Goal: Task Accomplishment & Management: Manage account settings

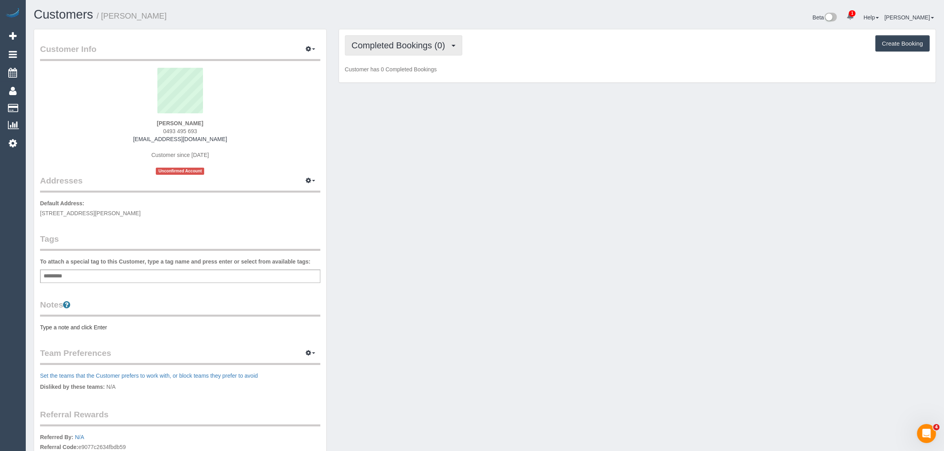
click at [424, 44] on span "Completed Bookings (0)" at bounding box center [401, 45] width 98 height 10
click at [408, 73] on link "Upcoming Bookings (1)" at bounding box center [386, 74] width 82 height 10
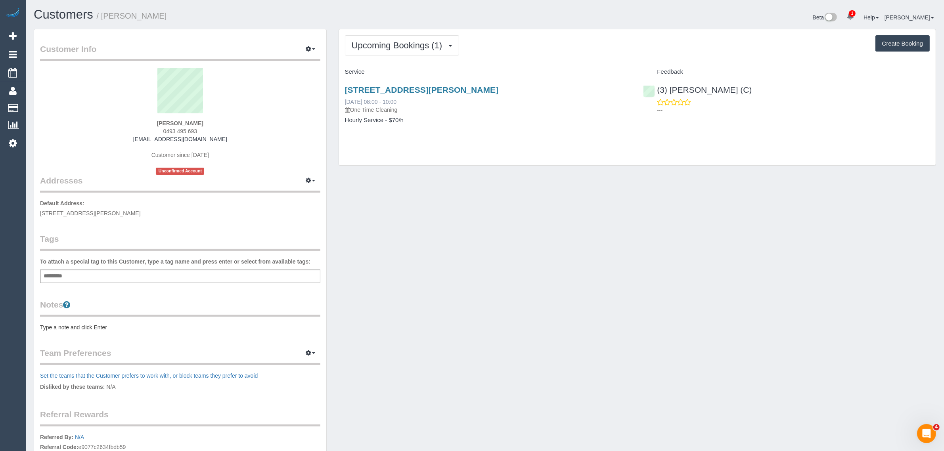
drag, startPoint x: 431, startPoint y: 98, endPoint x: 346, endPoint y: 102, distance: 85.4
click at [346, 102] on div "[STREET_ADDRESS][PERSON_NAME] [DATE] 08:00 - 10:00 One Time Cleaning" at bounding box center [488, 99] width 287 height 29
copy link "[DATE] 08:00 - 10:00"
click at [691, 140] on div "Upcoming Bookings (1) Completed Bookings (0) Upcoming Bookings (1) Cancelled Bo…" at bounding box center [637, 97] width 597 height 136
drag, startPoint x: 749, startPoint y: 86, endPoint x: 657, endPoint y: 88, distance: 92.0
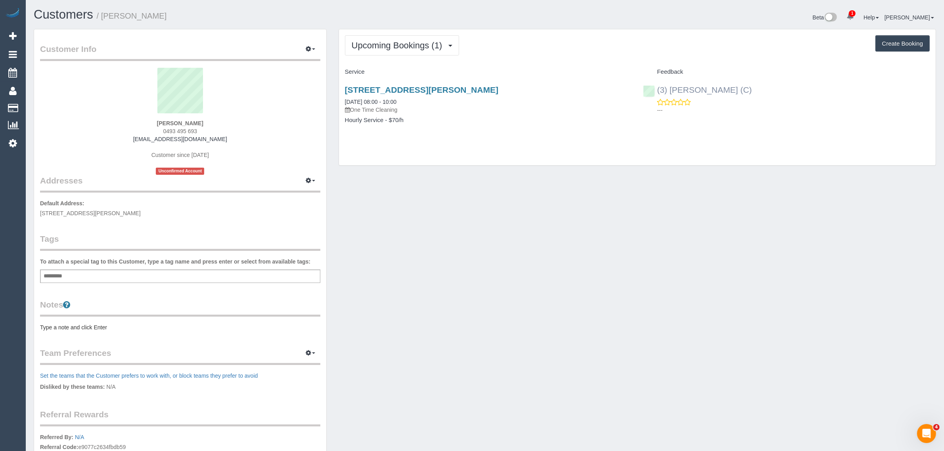
click at [657, 88] on div "(3) [PERSON_NAME] (C) ---" at bounding box center [786, 97] width 299 height 39
copy link "(3) [PERSON_NAME] (C)"
click at [165, 121] on strong "jesssiera Racher" at bounding box center [180, 123] width 46 height 6
copy strong "jesssiera"
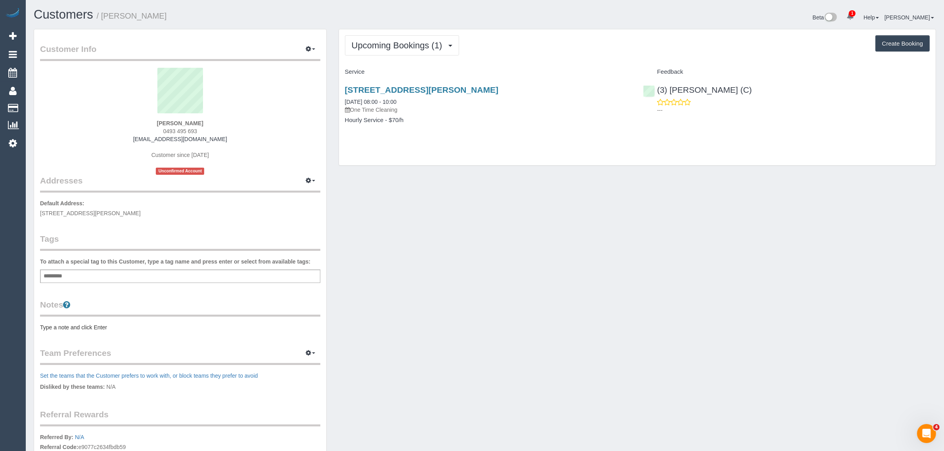
click at [92, 213] on span "350 William Street, Melbourne, VIC 3000" at bounding box center [90, 213] width 101 height 6
copy span "Melbourne"
click at [46, 105] on link "Customers" at bounding box center [75, 108] width 99 height 16
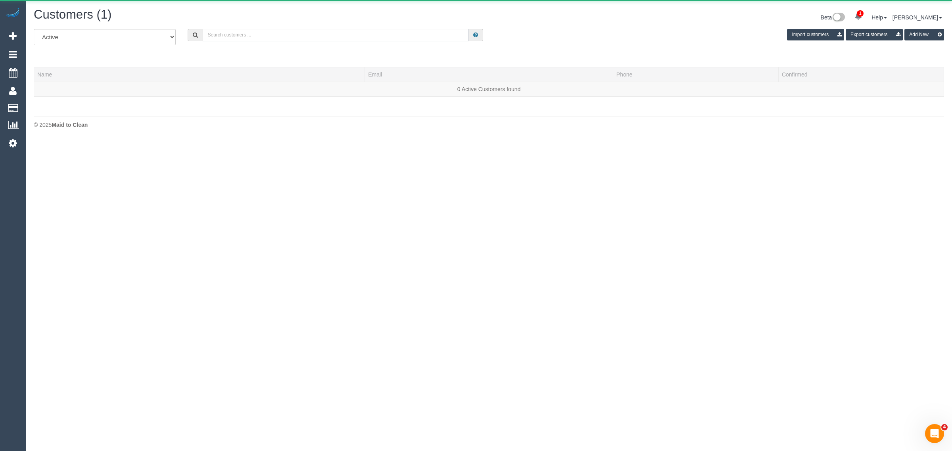
click at [249, 34] on input "text" at bounding box center [336, 35] width 266 height 12
paste input "+61449809506 Aircall new contact"
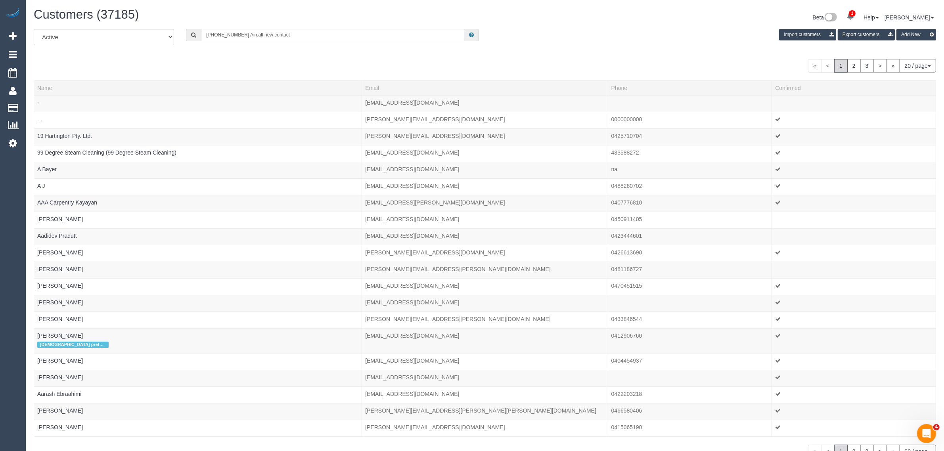
drag, startPoint x: 241, startPoint y: 34, endPoint x: 373, endPoint y: 46, distance: 132.6
click at [362, 48] on div "All Active Archived +61449809506 Aircall new contact Import customers Export cu…" at bounding box center [485, 40] width 914 height 22
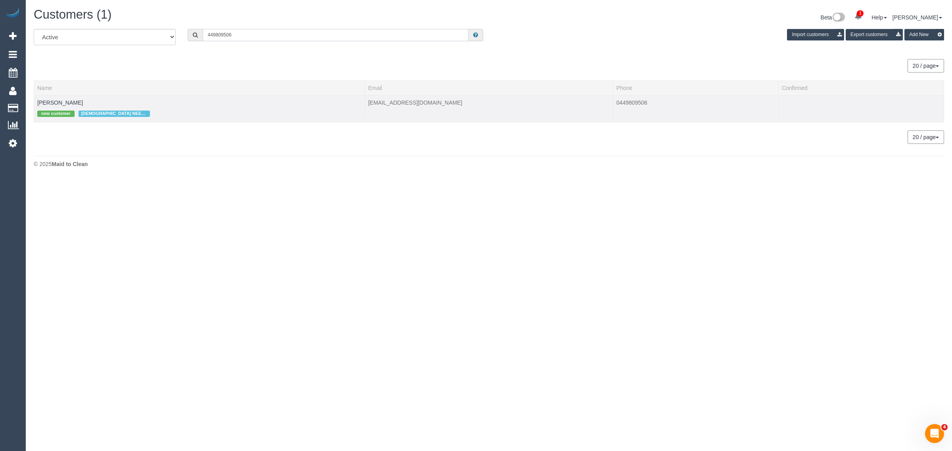
type input "449809506"
click at [70, 100] on td "Claire Burum new customer FEMALE NEEDED" at bounding box center [199, 108] width 331 height 27
drag, startPoint x: 66, startPoint y: 100, endPoint x: 92, endPoint y: 101, distance: 25.8
click at [66, 100] on link "Claire Burum" at bounding box center [60, 103] width 46 height 6
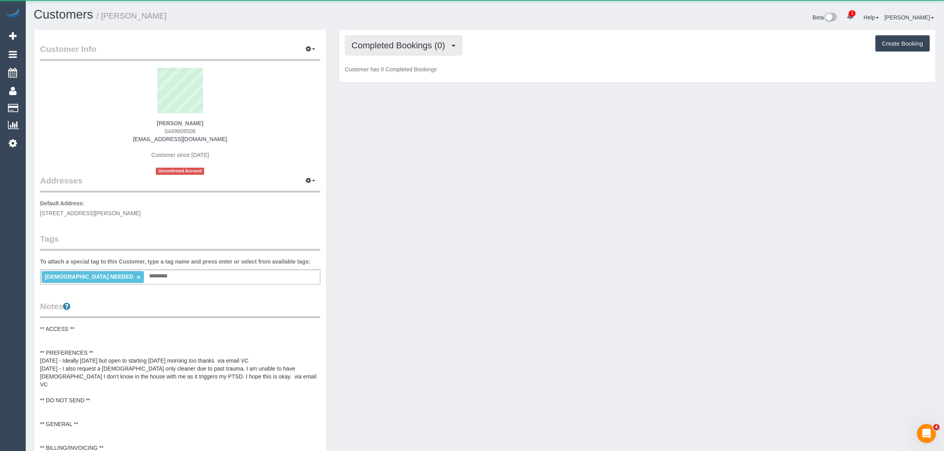
click at [429, 45] on span "Completed Bookings (0)" at bounding box center [401, 45] width 98 height 10
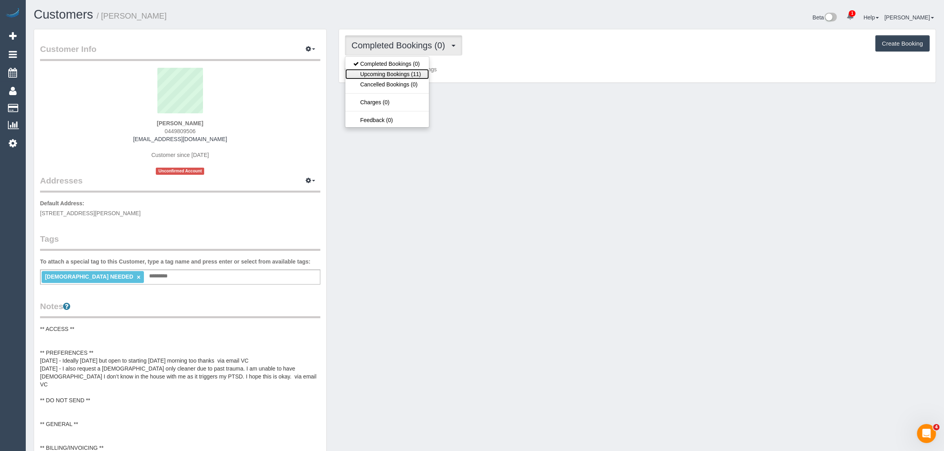
click at [406, 75] on link "Upcoming Bookings (11)" at bounding box center [387, 74] width 84 height 10
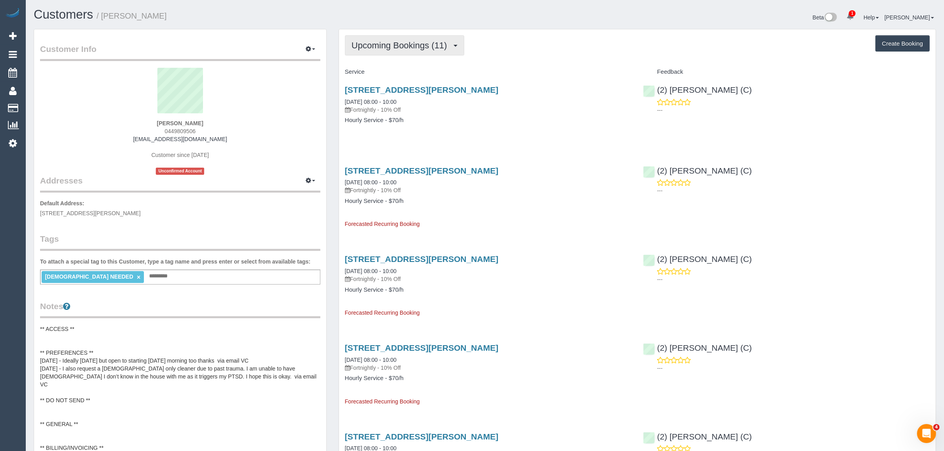
click at [415, 43] on span "Upcoming Bookings (11)" at bounding box center [402, 45] width 100 height 10
click at [500, 131] on div "22 Alfred St, Heidelberg Heights, VIC 3081 26/08/2025 08:00 - 10:00 Fortnightly…" at bounding box center [488, 108] width 299 height 61
drag, startPoint x: 432, startPoint y: 102, endPoint x: 345, endPoint y: 96, distance: 87.5
click at [345, 96] on div "22 Alfred St, Heidelberg Heights, VIC 3081 26/08/2025 08:00 - 10:00 Fortnightly…" at bounding box center [488, 99] width 287 height 29
copy link "26/08/2025 08:00 - 10:00"
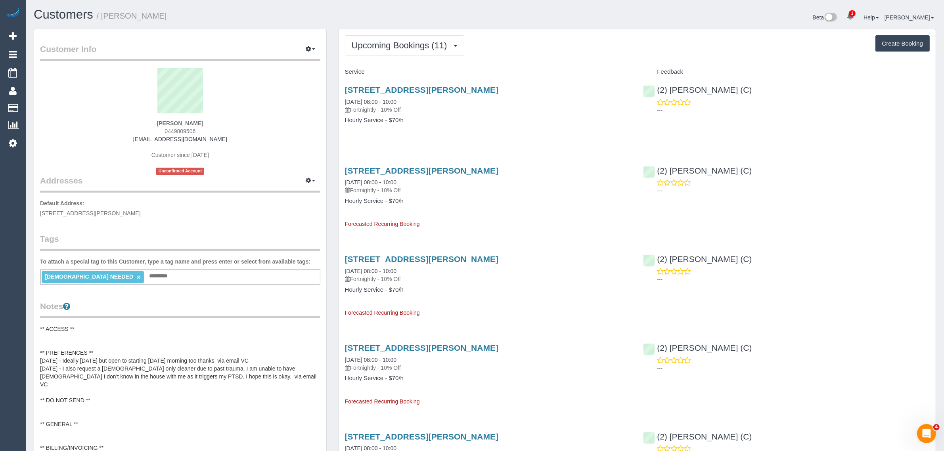
drag, startPoint x: 735, startPoint y: 92, endPoint x: 657, endPoint y: 90, distance: 78.5
click at [657, 90] on div "(2) Karen Pinto (C) ---" at bounding box center [786, 97] width 299 height 39
copy link "(2) [PERSON_NAME] (C)"
drag, startPoint x: 72, startPoint y: 213, endPoint x: 117, endPoint y: 211, distance: 45.3
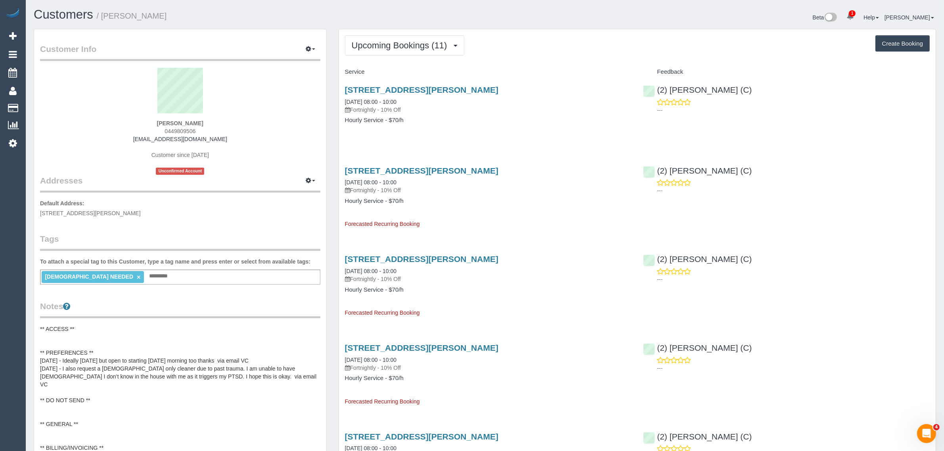
click at [117, 211] on span "22 Alfred st, Heidelberg heights, VIC 3081" at bounding box center [90, 213] width 101 height 6
copy span "Heidelberg heights"
drag, startPoint x: 45, startPoint y: 104, endPoint x: 64, endPoint y: 92, distance: 23.0
click at [45, 104] on link "Customers" at bounding box center [75, 108] width 99 height 16
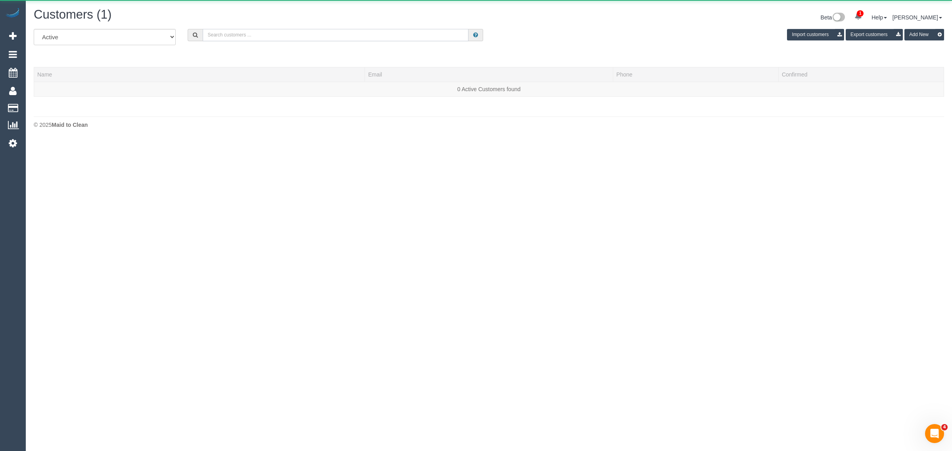
click at [234, 36] on input "text" at bounding box center [336, 35] width 266 height 12
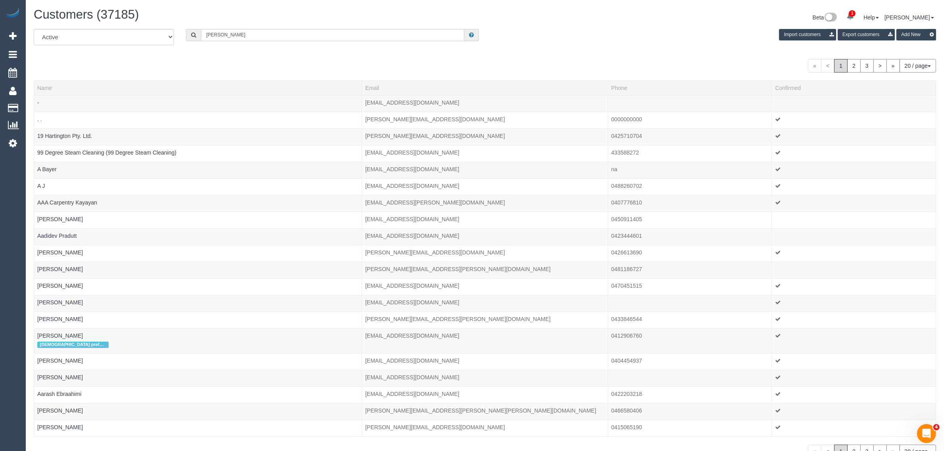
type input "Jane Beck"
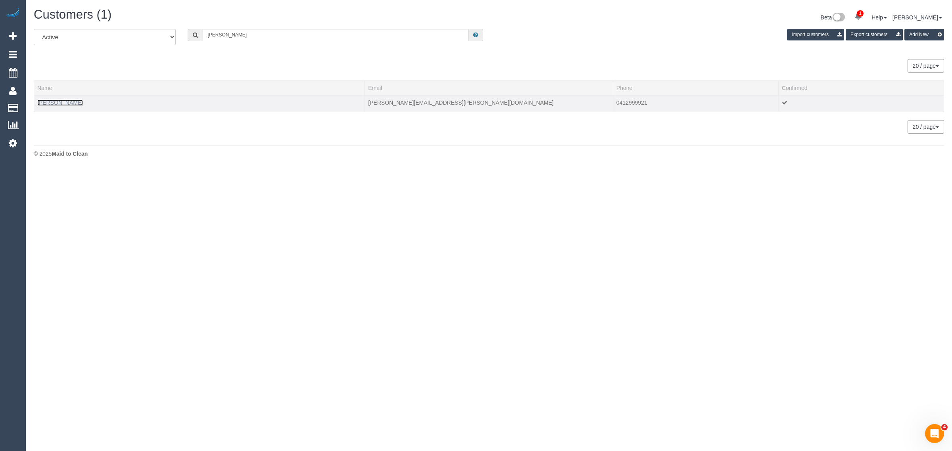
click at [57, 100] on link "JANE BECK" at bounding box center [60, 103] width 46 height 6
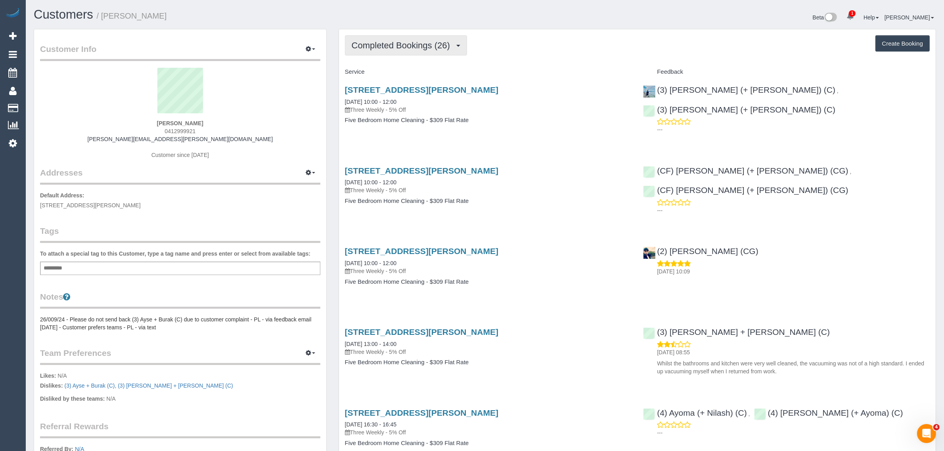
click at [423, 42] on span "Completed Bookings (26)" at bounding box center [403, 45] width 102 height 10
click at [403, 71] on link "Upcoming Bookings (12)" at bounding box center [388, 74] width 86 height 10
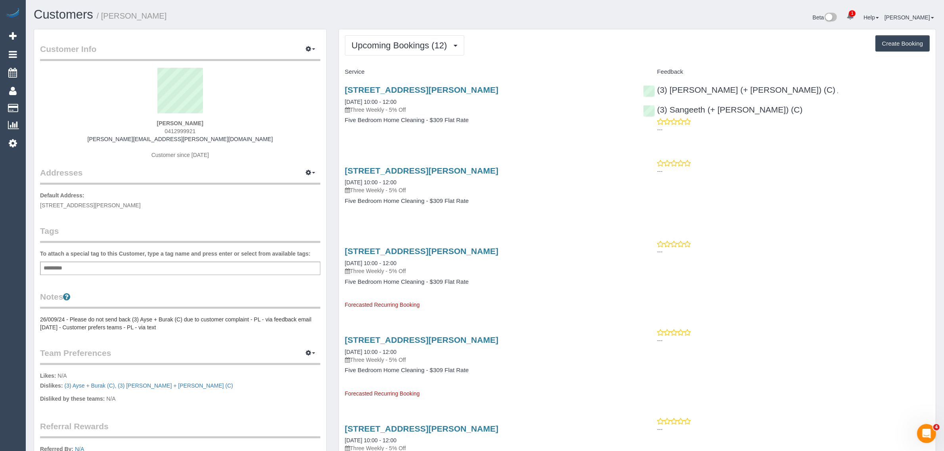
drag, startPoint x: 413, startPoint y: 102, endPoint x: 337, endPoint y: 98, distance: 75.8
copy link "29/08/2025 10:00 - 12:00"
click at [39, 103] on link "Customers" at bounding box center [75, 108] width 99 height 16
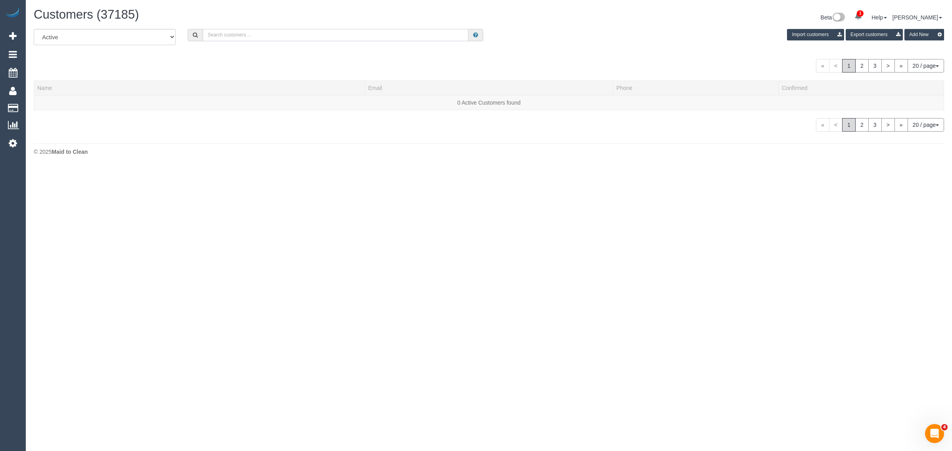
click at [247, 36] on input "text" at bounding box center [336, 35] width 266 height 12
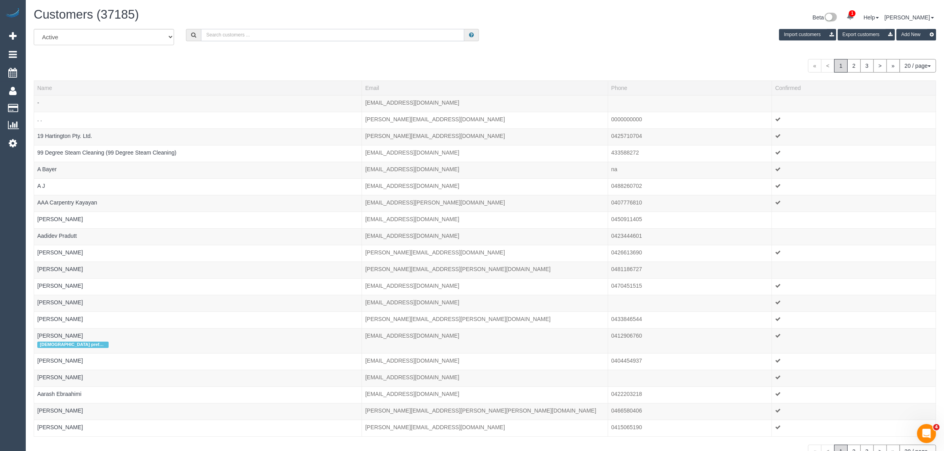
paste input "Tom Mutch"
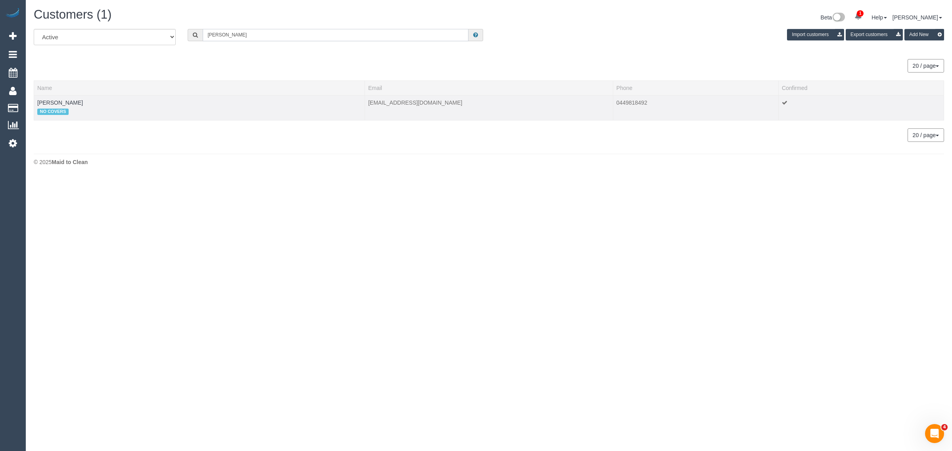
type input "Tom Mutch"
click at [50, 105] on td "Tom Mutch NO COVERS" at bounding box center [199, 107] width 331 height 25
click at [58, 104] on link "Tom Mutch" at bounding box center [60, 103] width 46 height 6
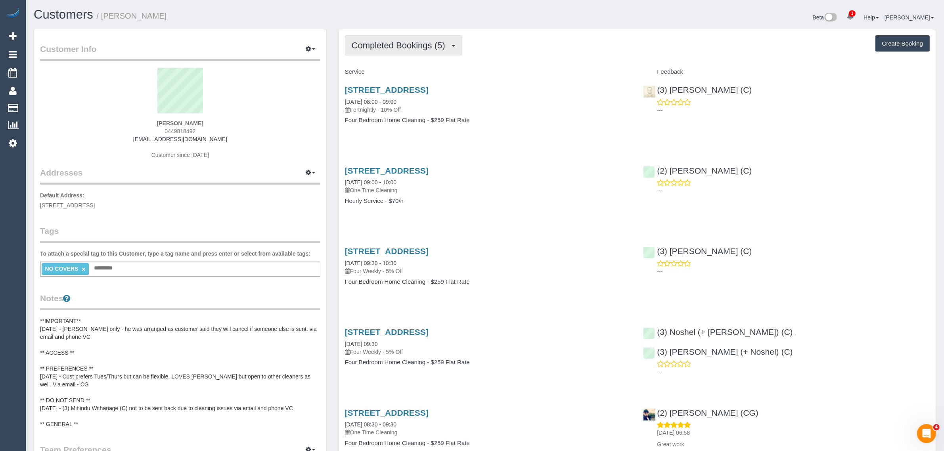
click at [395, 47] on span "Completed Bookings (5)" at bounding box center [401, 45] width 98 height 10
click at [386, 74] on link "Upcoming Bookings (11)" at bounding box center [387, 74] width 84 height 10
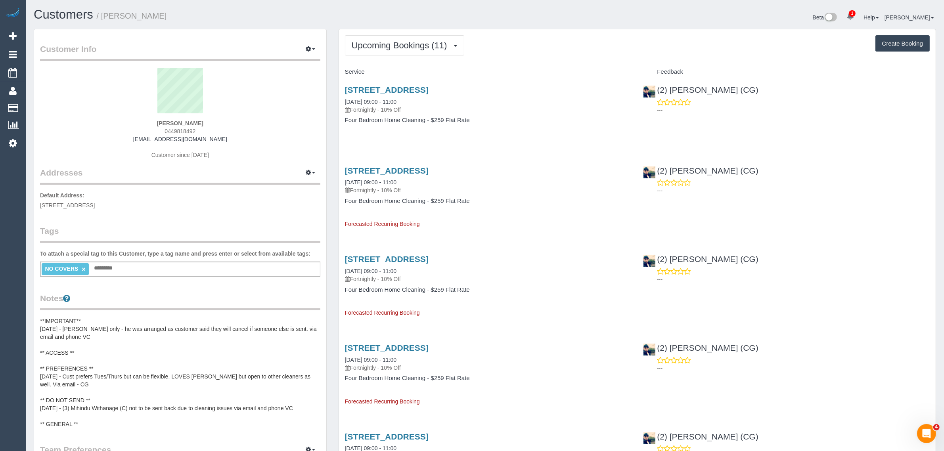
drag, startPoint x: 427, startPoint y: 98, endPoint x: 339, endPoint y: 103, distance: 87.8
click at [339, 103] on div "20 St Hellier St, Heidelberg Heights, VIC 3081 26/08/2025 09:00 - 11:00 Fortnig…" at bounding box center [488, 108] width 299 height 61
copy link "26/08/2025 09:00 - 11:00"
drag, startPoint x: 746, startPoint y: 86, endPoint x: 658, endPoint y: 88, distance: 88.0
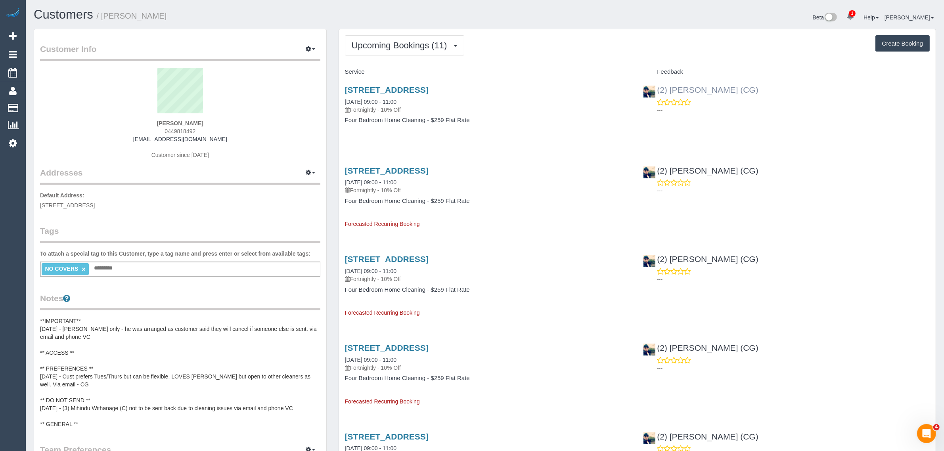
click at [658, 88] on div "(2) Syed Razvi (CG) ---" at bounding box center [786, 97] width 299 height 39
drag, startPoint x: 80, startPoint y: 204, endPoint x: 126, endPoint y: 205, distance: 46.0
click at [95, 205] on span "20 St Hellier St, Heidelberg Heights, VIC 3081" at bounding box center [67, 205] width 55 height 6
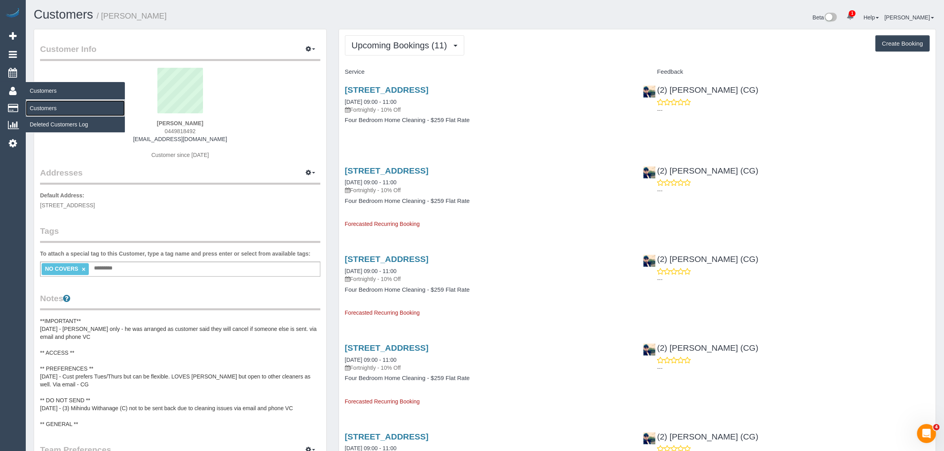
click at [60, 106] on link "Customers" at bounding box center [75, 108] width 99 height 16
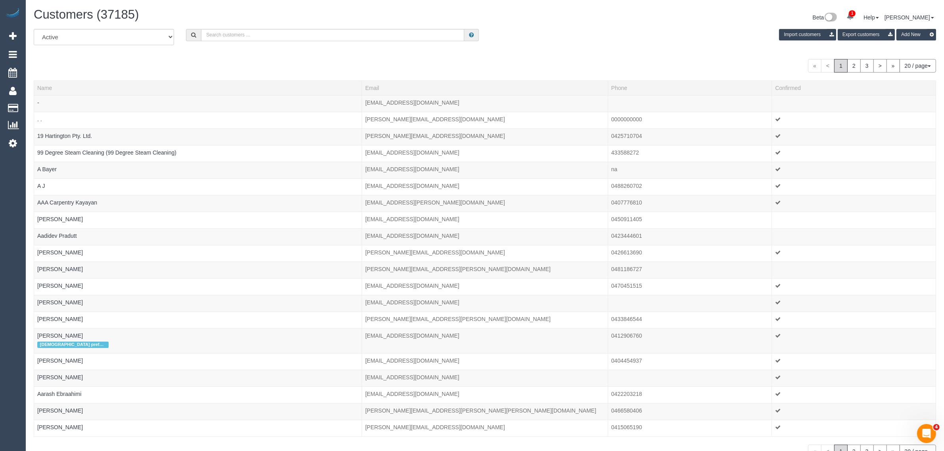
click at [235, 41] on div "All Active Archived Import customers Export customers Add New" at bounding box center [485, 40] width 914 height 22
click at [251, 35] on input "text" at bounding box center [332, 35] width 263 height 12
paste input "Lucy Aura and Co"
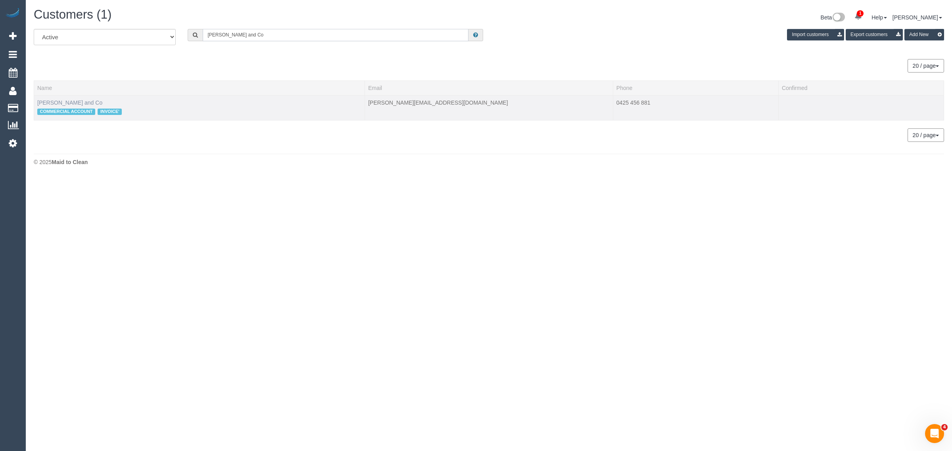
type input "Lucy Aura and Co"
click at [69, 100] on link "Lucy Aura and Co" at bounding box center [69, 103] width 65 height 6
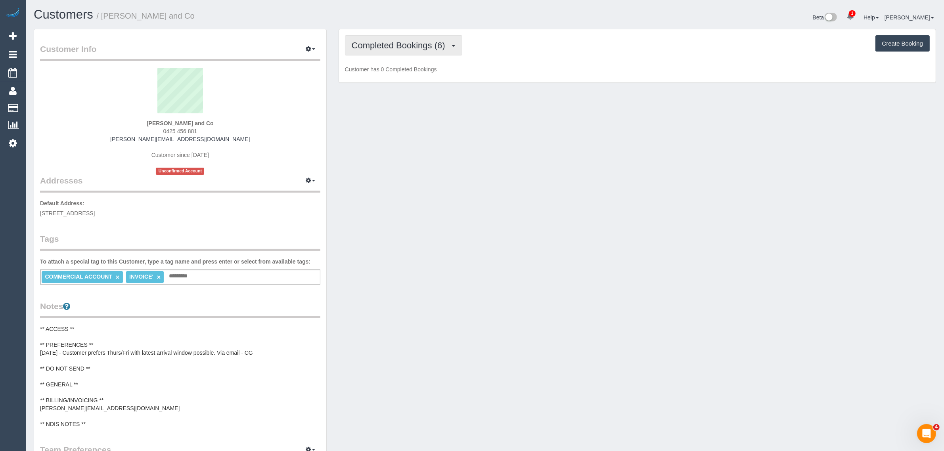
click at [404, 43] on span "Completed Bookings (6)" at bounding box center [401, 45] width 98 height 10
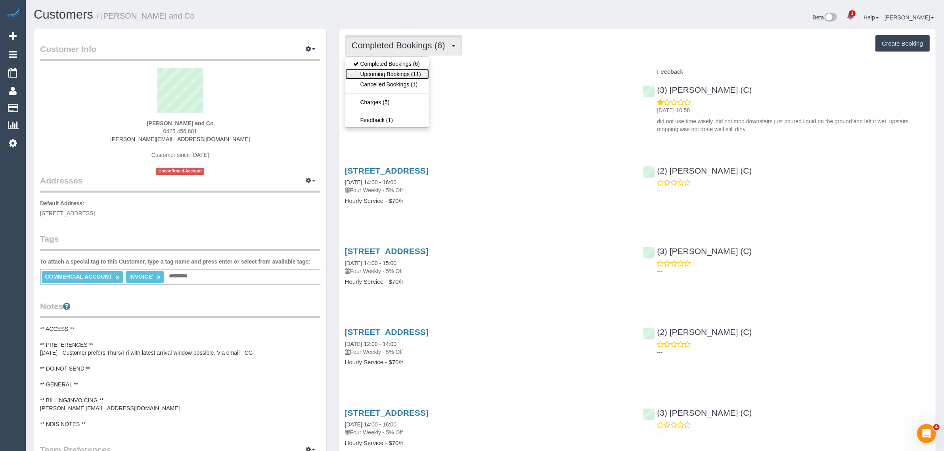
click at [389, 74] on link "Upcoming Bookings (11)" at bounding box center [387, 74] width 84 height 10
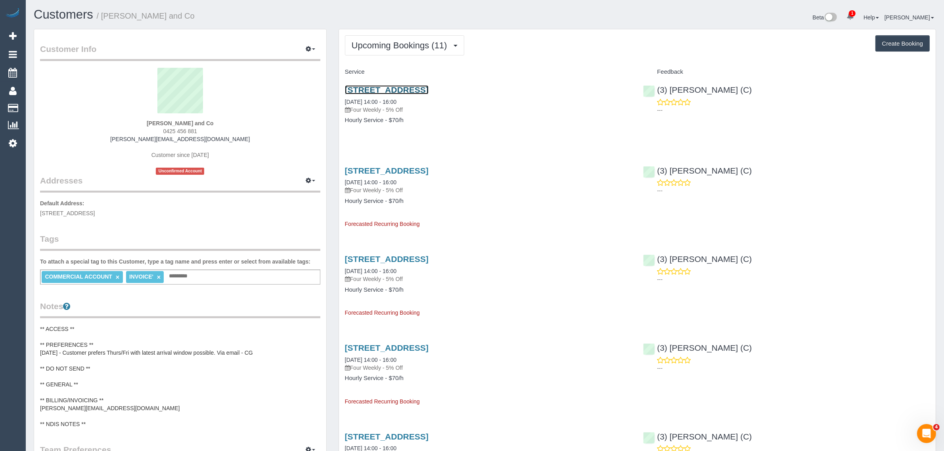
click at [389, 92] on link "17/56 Keys Road, Cheltenham, VIC 3192" at bounding box center [387, 89] width 84 height 9
drag, startPoint x: 339, startPoint y: 100, endPoint x: 372, endPoint y: 103, distance: 32.7
click at [372, 103] on div "17/56 Keys Road, Cheltenham, VIC 3192 29/08/2025 14:00 - 16:00 Four Weekly - 5%…" at bounding box center [488, 108] width 299 height 61
click at [400, 46] on span "Upcoming Bookings (11)" at bounding box center [402, 45] width 100 height 10
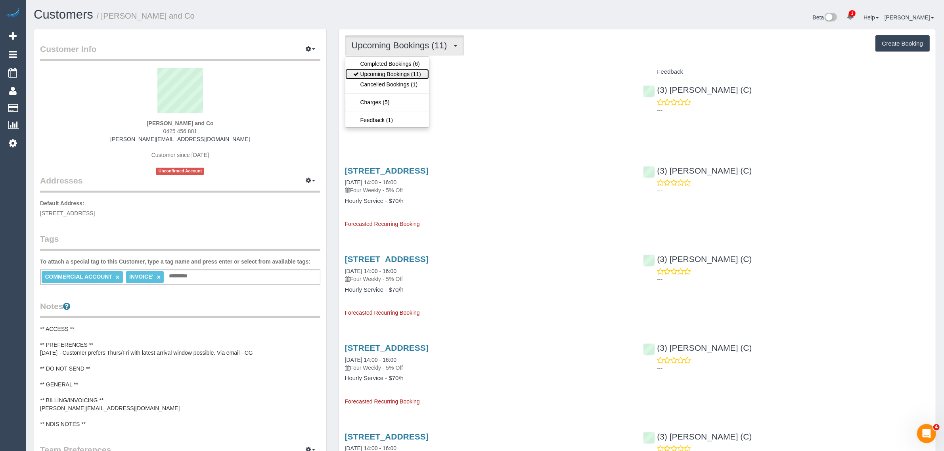
click at [389, 69] on link "Upcoming Bookings (11)" at bounding box center [387, 74] width 84 height 10
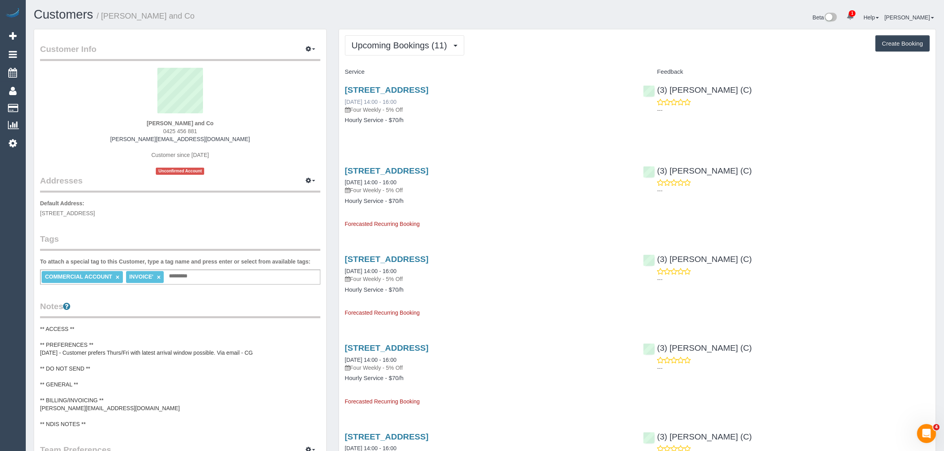
drag, startPoint x: 343, startPoint y: 98, endPoint x: 373, endPoint y: 98, distance: 30.5
click at [373, 98] on div "17/56 Keys Road, Cheltenham, VIC 3192 26/09/2025 14:00 - 16:00 Four Weekly - 5%…" at bounding box center [488, 108] width 299 height 61
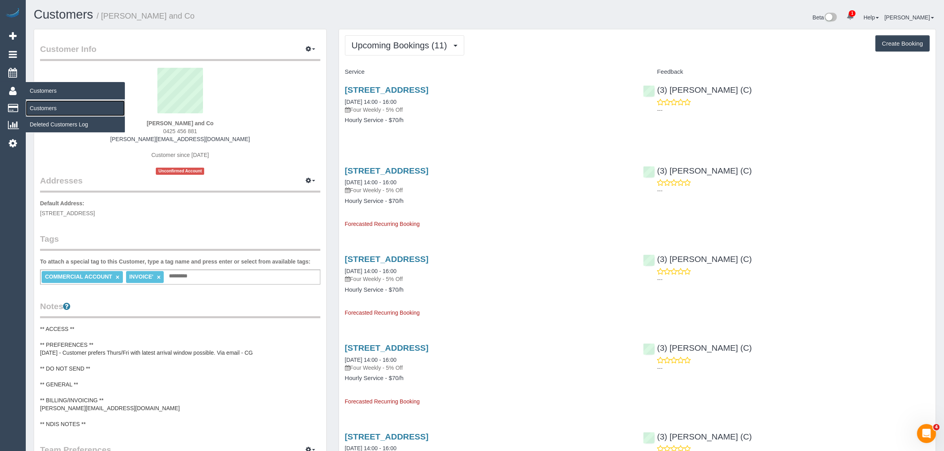
click at [38, 104] on link "Customers" at bounding box center [75, 108] width 99 height 16
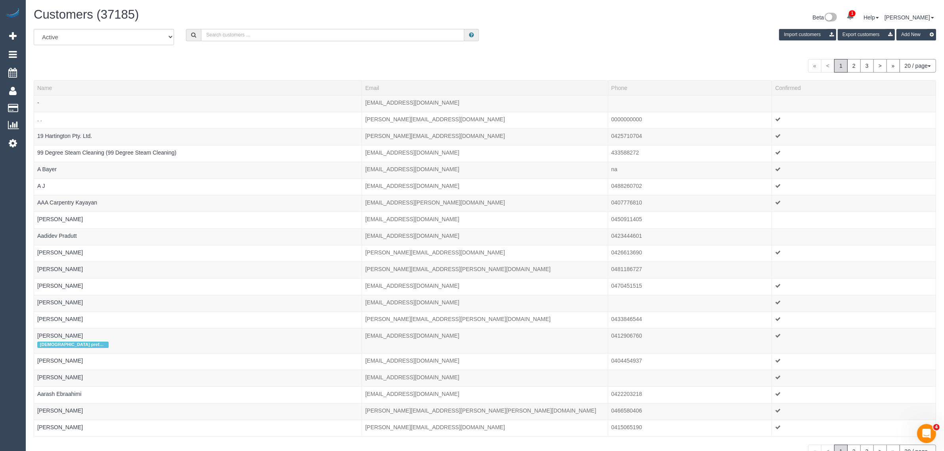
click at [247, 34] on input "text" at bounding box center [332, 35] width 263 height 12
paste input "Linda Radosinska"
type input "Linda Radosinska"
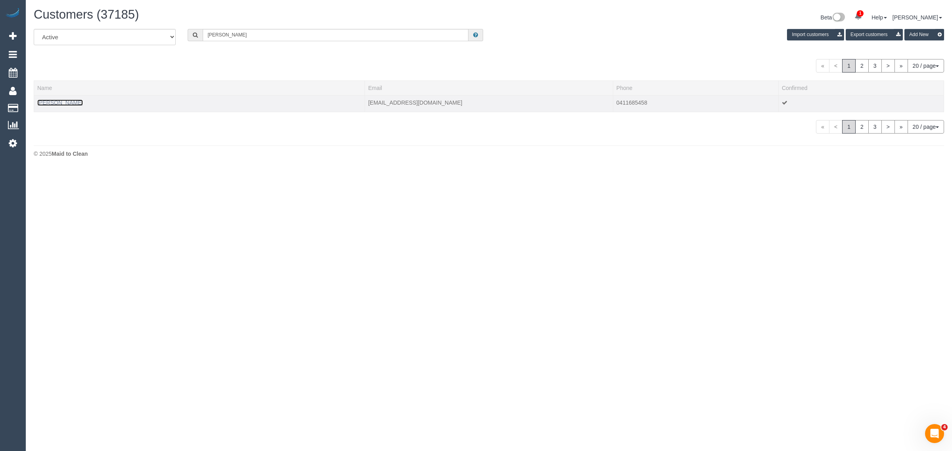
drag, startPoint x: 61, startPoint y: 103, endPoint x: 65, endPoint y: 100, distance: 4.5
click at [61, 103] on link "Linda Radosinska" at bounding box center [60, 103] width 46 height 6
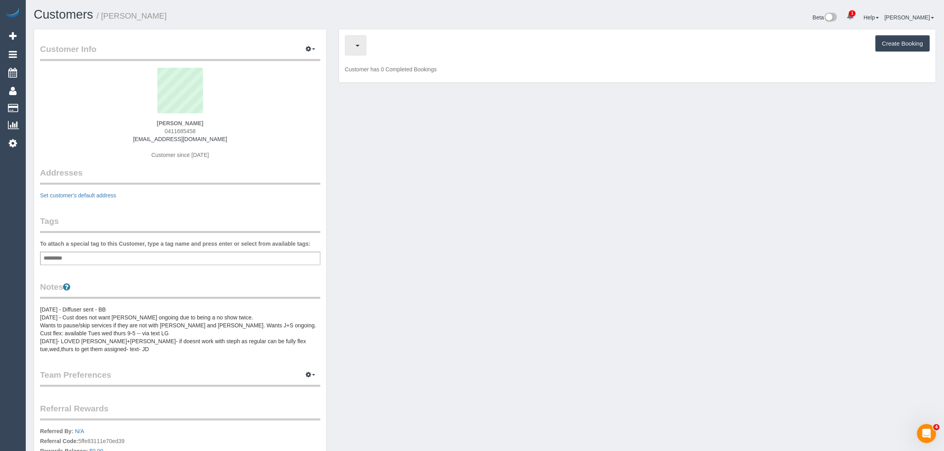
click at [360, 53] on button "button" at bounding box center [355, 45] width 21 height 20
click at [542, 111] on div "Customer Info Edit Contact Info Send Message Email Preferences Special Sales Ta…" at bounding box center [485, 282] width 914 height 507
click at [362, 38] on button "button" at bounding box center [355, 45] width 21 height 20
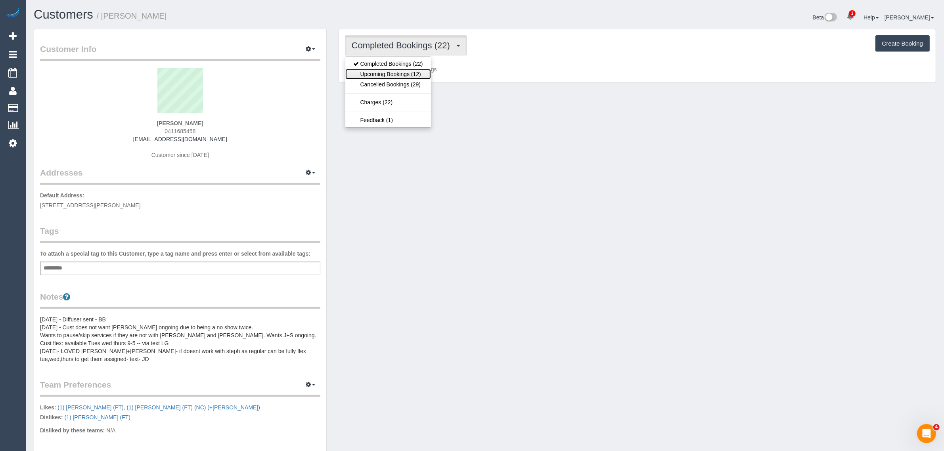
click at [391, 72] on link "Upcoming Bookings (12)" at bounding box center [388, 74] width 86 height 10
click at [377, 50] on button "Upcoming Bookings (12)" at bounding box center [404, 45] width 119 height 20
click at [375, 73] on link "Upcoming Bookings (12)" at bounding box center [388, 74] width 86 height 10
click at [439, 48] on span "Upcoming Bookings (12)" at bounding box center [402, 45] width 100 height 10
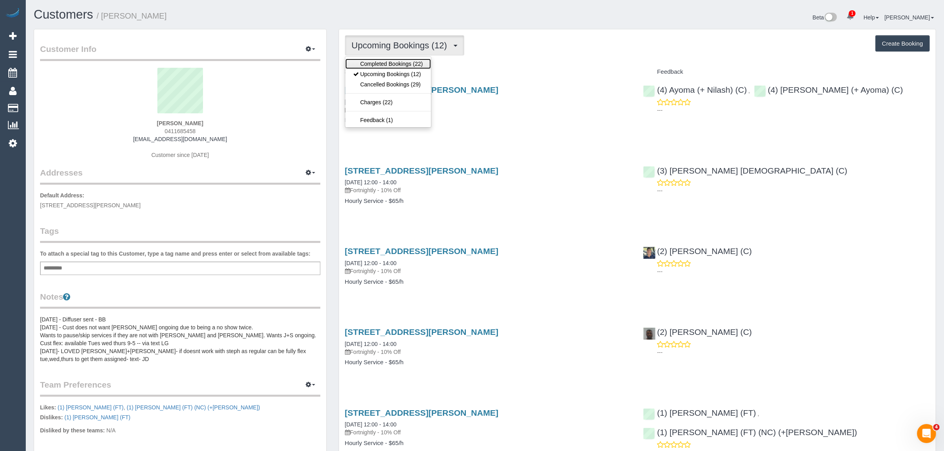
click at [415, 67] on link "Completed Bookings (22)" at bounding box center [388, 64] width 86 height 10
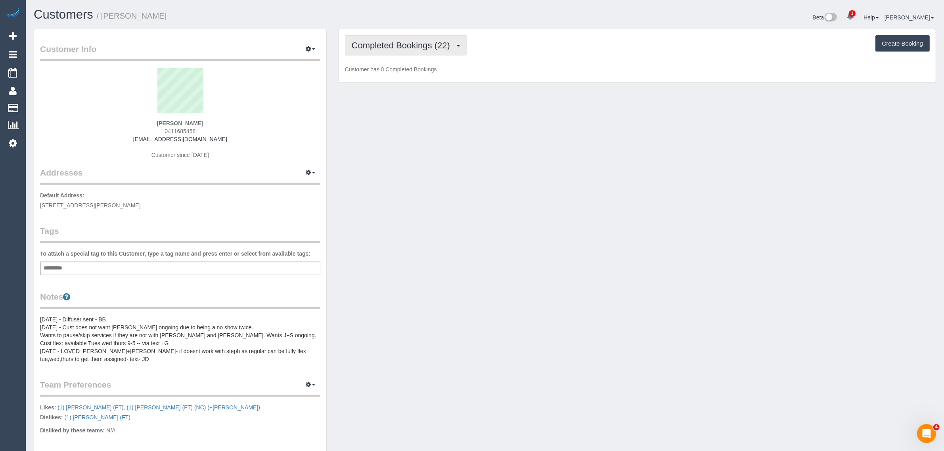
click at [423, 48] on span "Completed Bookings (22)" at bounding box center [403, 45] width 102 height 10
click at [406, 72] on link "Upcoming Bookings (12)" at bounding box center [388, 74] width 86 height 10
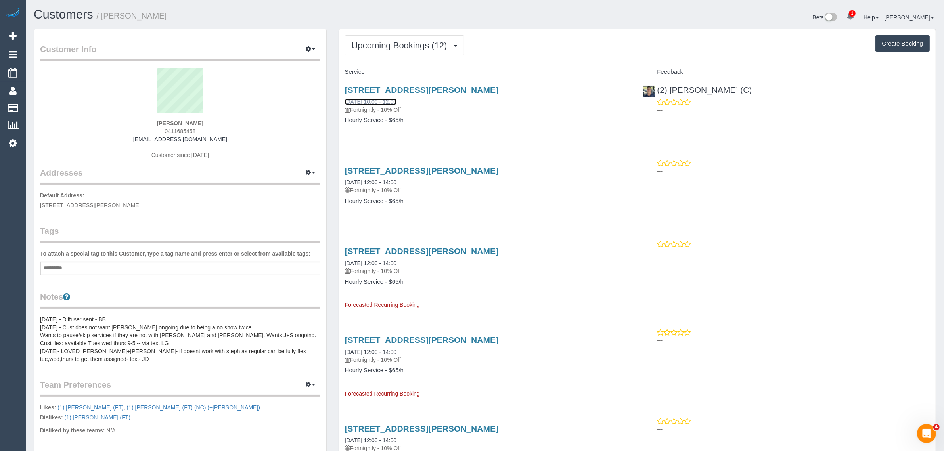
click at [383, 102] on link "29/08/2025 10:00 - 12:00" at bounding box center [371, 102] width 52 height 6
drag, startPoint x: 341, startPoint y: 100, endPoint x: 353, endPoint y: 98, distance: 11.6
click at [353, 98] on div "37-43 Breese Street, 601, Brunswick, VIC 3056 29/08/2025 10:00 - 12:00 Fortnigh…" at bounding box center [488, 108] width 299 height 61
click at [427, 131] on div "37-43 Breese Street, 601, Brunswick, VIC 3056 29/08/2025 10:00 - 12:00 Fortnigh…" at bounding box center [488, 108] width 299 height 61
drag, startPoint x: 341, startPoint y: 102, endPoint x: 375, endPoint y: 101, distance: 33.3
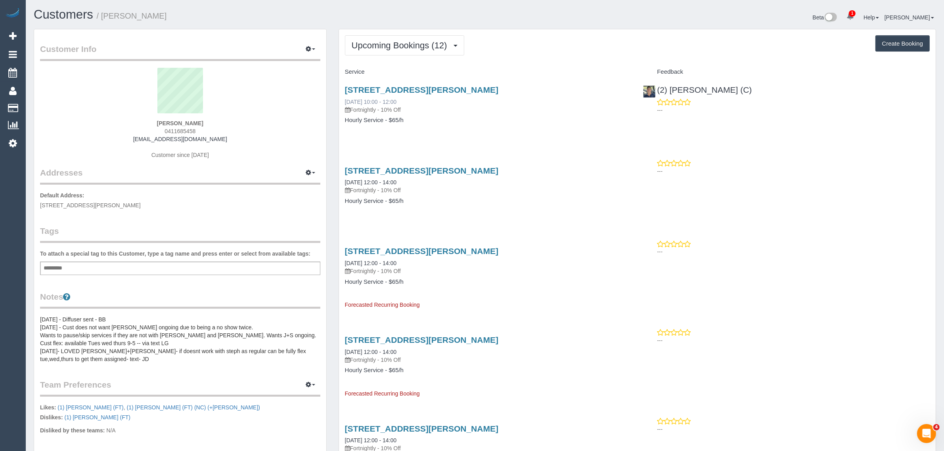
click at [375, 101] on div "37-43 Breese Street, 601, Brunswick, VIC 3056 29/08/2025 10:00 - 12:00 Fortnigh…" at bounding box center [488, 108] width 299 height 61
drag, startPoint x: 340, startPoint y: 181, endPoint x: 373, endPoint y: 180, distance: 33.7
click at [373, 180] on div "37-43 Breese Street, 601, Brunswick, VIC 3056 12/09/2025 12:00 - 14:00 Fortnigh…" at bounding box center [488, 189] width 299 height 61
click at [367, 40] on span "Upcoming Bookings (12)" at bounding box center [402, 45] width 100 height 10
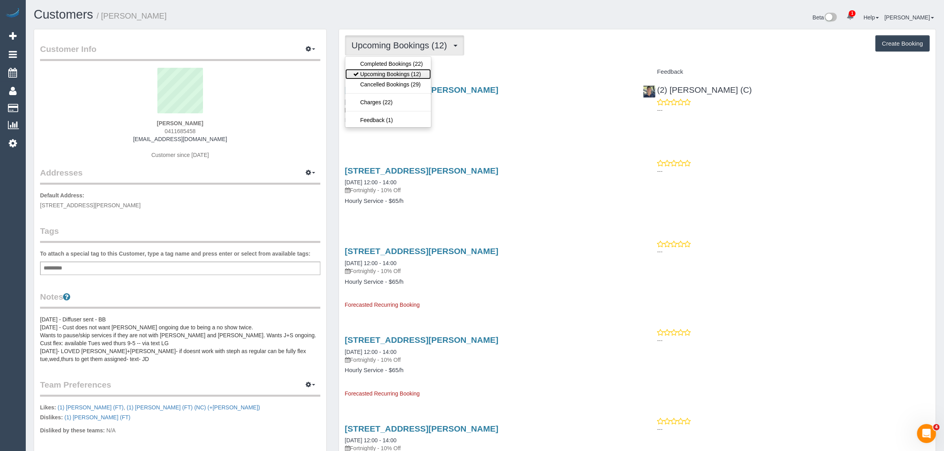
click at [365, 71] on link "Upcoming Bookings (12)" at bounding box center [388, 74] width 86 height 10
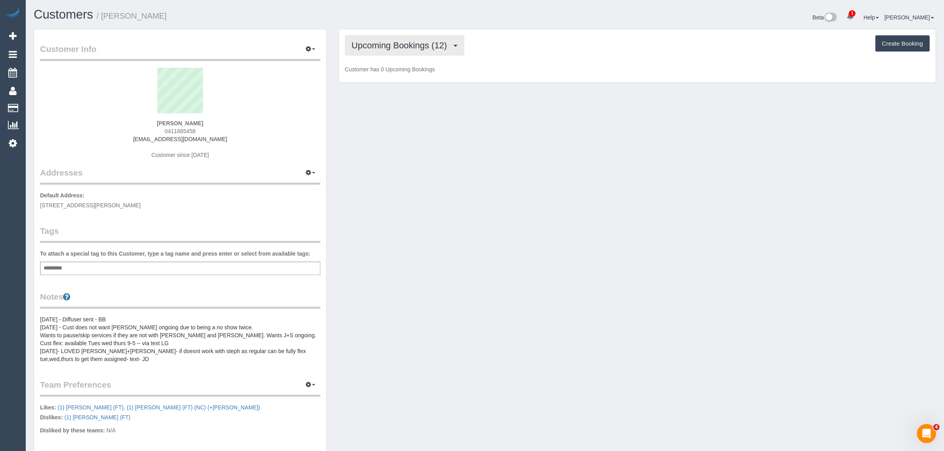
click at [379, 44] on span "Upcoming Bookings (12)" at bounding box center [402, 45] width 100 height 10
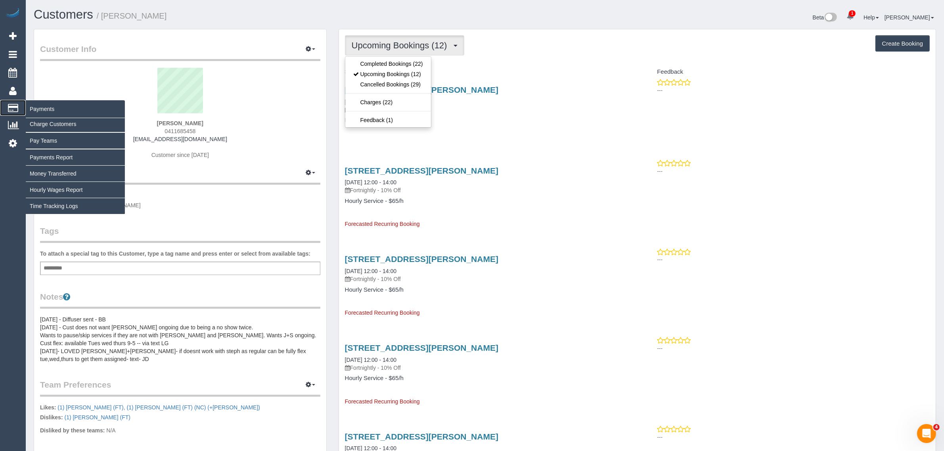
click at [44, 109] on span "Payments" at bounding box center [75, 109] width 99 height 18
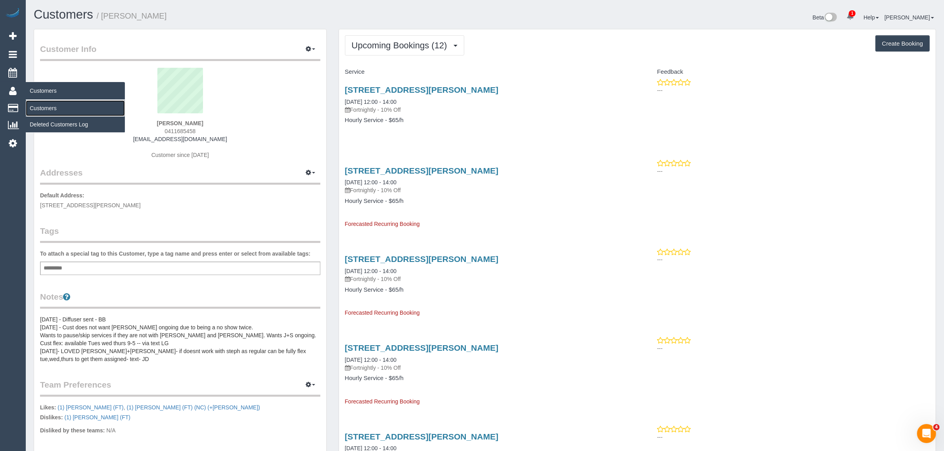
click at [41, 104] on link "Customers" at bounding box center [75, 108] width 99 height 16
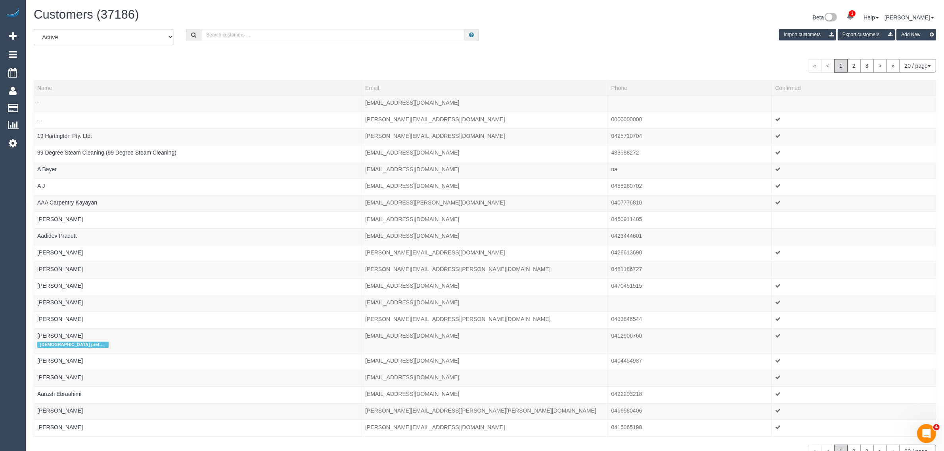
click at [214, 30] on input "text" at bounding box center [332, 35] width 263 height 12
click at [280, 38] on input "text" at bounding box center [332, 35] width 263 height 12
paste input "sabrina anam"
type input "sabrina anam"
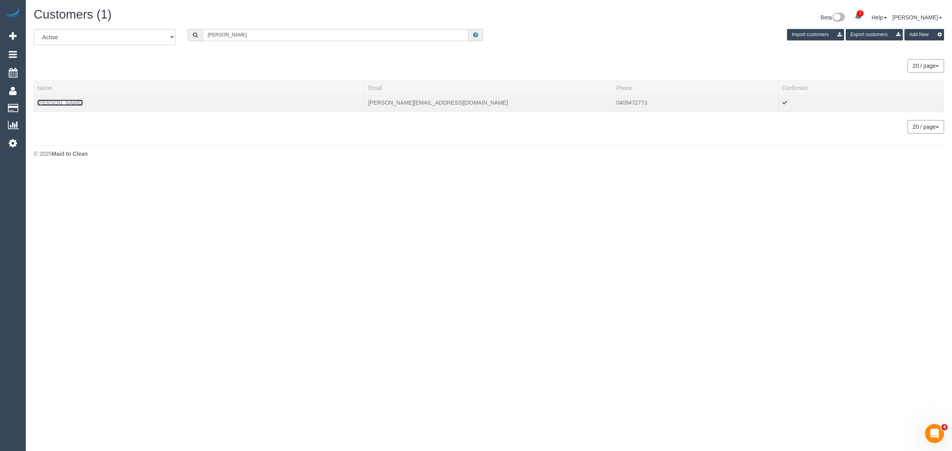
click at [59, 101] on link "sabrina anam" at bounding box center [60, 103] width 46 height 6
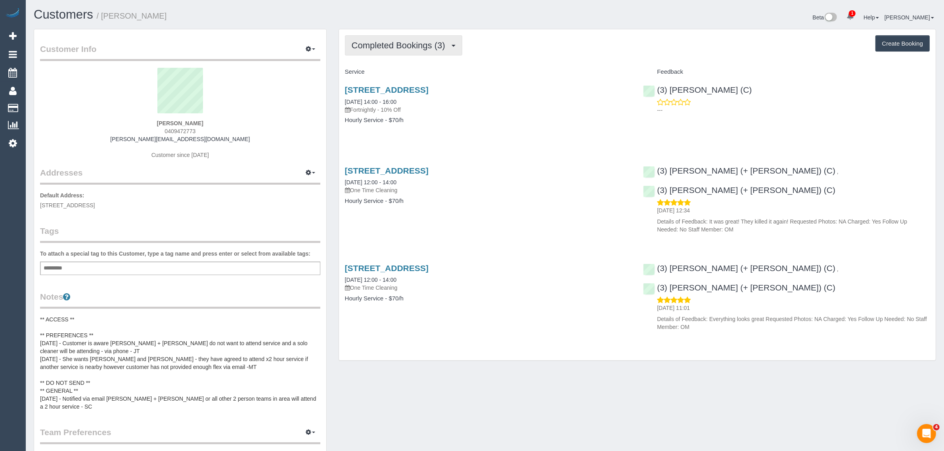
click at [409, 44] on span "Completed Bookings (3)" at bounding box center [401, 45] width 98 height 10
click at [404, 75] on link "Upcoming Bookings (12)" at bounding box center [387, 74] width 84 height 10
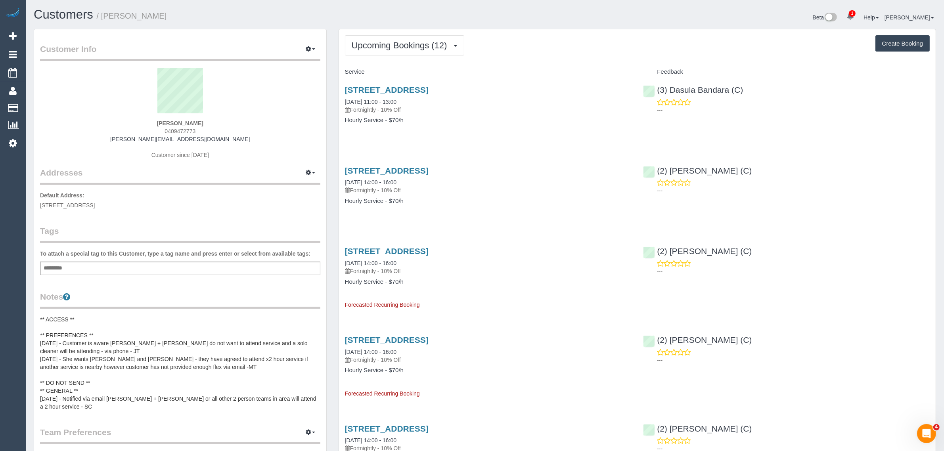
drag, startPoint x: 415, startPoint y: 100, endPoint x: 339, endPoint y: 98, distance: 76.5
click at [339, 98] on div "472a Whitehorse Road, Surrey Hills, VIC 3127 26/08/2025 11:00 - 13:00 Fortnight…" at bounding box center [488, 108] width 299 height 61
click at [770, 118] on div "472a Whitehorse Road, Surrey Hills, VIC 3127 26/08/2025 11:00 - 13:00 Fortnight…" at bounding box center [637, 108] width 597 height 61
click at [653, 92] on div "(3) Dasula Bandara (C) ---" at bounding box center [786, 97] width 299 height 39
click at [52, 108] on link "Customers" at bounding box center [75, 108] width 99 height 16
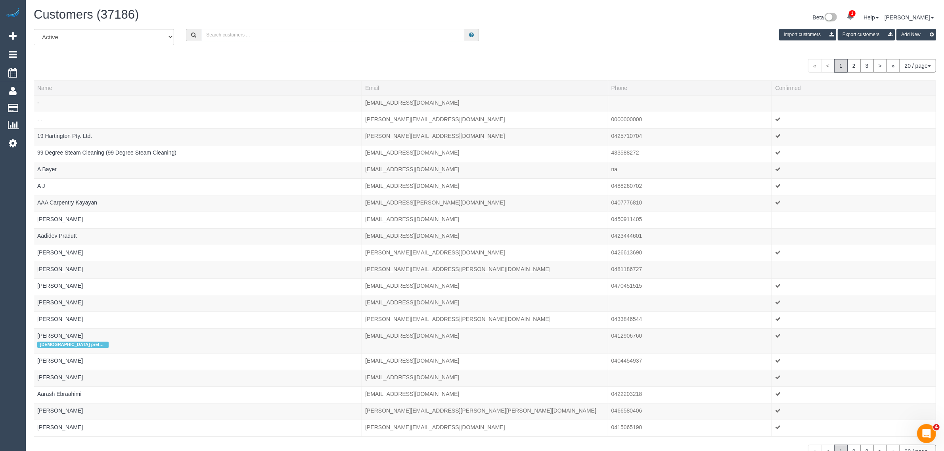
click at [261, 31] on input "text" at bounding box center [332, 35] width 263 height 12
paste input "Sylvia Tong"
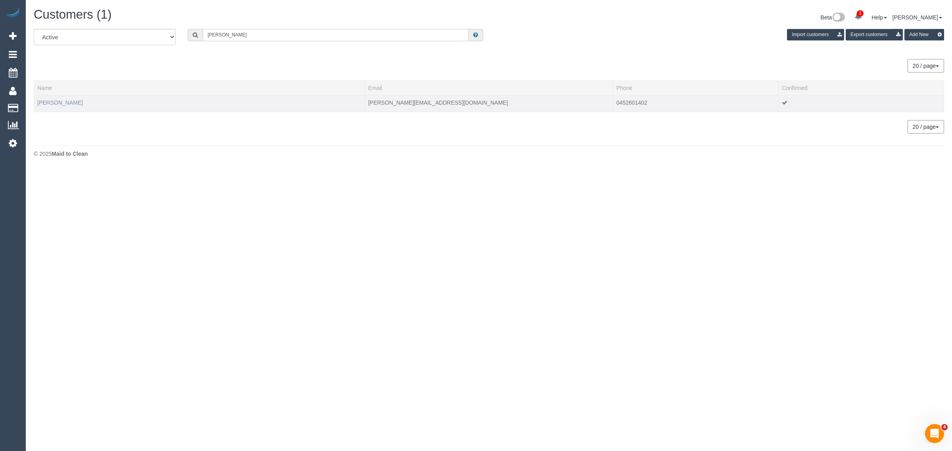
type input "Sylvia Tong"
click at [56, 100] on link "Sylvia Tong" at bounding box center [60, 103] width 46 height 6
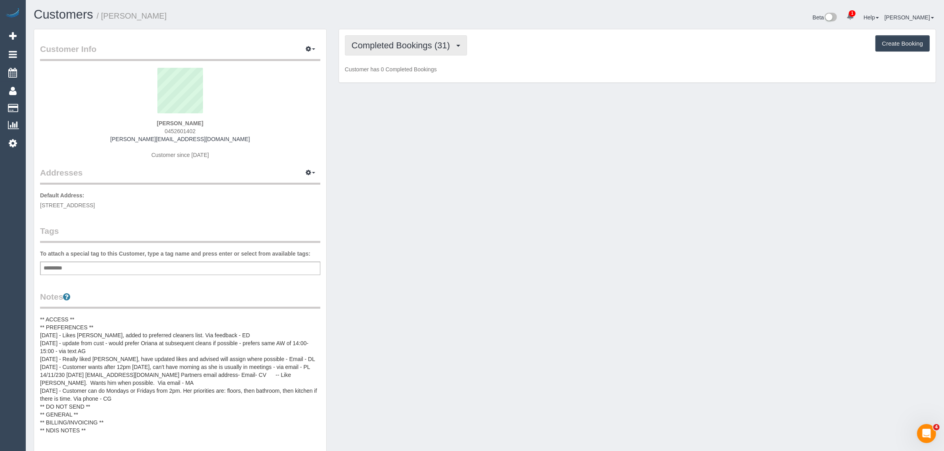
click at [421, 46] on span "Completed Bookings (31)" at bounding box center [403, 45] width 102 height 10
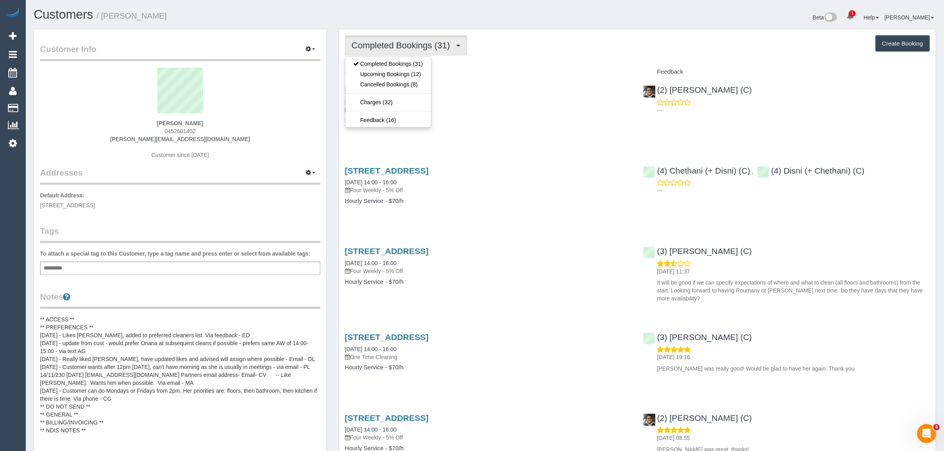
click at [546, 71] on h4 "Service" at bounding box center [488, 72] width 287 height 7
click at [403, 46] on span "Completed Bookings (31)" at bounding box center [403, 45] width 102 height 10
click at [397, 76] on link "Upcoming Bookings (12)" at bounding box center [388, 74] width 86 height 10
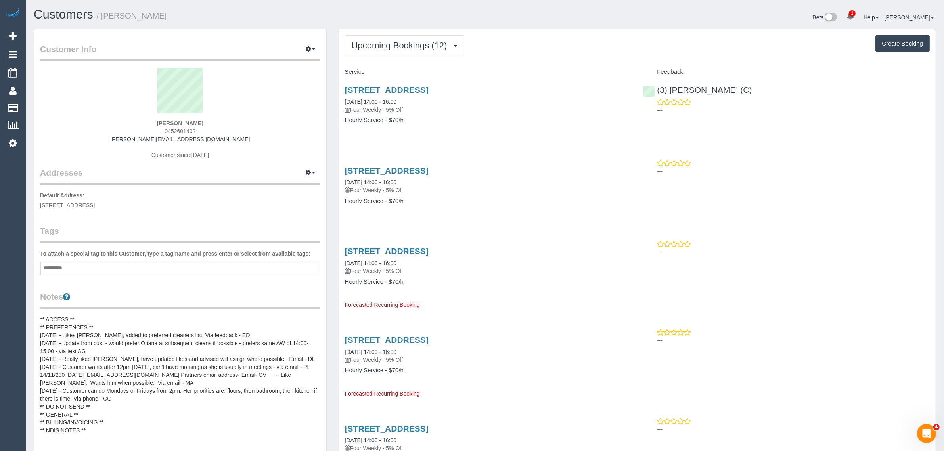
drag, startPoint x: 418, startPoint y: 98, endPoint x: 338, endPoint y: 101, distance: 80.2
click at [339, 101] on div "9/158 Wattletree Road, Malvern, VIC 3144 29/08/2025 14:00 - 16:00 Four Weekly -…" at bounding box center [488, 108] width 299 height 61
click at [677, 128] on div "9/158 Wattletree Road, Malvern, VIC 3144 29/08/2025 14:00 - 16:00 Four Weekly -…" at bounding box center [637, 108] width 597 height 61
drag, startPoint x: 780, startPoint y: 89, endPoint x: 659, endPoint y: 91, distance: 121.3
click at [657, 90] on div "(3) Denuwan Lamahewa (C) ---" at bounding box center [786, 97] width 299 height 39
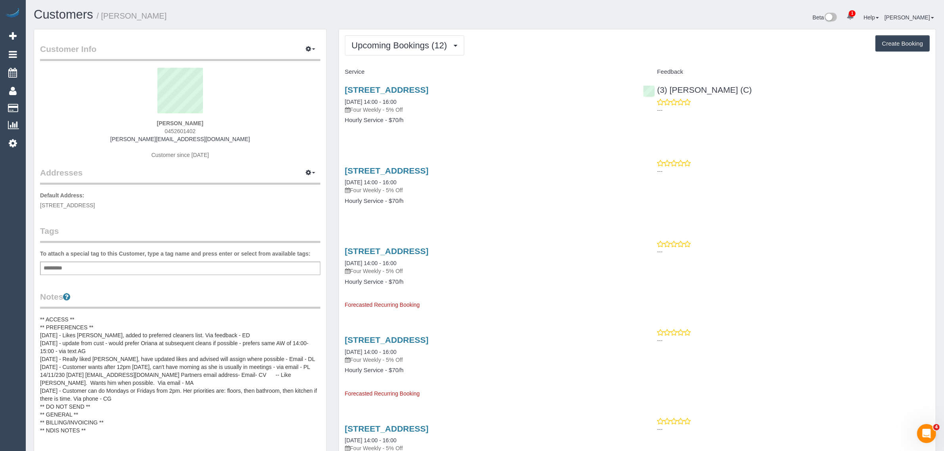
click at [526, 131] on div "9/158 Wattletree Road, Malvern, VIC 3144 29/08/2025 14:00 - 16:00 Four Weekly -…" at bounding box center [488, 108] width 299 height 61
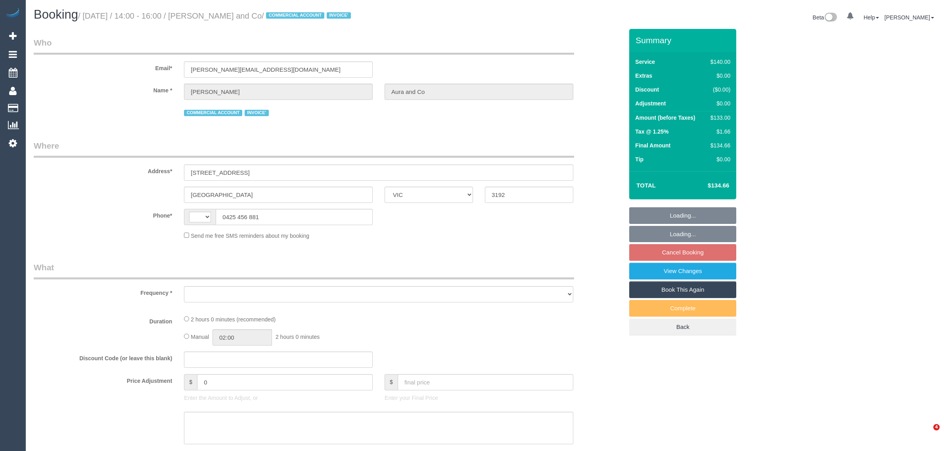
select select "VIC"
select select "string:AU"
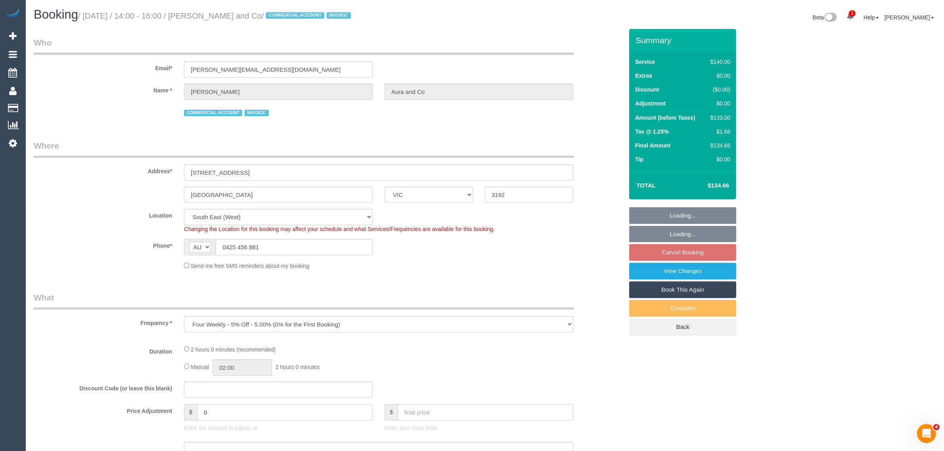
select select "object:1195"
select select "number:28"
select select "number:14"
select select "number:18"
select select "number:36"
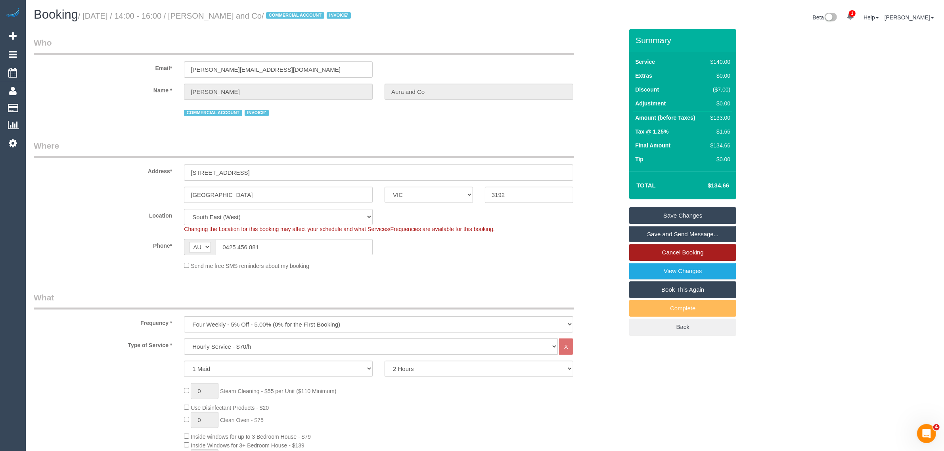
click at [720, 256] on link "Cancel Booking" at bounding box center [682, 252] width 107 height 17
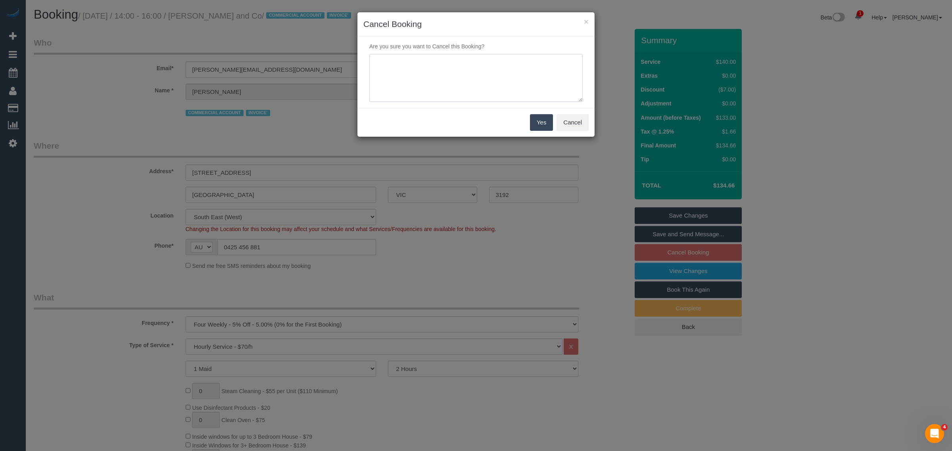
click at [438, 54] on textarea at bounding box center [475, 78] width 213 height 48
type textarea "customer wants skip via txt - KA"
click at [536, 124] on button "Yes" at bounding box center [541, 122] width 23 height 17
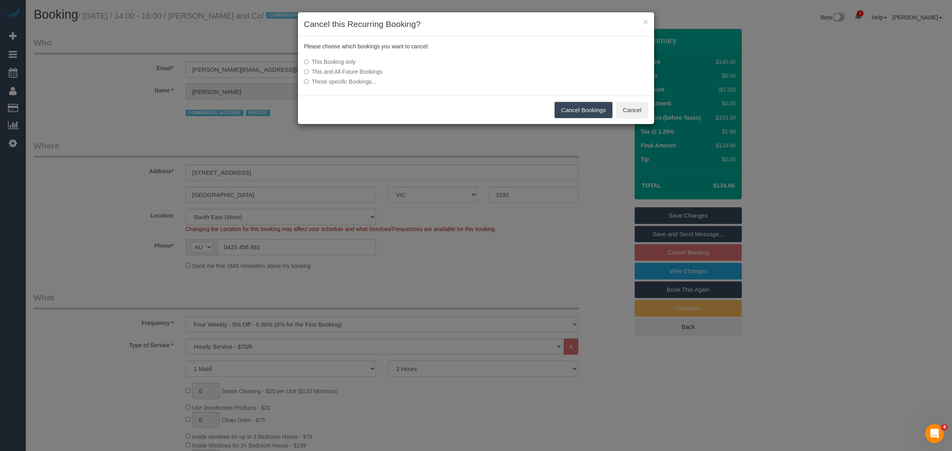
click at [575, 117] on button "Cancel Bookings" at bounding box center [583, 110] width 58 height 17
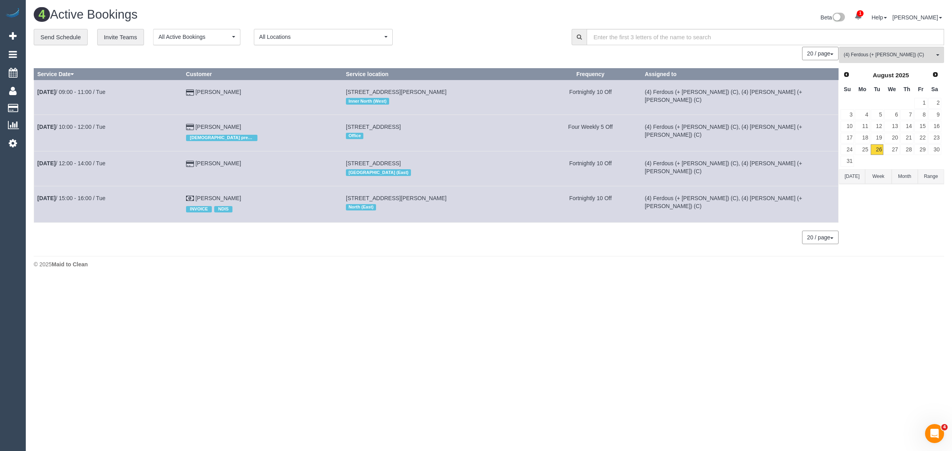
click at [542, 277] on div "4 Active Bookings Beta 1 Your Notifications You have 0 alerts × You have 1 to c…" at bounding box center [489, 140] width 926 height 280
click at [462, 50] on div "20 / page 10 / page 20 / page 30 / page 40 / page 50 / page 100 / page" at bounding box center [436, 53] width 804 height 13
click at [920, 149] on link "29" at bounding box center [920, 149] width 13 height 11
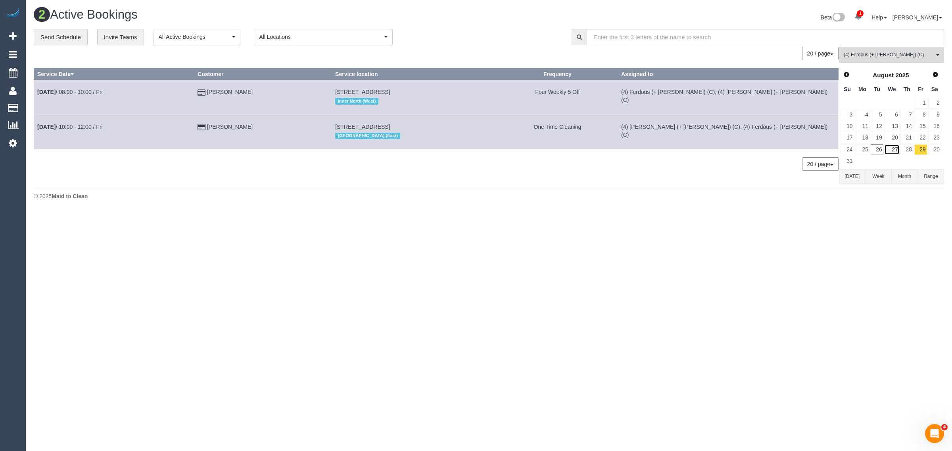
click at [897, 151] on link "27" at bounding box center [891, 149] width 15 height 11
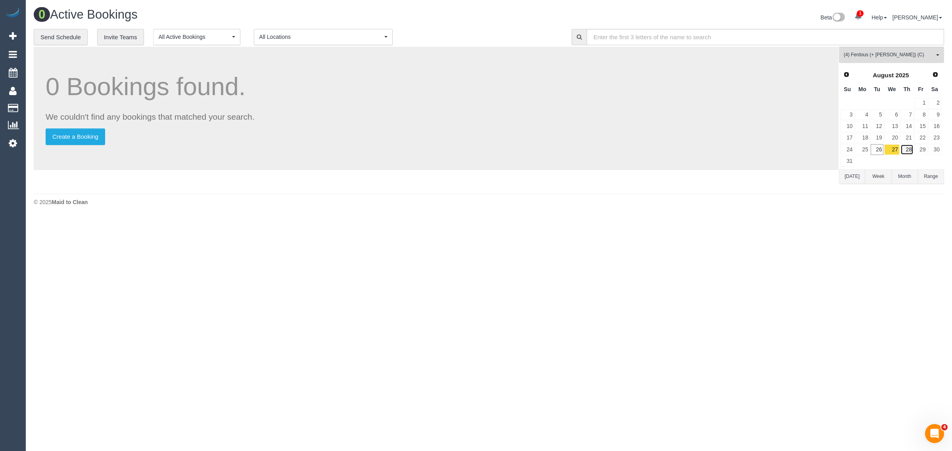
click at [905, 148] on link "28" at bounding box center [906, 149] width 13 height 11
click at [920, 148] on link "29" at bounding box center [920, 149] width 13 height 11
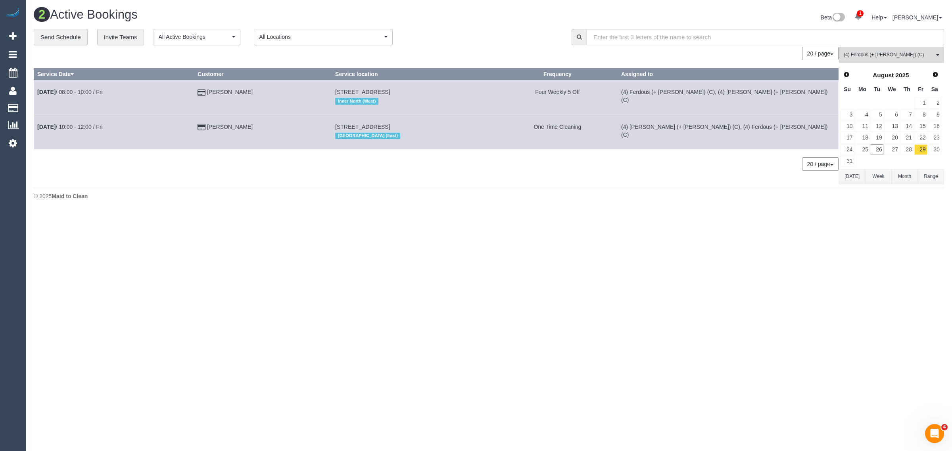
click at [276, 188] on footer "© 2025 Maid to Clean" at bounding box center [489, 196] width 910 height 16
click at [879, 147] on link "26" at bounding box center [876, 149] width 13 height 11
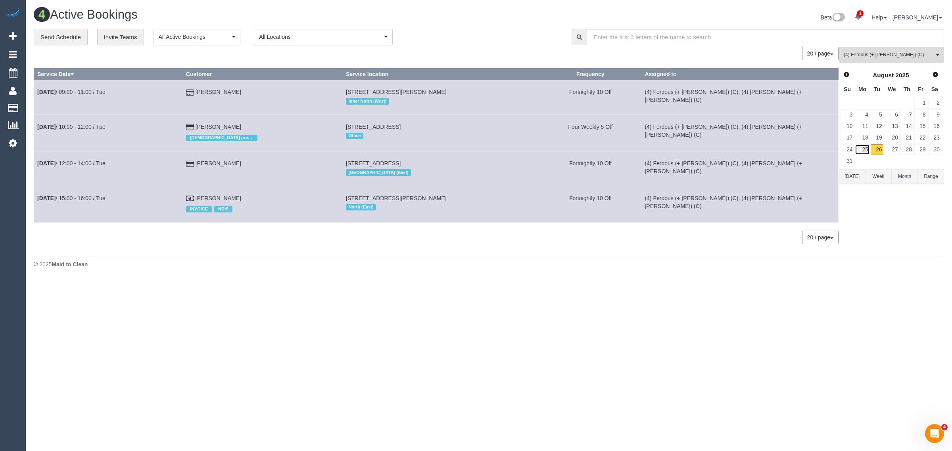
click at [865, 153] on link "25" at bounding box center [861, 149] width 15 height 11
click at [876, 149] on link "26" at bounding box center [876, 149] width 13 height 11
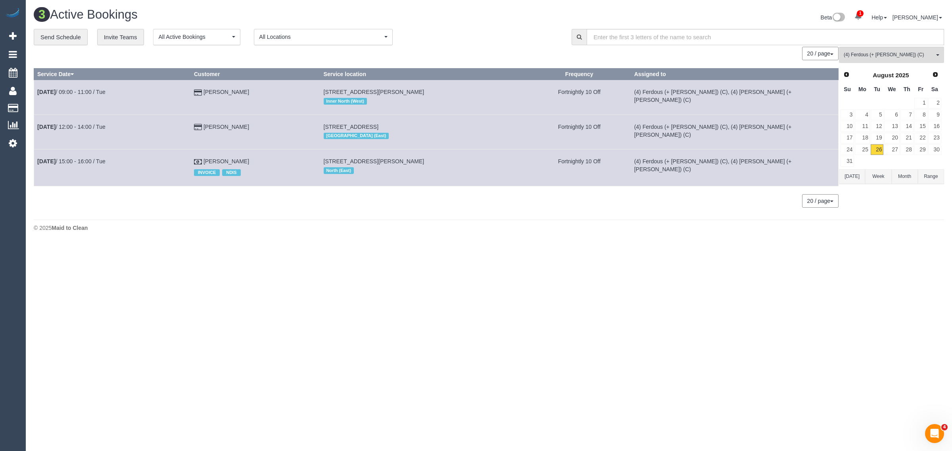
click at [677, 327] on body "1 Beta Your Notifications You have 0 alerts × You have 1 to charge for 26/08/20…" at bounding box center [476, 225] width 952 height 451
click at [488, 423] on body "1 Beta Your Notifications You have 0 alerts × You have 1 to charge for 26/08/20…" at bounding box center [476, 225] width 952 height 451
click at [679, 296] on body "1 Beta Your Notifications You have 0 alerts × You have 1 to charge for 26/08/20…" at bounding box center [476, 225] width 952 height 451
click at [896, 143] on link "20" at bounding box center [891, 138] width 15 height 11
click at [877, 153] on link "26" at bounding box center [876, 149] width 13 height 11
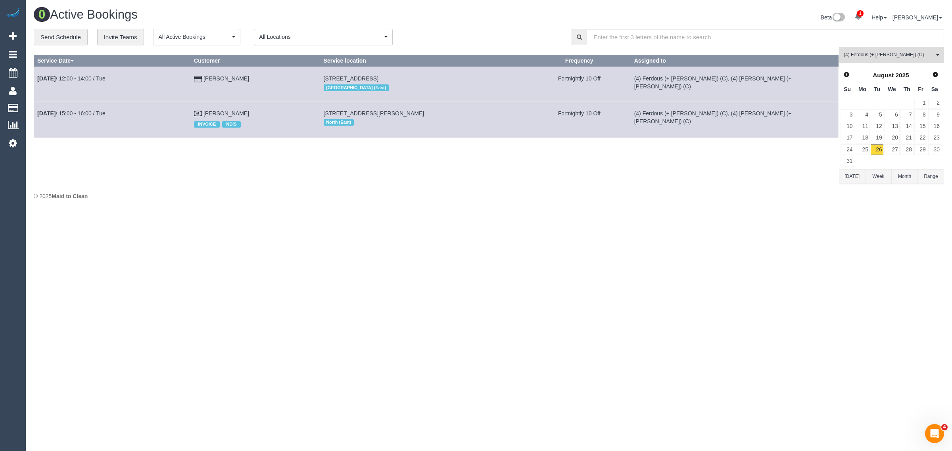
click at [470, 23] on div "0 Active Bookings" at bounding box center [258, 16] width 461 height 17
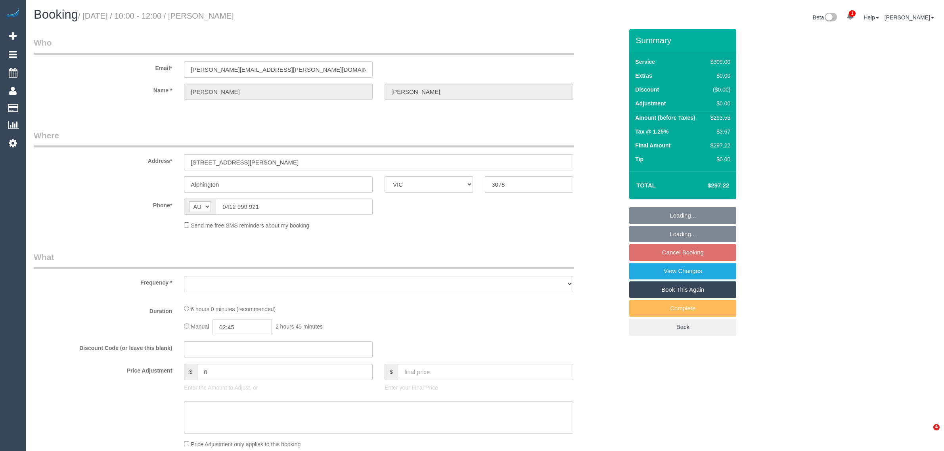
select select "VIC"
select select "string:stripe-pm_1OAKmz2GScqysDRVdFESkOS2"
select select "number:28"
select select "number:14"
select select "number:19"
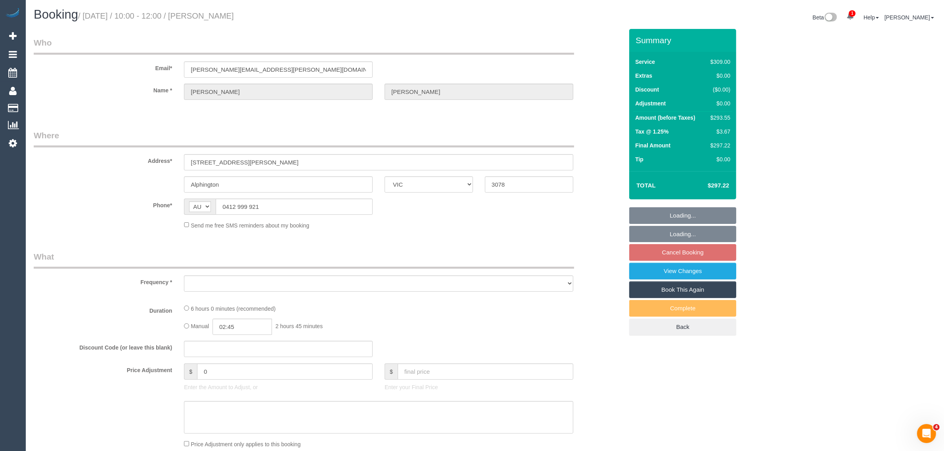
select select "number:23"
select select "number:34"
select select "number:13"
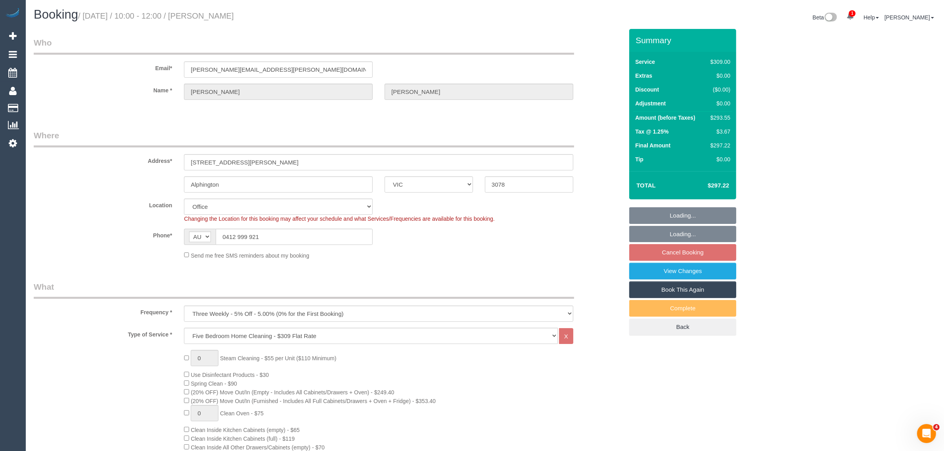
select select "object:836"
click at [203, 16] on h1 "Booking / August 29, 2025 / 10:00 - 12:00 / JANE BECK" at bounding box center [256, 14] width 445 height 13
click at [46, 106] on link "Customers" at bounding box center [75, 108] width 99 height 16
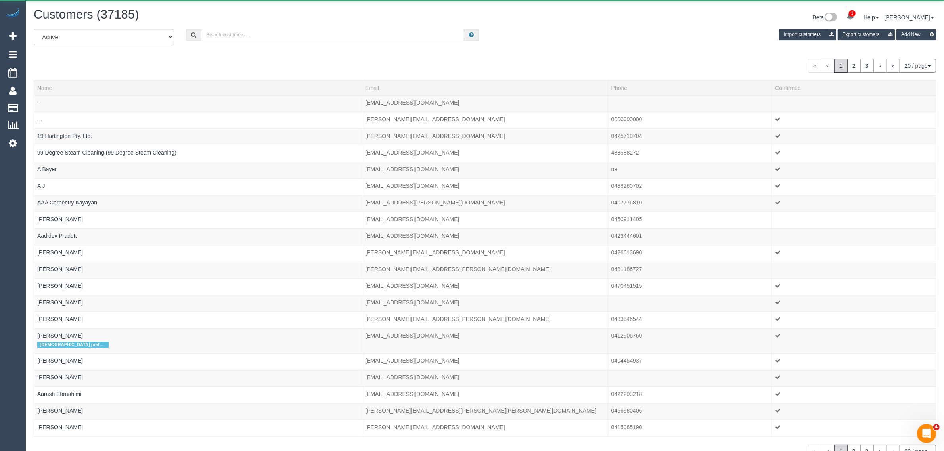
click at [249, 36] on input "text" at bounding box center [332, 35] width 263 height 12
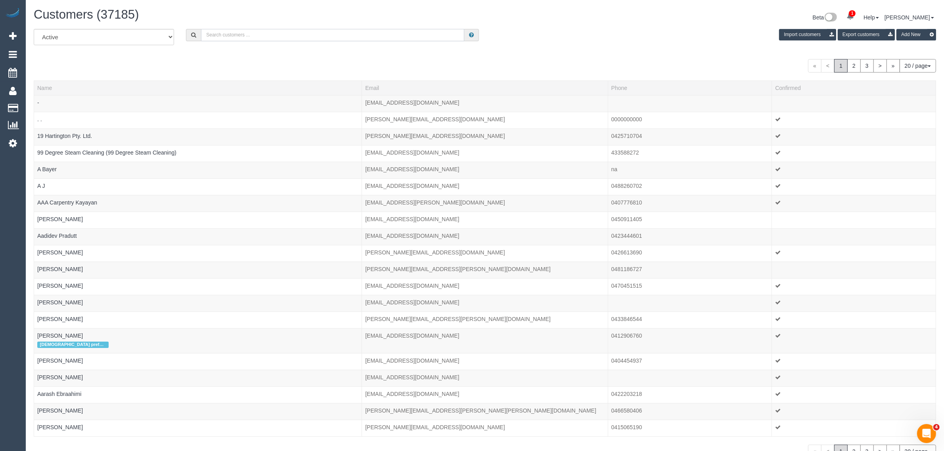
paste input "[PERSON_NAME]"
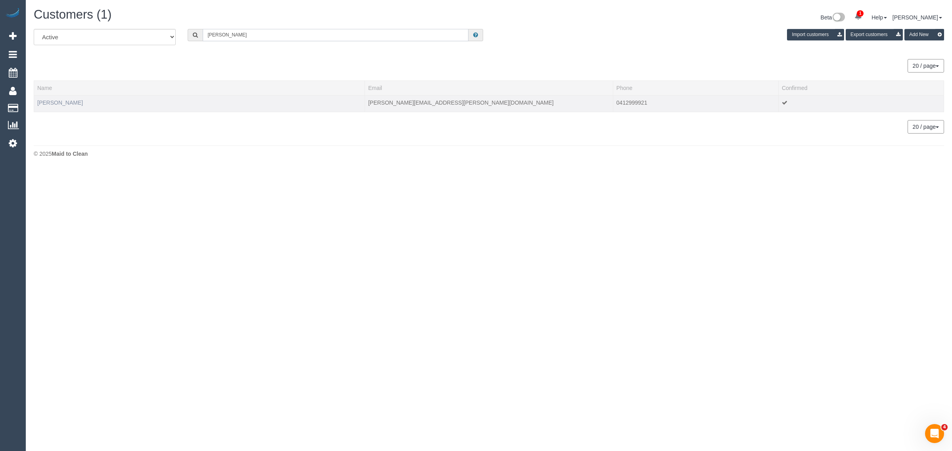
type input "[PERSON_NAME]"
click at [58, 101] on link "[PERSON_NAME]" at bounding box center [60, 103] width 46 height 6
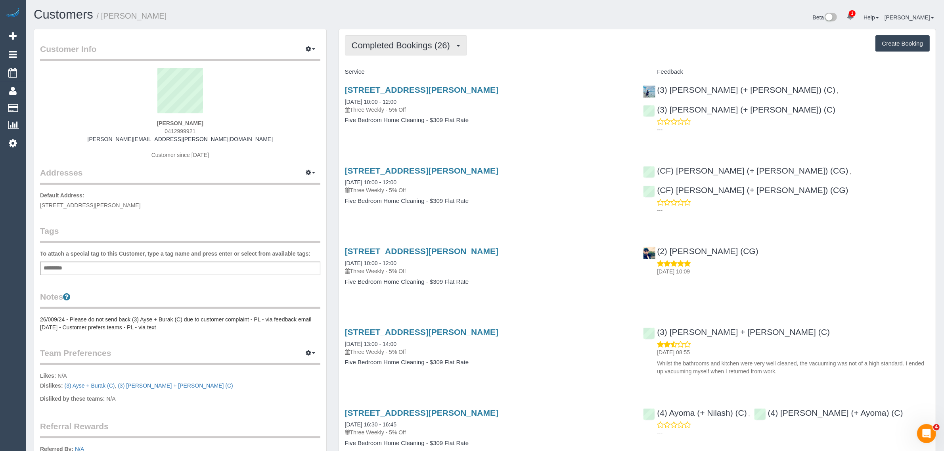
click at [408, 51] on button "Completed Bookings (26)" at bounding box center [406, 45] width 122 height 20
click at [404, 69] on link "Upcoming Bookings (12)" at bounding box center [388, 74] width 86 height 10
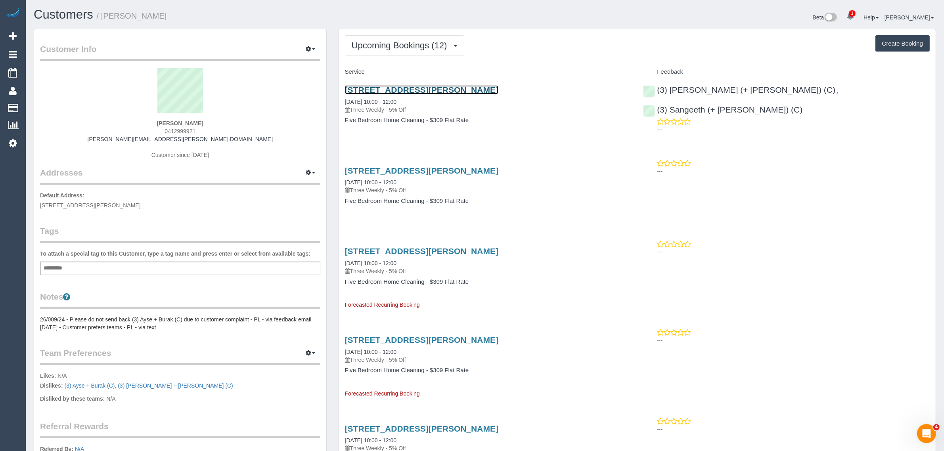
click at [409, 92] on link "94 Wingrove St, Alphington, VIC 3078" at bounding box center [421, 89] width 153 height 9
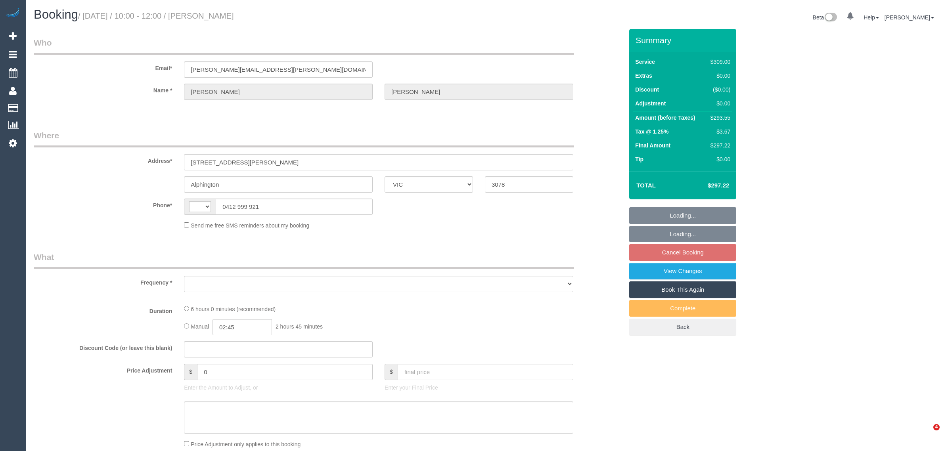
select select "VIC"
select select "string:stripe-pm_1OAKmz2GScqysDRVdFESkOS2"
select select "number:28"
select select "number:14"
select select "number:19"
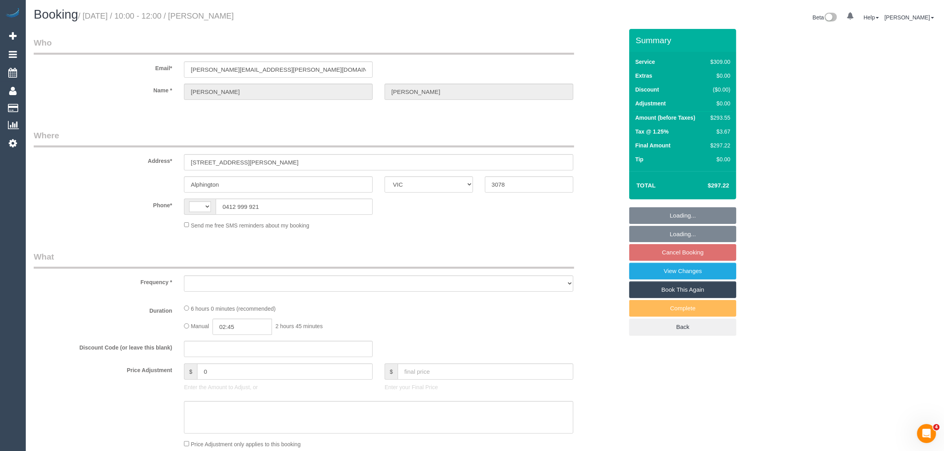
select select "number:23"
select select "number:34"
select select "number:13"
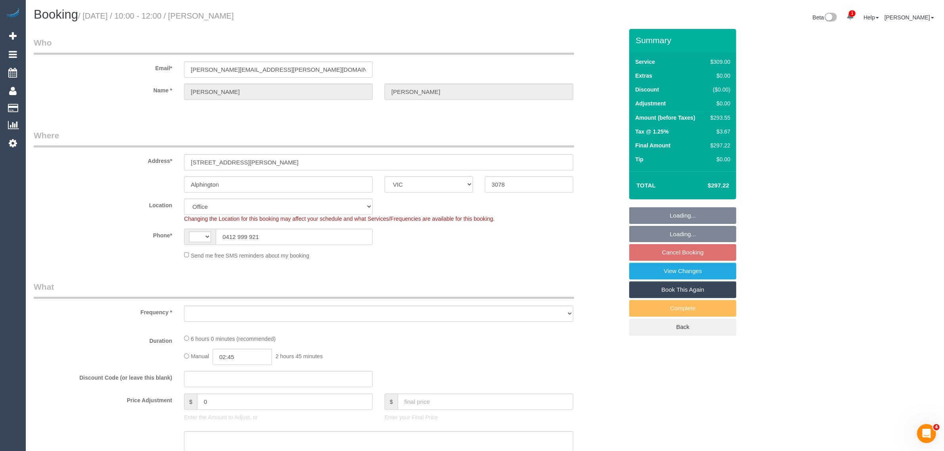
select select "string:AU"
select select "object:2081"
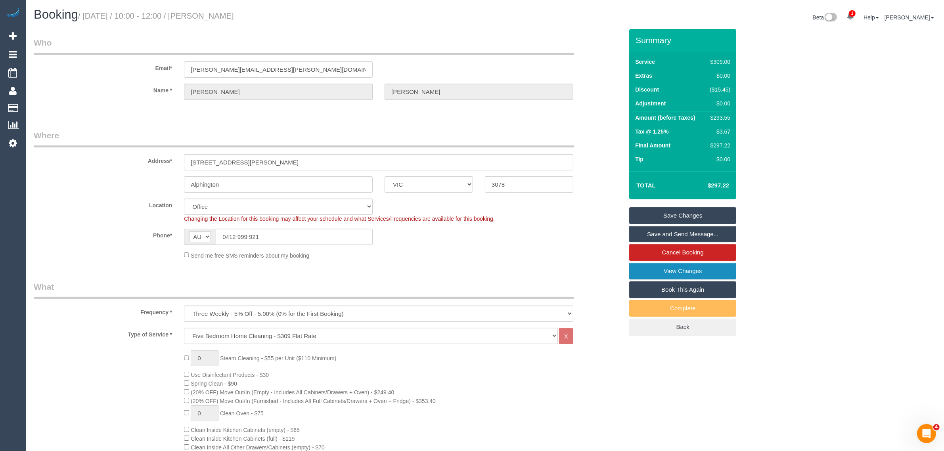
click at [674, 274] on link "View Changes" at bounding box center [682, 271] width 107 height 17
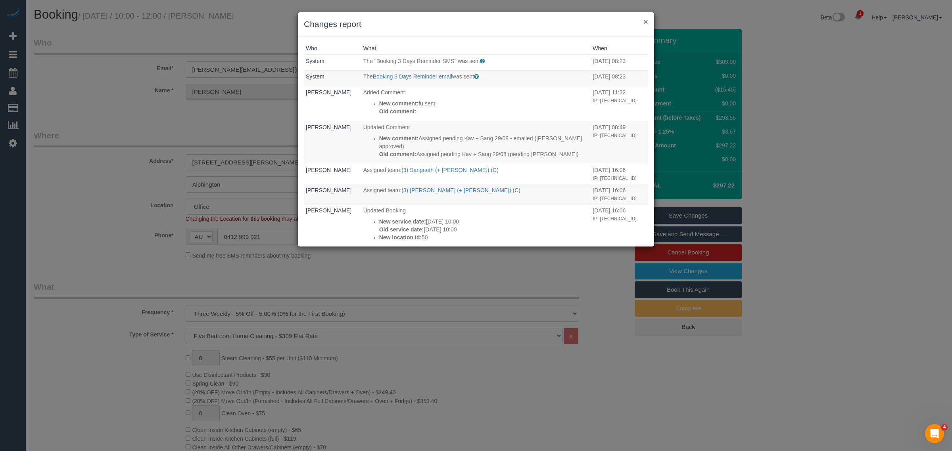
click at [647, 20] on button "×" at bounding box center [645, 21] width 5 height 8
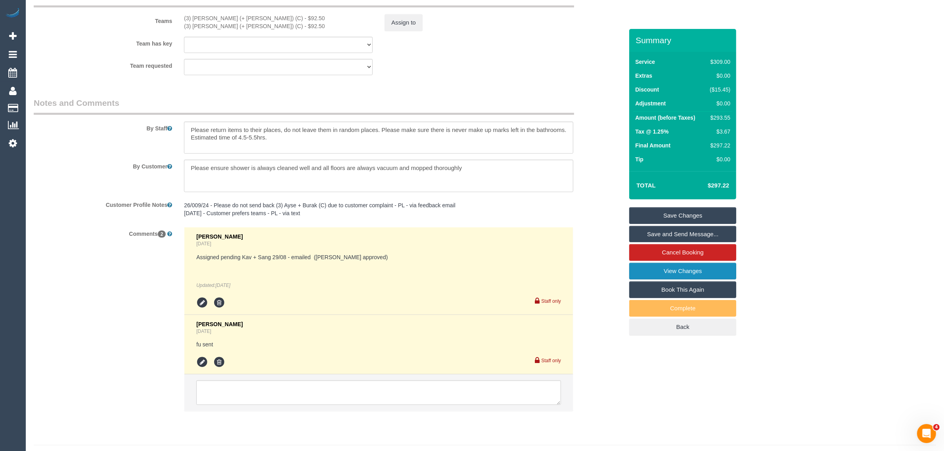
scroll to position [1264, 0]
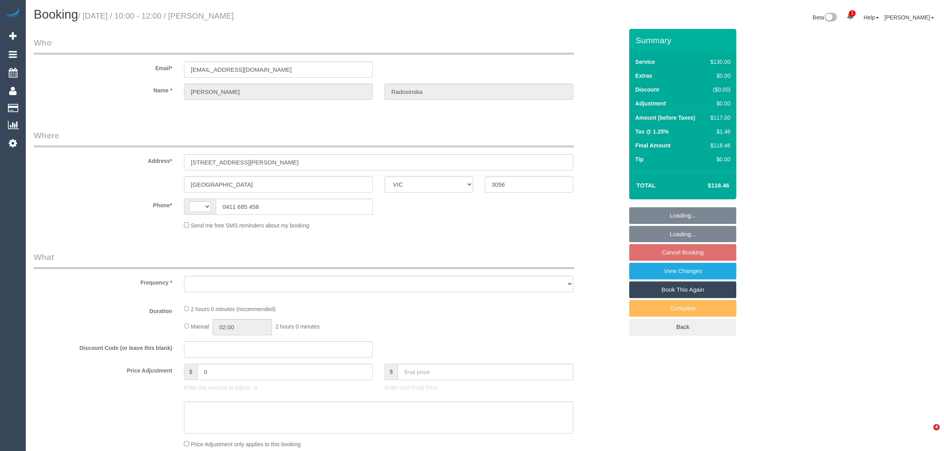
select select "VIC"
select select "string:AU"
select select "object:287"
select select "string:stripe-pm_1KmAck2GScqysDRVknr6robV"
click at [660, 253] on fieldset "Loading... Loading... Cancel Booking View Changes Book This Again Complete Back" at bounding box center [682, 271] width 107 height 128
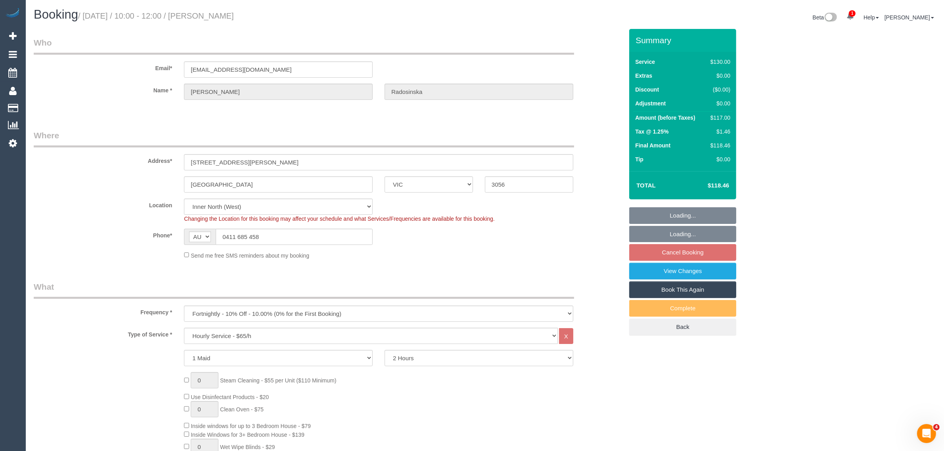
select select "number:28"
select select "number:14"
select select "number:18"
select select "number:22"
select select "number:11"
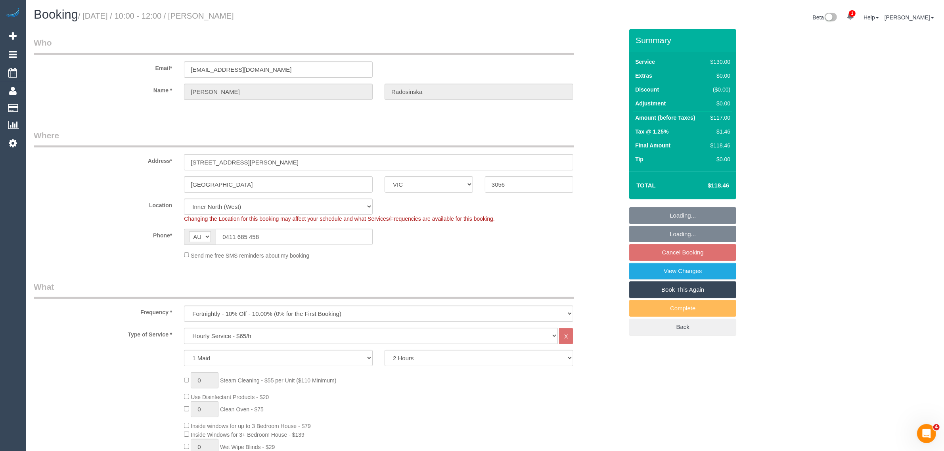
select select "object:2583"
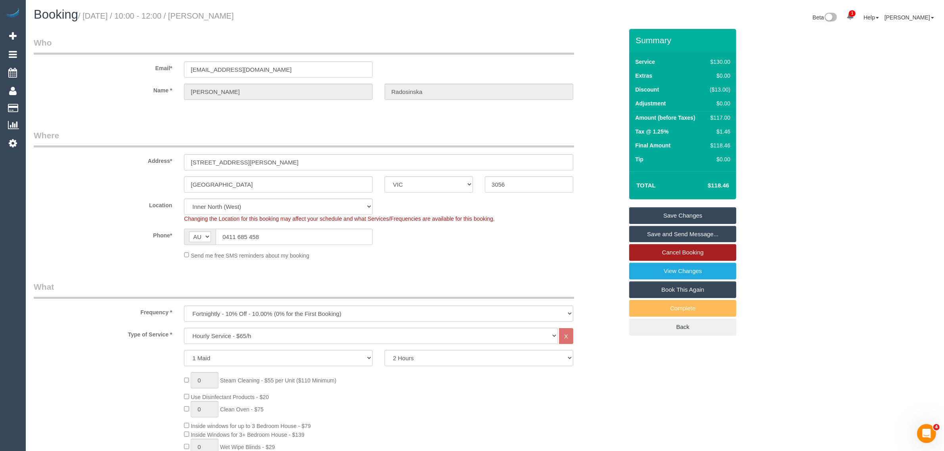
click at [701, 248] on link "Cancel Booking" at bounding box center [682, 252] width 107 height 17
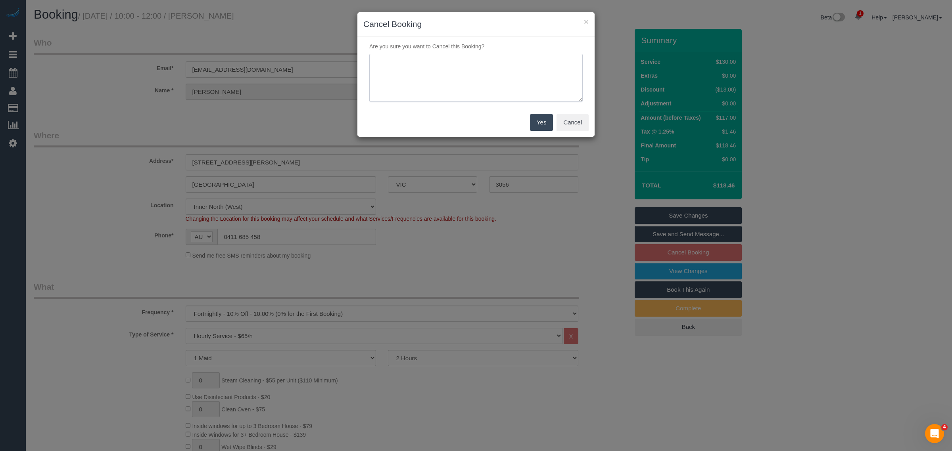
click at [505, 83] on textarea at bounding box center [475, 78] width 213 height 48
type textarea "customer wants to skip via txt - KA"
click at [540, 127] on button "Yes" at bounding box center [541, 122] width 23 height 17
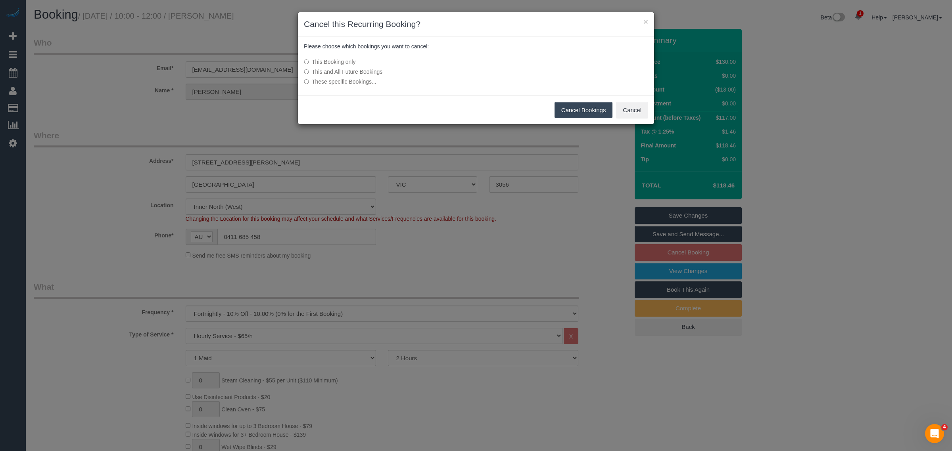
click at [567, 110] on button "Cancel Bookings" at bounding box center [583, 110] width 58 height 17
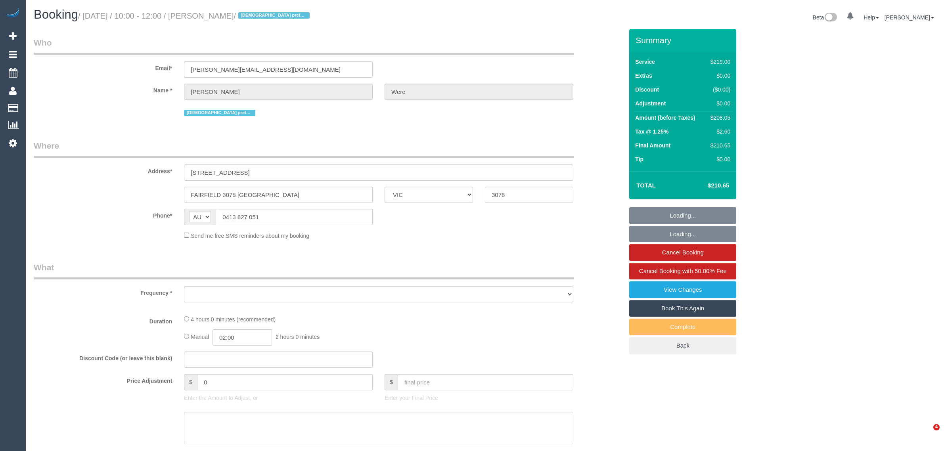
select select "VIC"
select select "string:stripe-pm_1R9H582GScqysDRVHRtzU5ZJ"
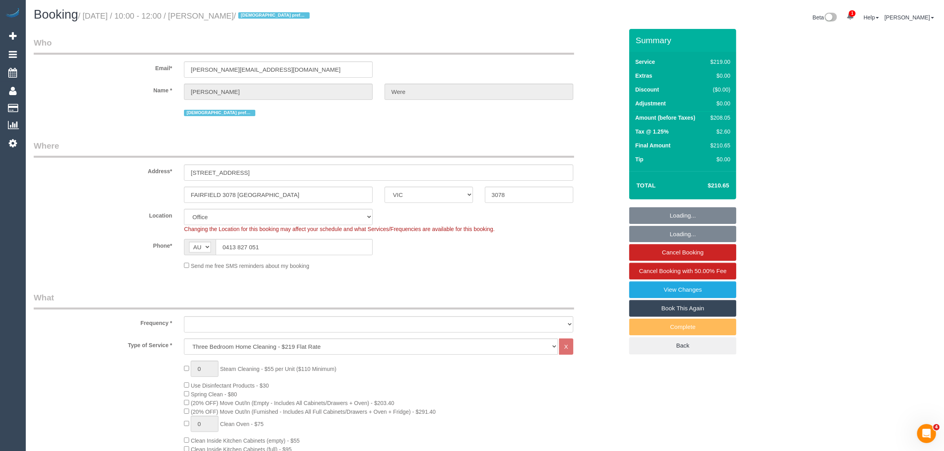
select select "object:677"
select select "number:27"
select select "number:14"
select select "number:19"
select select "number:24"
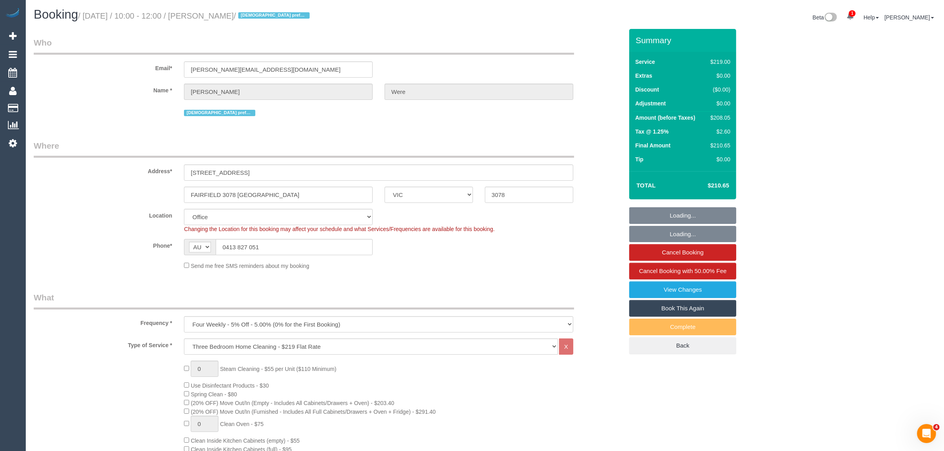
select select "number:34"
select select "number:12"
select select "object:2063"
click at [294, 248] on input "0413 827 051" at bounding box center [294, 247] width 157 height 16
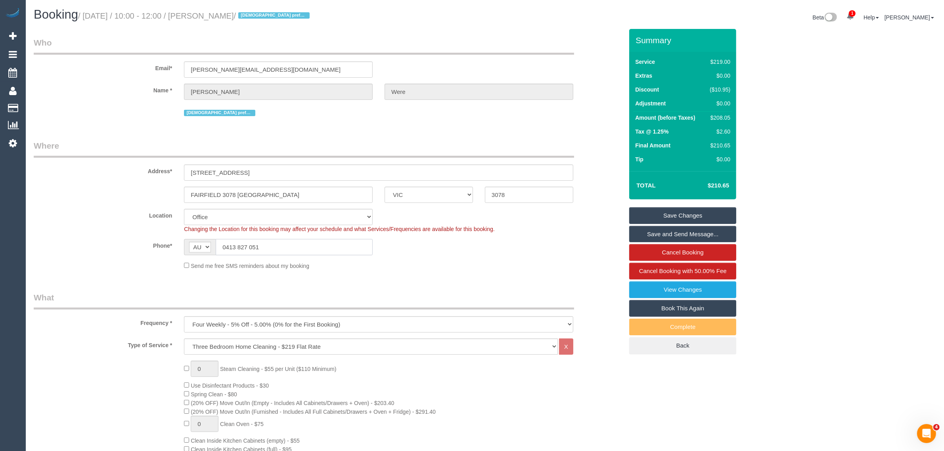
click at [294, 248] on input "0413 827 051" at bounding box center [294, 247] width 157 height 16
click at [310, 251] on input "0413 827 051" at bounding box center [294, 247] width 157 height 16
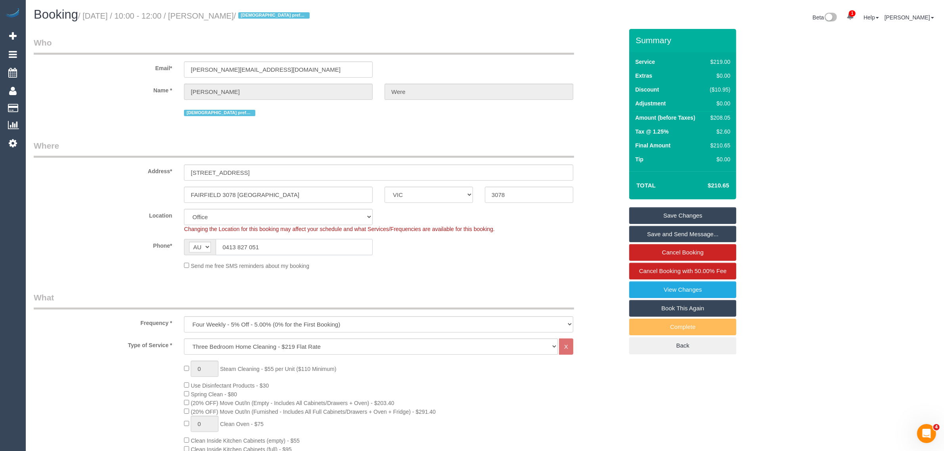
click at [310, 251] on input "0413 827 051" at bounding box center [294, 247] width 157 height 16
click at [310, 250] on input "0413 827 051" at bounding box center [294, 247] width 157 height 16
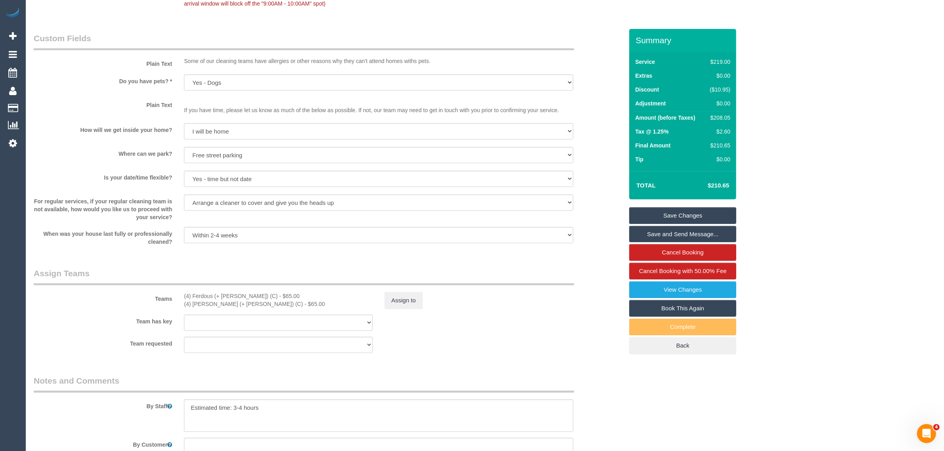
scroll to position [991, 0]
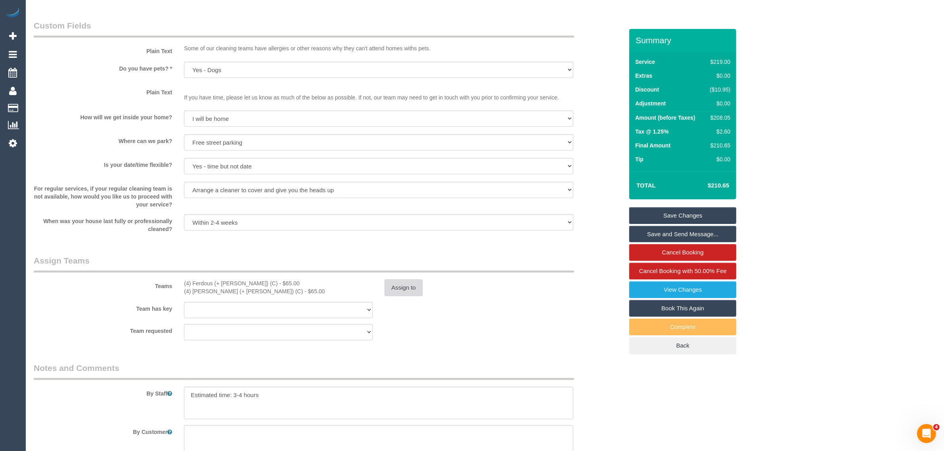
click at [401, 295] on button "Assign to" at bounding box center [404, 288] width 38 height 17
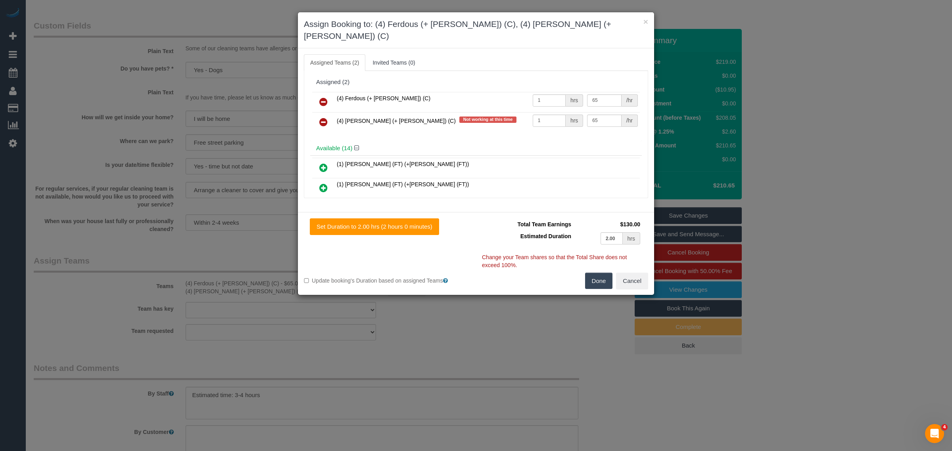
click at [323, 97] on icon at bounding box center [323, 102] width 8 height 10
click at [323, 117] on icon at bounding box center [323, 122] width 8 height 10
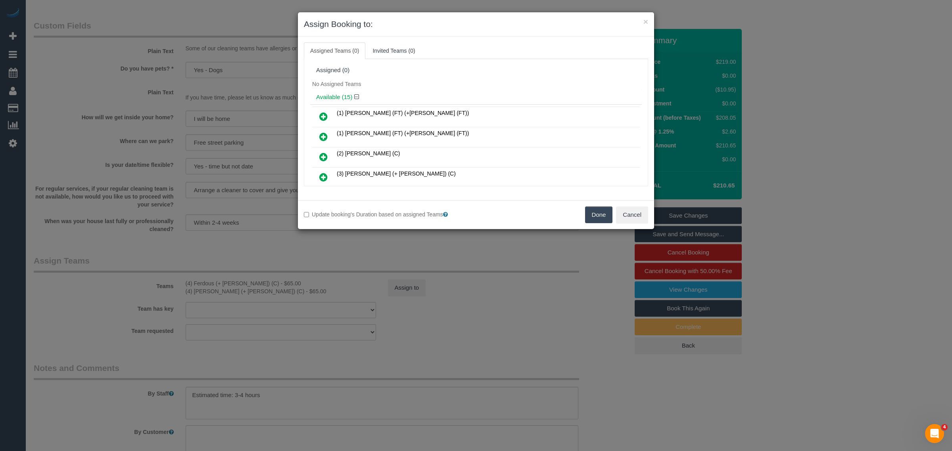
click at [588, 213] on button "Done" at bounding box center [599, 215] width 28 height 17
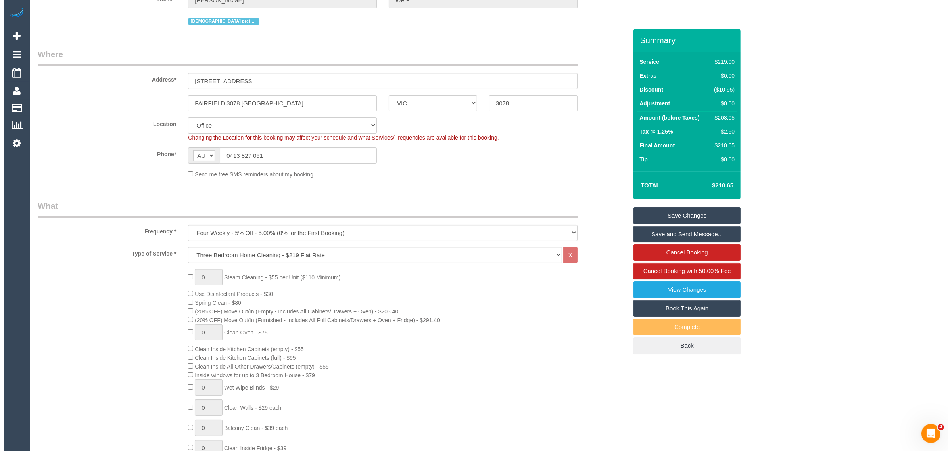
scroll to position [0, 0]
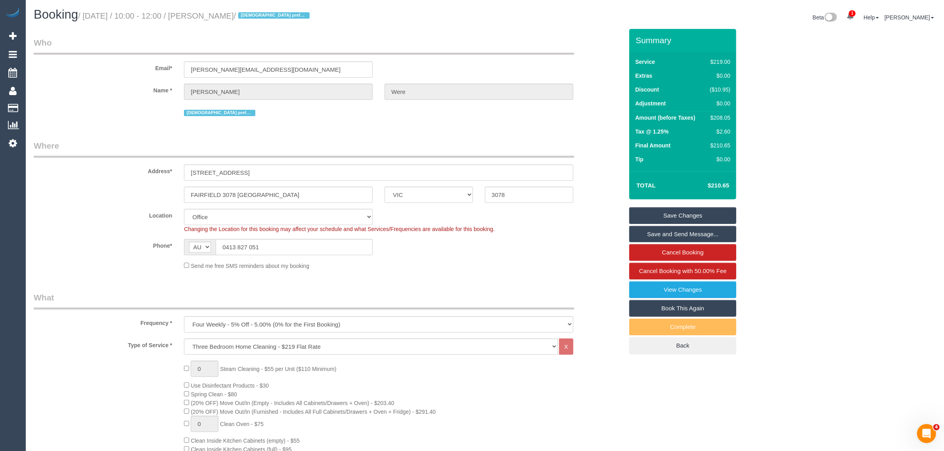
click at [690, 209] on link "Save Changes" at bounding box center [682, 215] width 107 height 17
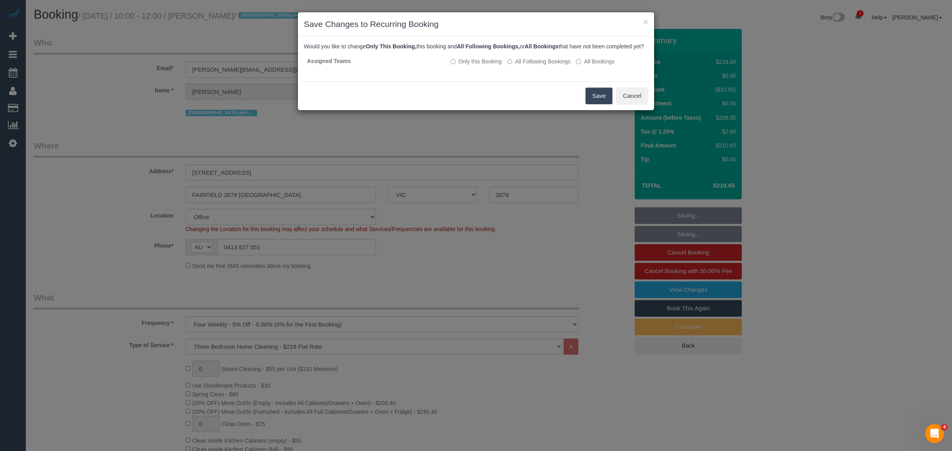
click at [568, 275] on div "× Save Changes to Recurring Booking Would you like to change Only This Booking,…" at bounding box center [476, 225] width 952 height 451
click at [592, 104] on button "Save" at bounding box center [598, 96] width 27 height 17
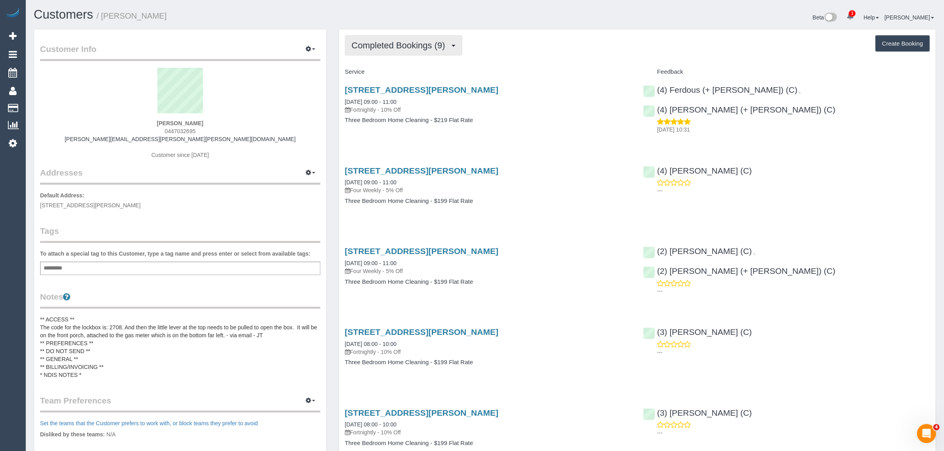
click at [416, 46] on span "Completed Bookings (9)" at bounding box center [401, 45] width 98 height 10
click at [393, 74] on link "Upcoming Bookings (11)" at bounding box center [387, 74] width 84 height 10
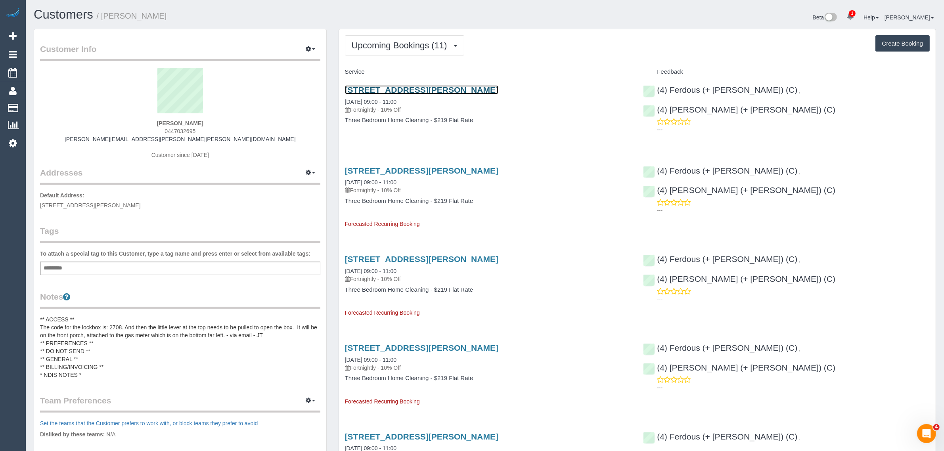
click at [398, 90] on link "28 Allan Street, Brunswick, VIC 3056" at bounding box center [421, 89] width 153 height 9
click at [179, 132] on span "0447032695" at bounding box center [180, 131] width 31 height 6
copy span "0447032695"
click at [421, 53] on button "Upcoming Bookings (11)" at bounding box center [404, 45] width 119 height 20
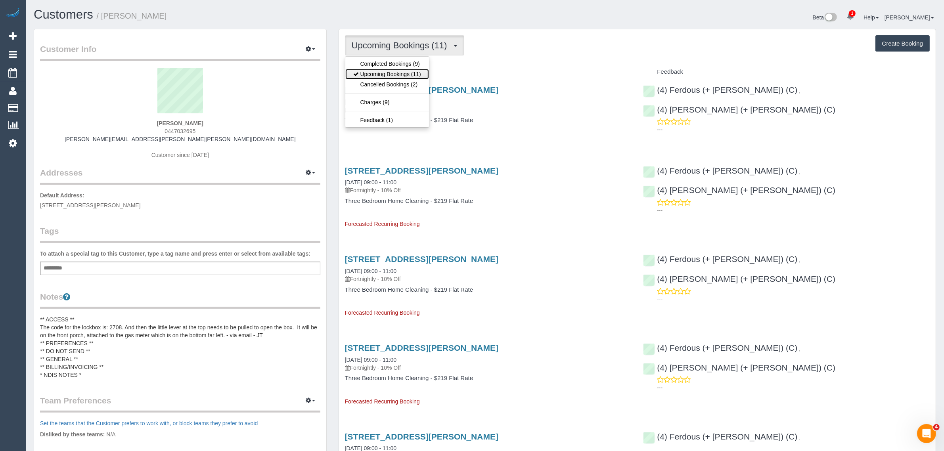
click at [414, 73] on link "Upcoming Bookings (11)" at bounding box center [387, 74] width 84 height 10
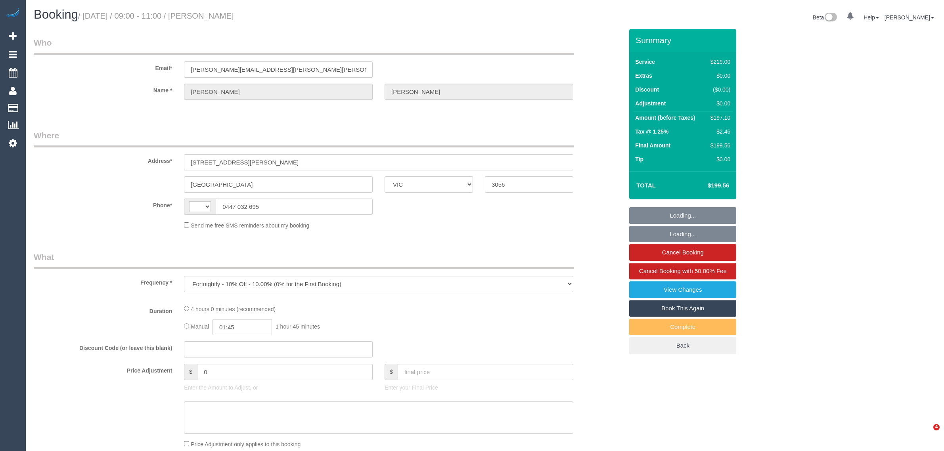
select select "VIC"
select select "string:stripe-pm_1PAi9H2GScqysDRVOtAcocXW"
select select "number:28"
select select "number:16"
select select "number:19"
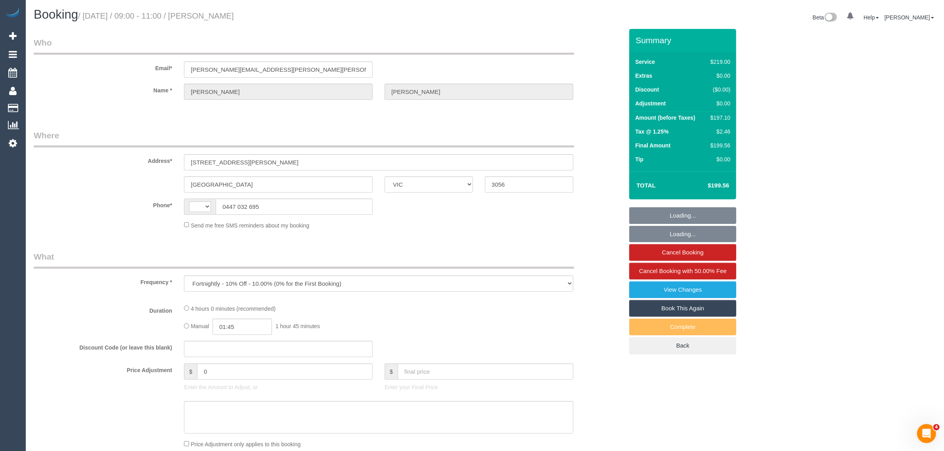
select select "number:22"
select select "number:34"
select select "number:13"
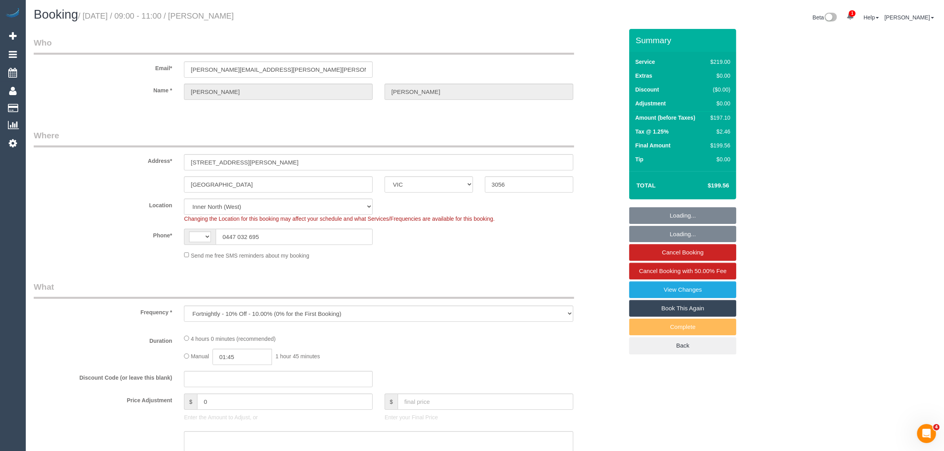
select select "object:451"
select select "string:AU"
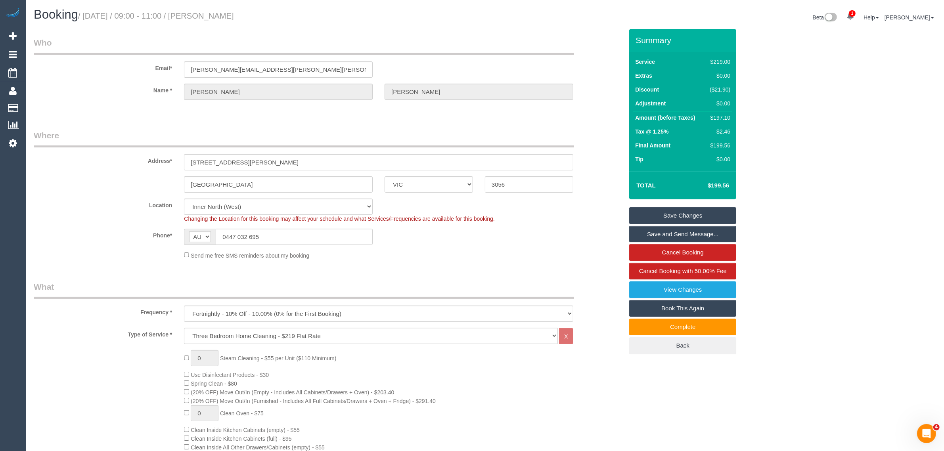
click at [306, 236] on input "0447 032 695" at bounding box center [294, 237] width 157 height 16
click at [455, 264] on fieldset "Where Address* 28 Allan street Brunswick ACT NSW NT QLD SA TAS VIC WA 3056 Loca…" at bounding box center [329, 198] width 590 height 136
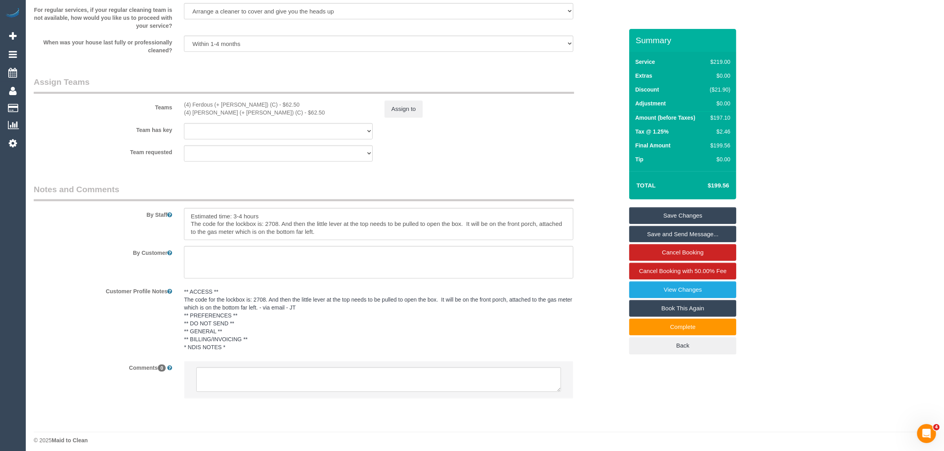
scroll to position [1151, 0]
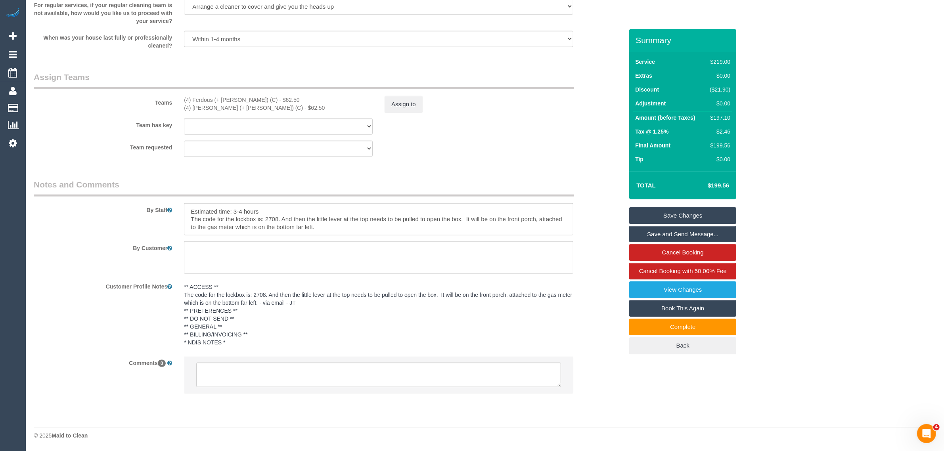
click at [579, 304] on div "** ACCESS ** The code for the lockbox is: 2708. And then the little lever at th…" at bounding box center [378, 315] width 401 height 71
click at [490, 364] on textarea at bounding box center [378, 375] width 365 height 25
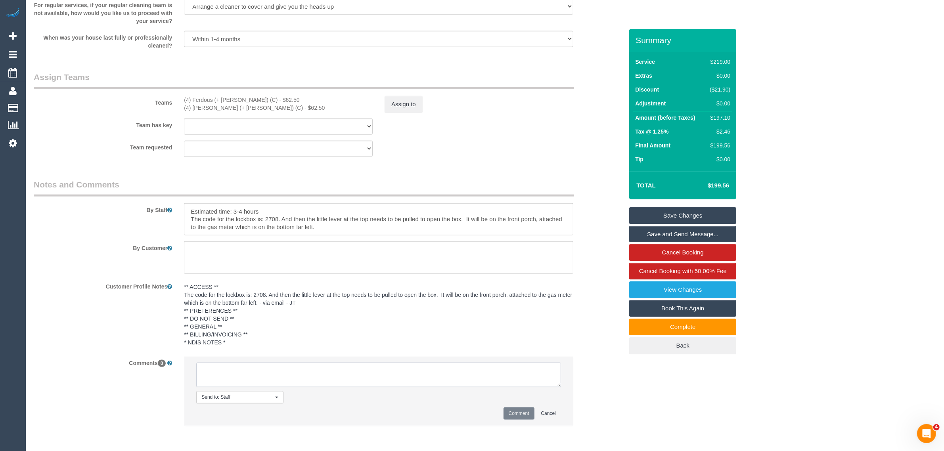
paste textarea "Cleaner(s) Unassigned: Reason Unassigned: Contact via: Which message sent: Addi…"
click at [560, 385] on textarea at bounding box center [378, 375] width 365 height 25
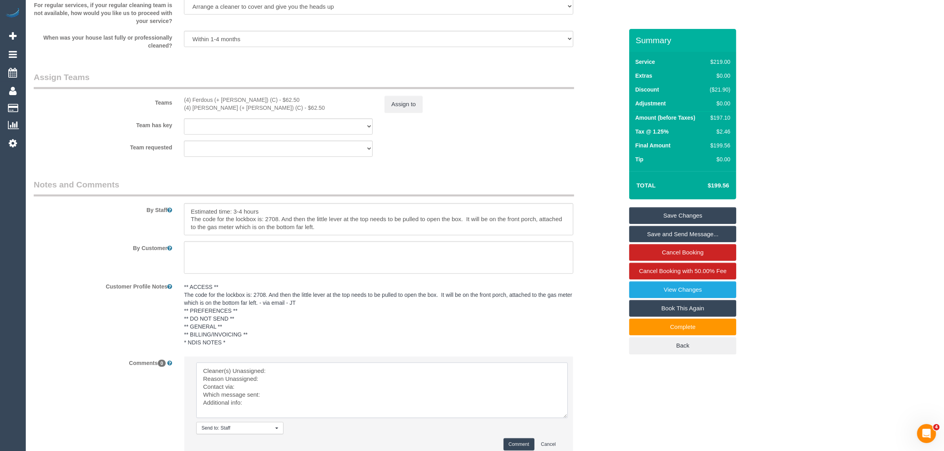
scroll to position [0, 0]
drag, startPoint x: 560, startPoint y: 385, endPoint x: 568, endPoint y: 422, distance: 37.7
click at [567, 418] on textarea at bounding box center [381, 391] width 371 height 56
click at [325, 181] on legend "Notes and Comments" at bounding box center [304, 188] width 540 height 18
drag, startPoint x: 211, startPoint y: 99, endPoint x: 243, endPoint y: 96, distance: 31.4
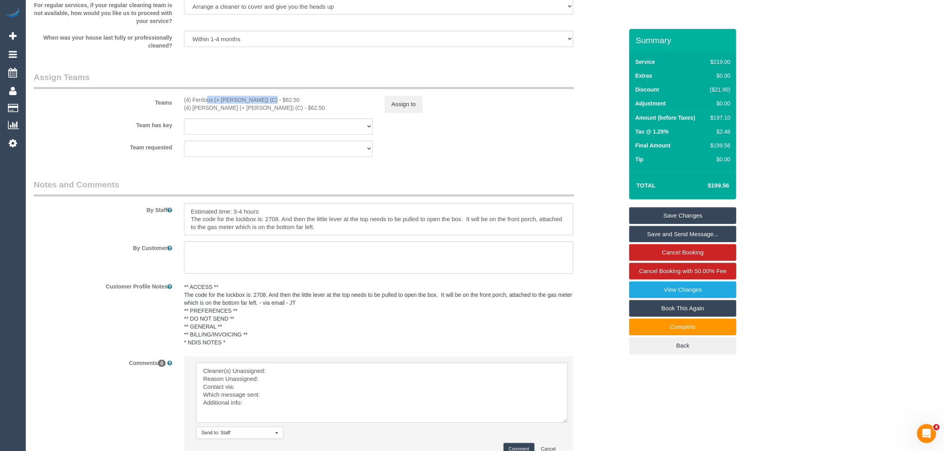
click at [243, 96] on div "(4) Ferdous (+ Forkan) (C) - $62.50 (4) Forkan (+ Ferdous) (C) - $62.50" at bounding box center [278, 104] width 201 height 16
copy div "(4) Ferdous (+ Forkan) ("
click at [282, 369] on textarea at bounding box center [381, 393] width 371 height 60
paste textarea "(4) Ferdous (+ Forkan) ("
click at [274, 378] on textarea at bounding box center [381, 393] width 371 height 60
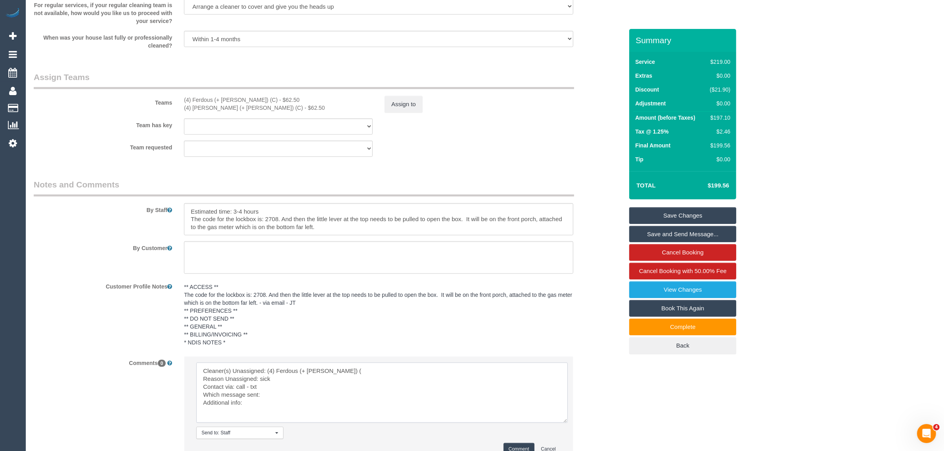
click at [299, 400] on textarea at bounding box center [381, 393] width 371 height 60
click at [310, 395] on textarea at bounding box center [381, 393] width 371 height 60
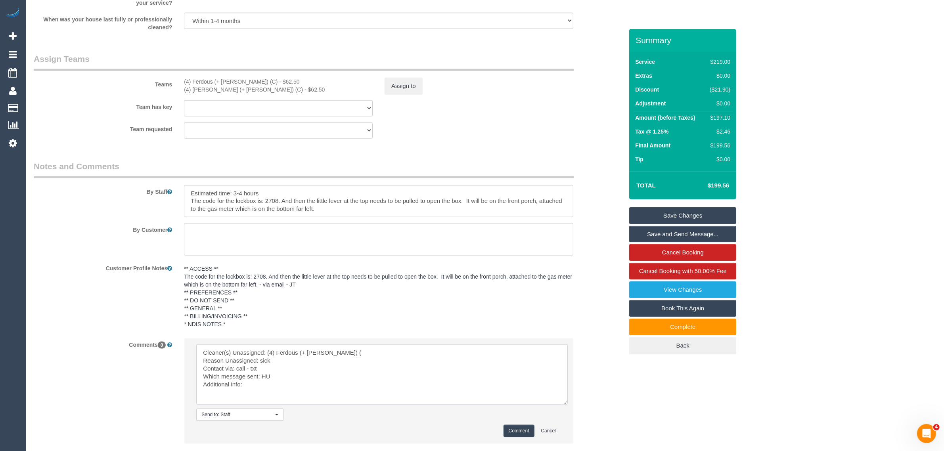
scroll to position [1220, 0]
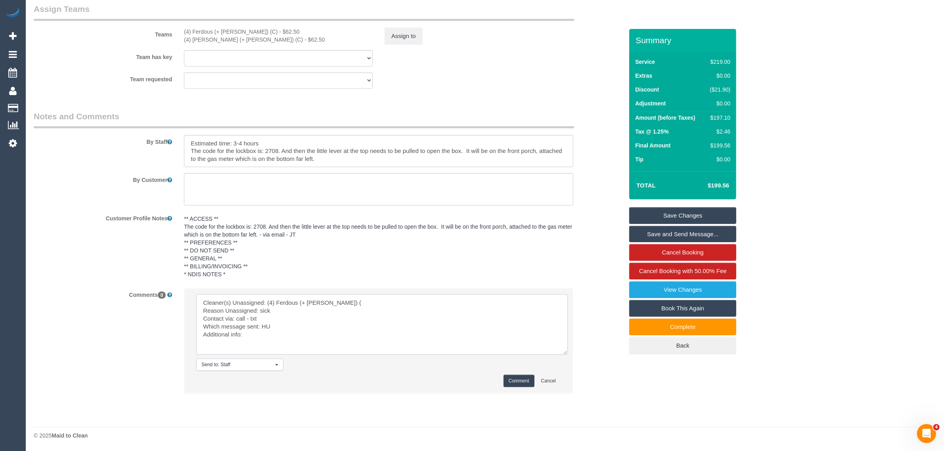
type textarea "Cleaner(s) Unassigned: (4) Ferdous (+ Forkan) ( Reason Unassigned: sick Contact…"
click at [504, 377] on button "Comment" at bounding box center [519, 381] width 31 height 12
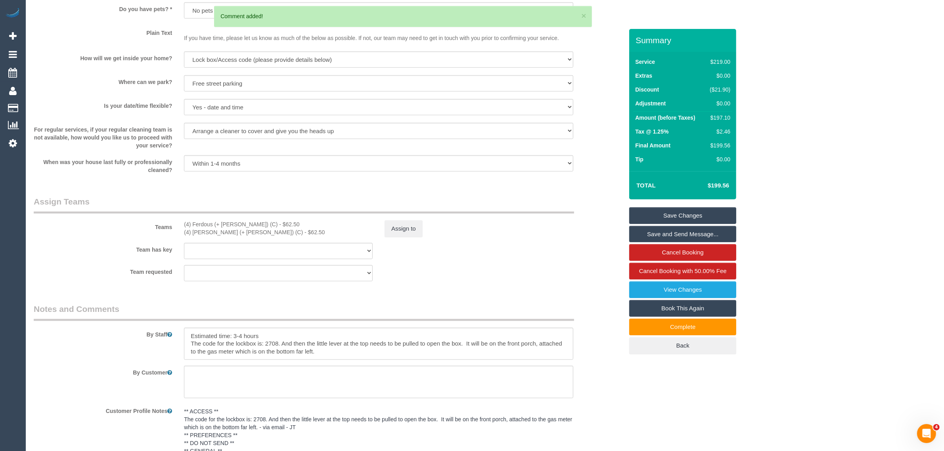
scroll to position [1021, 0]
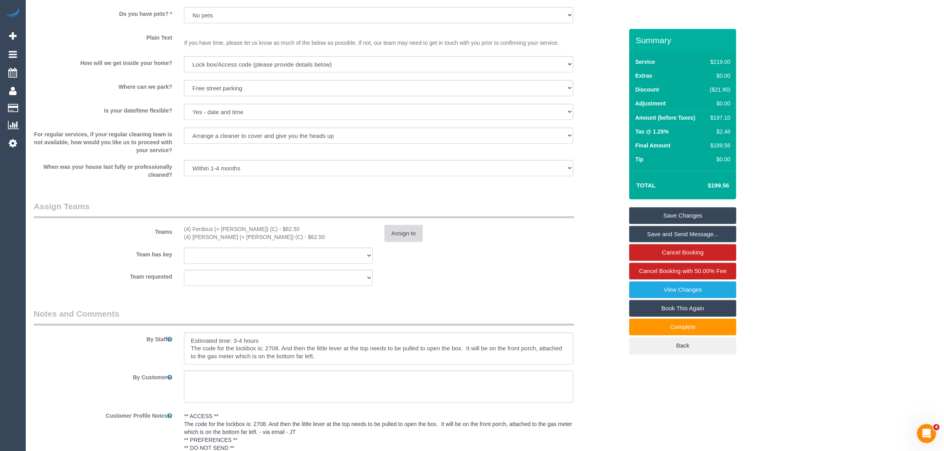
click at [396, 233] on button "Assign to" at bounding box center [404, 233] width 38 height 17
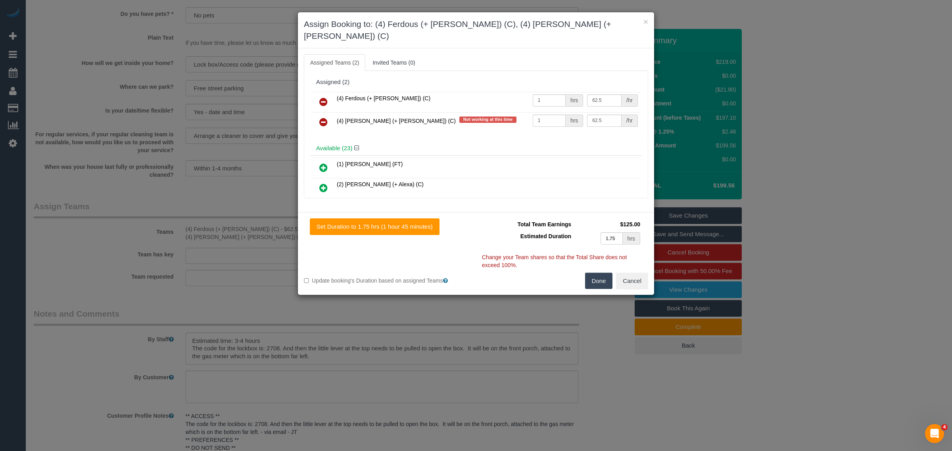
click at [322, 97] on icon at bounding box center [323, 102] width 8 height 10
click at [322, 117] on icon at bounding box center [323, 122] width 8 height 10
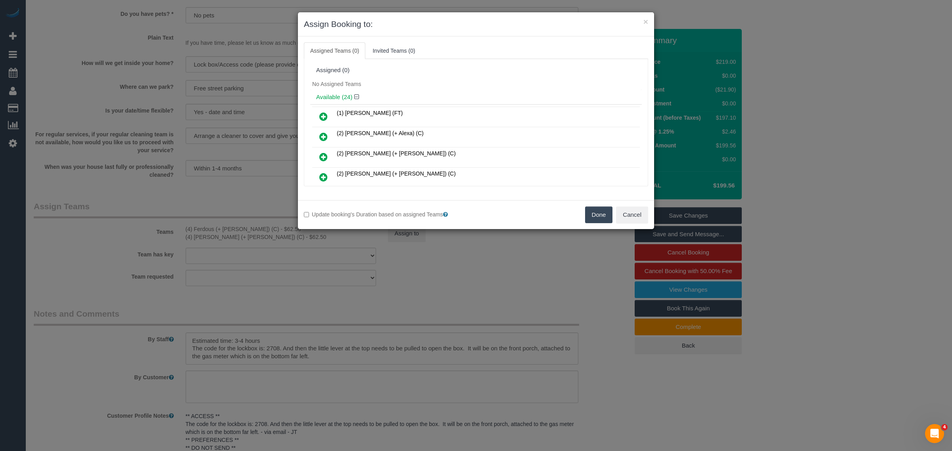
click at [601, 219] on button "Done" at bounding box center [599, 215] width 28 height 17
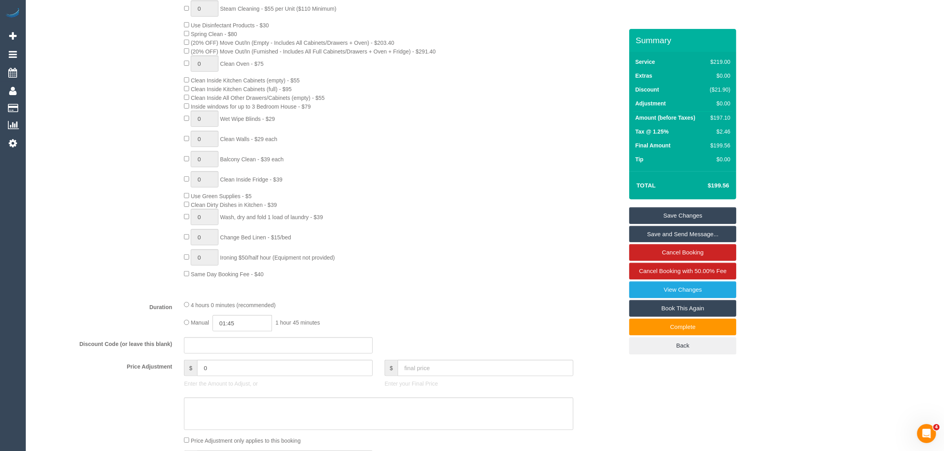
scroll to position [0, 0]
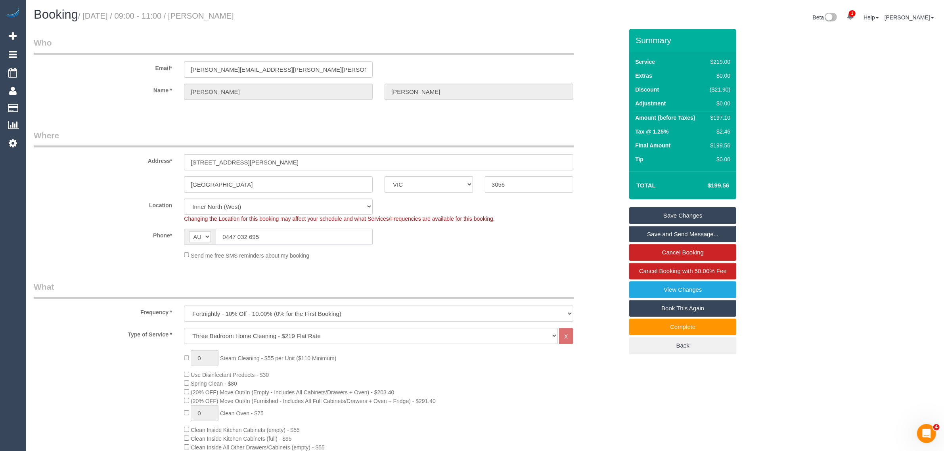
click at [320, 236] on input "0447 032 695" at bounding box center [294, 237] width 157 height 16
click at [320, 237] on input "0447 032 695" at bounding box center [294, 237] width 157 height 16
click at [456, 251] on div "Send me free SMS reminders about my booking" at bounding box center [378, 255] width 401 height 9
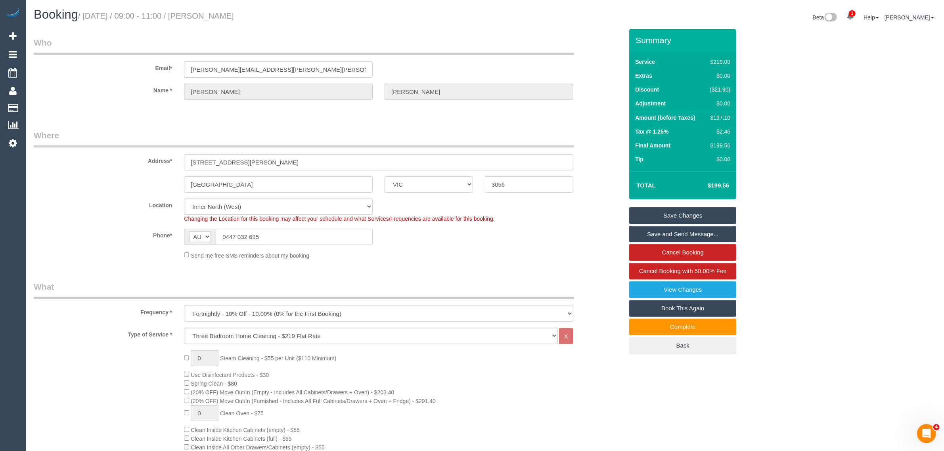
click at [696, 213] on link "Save Changes" at bounding box center [682, 215] width 107 height 17
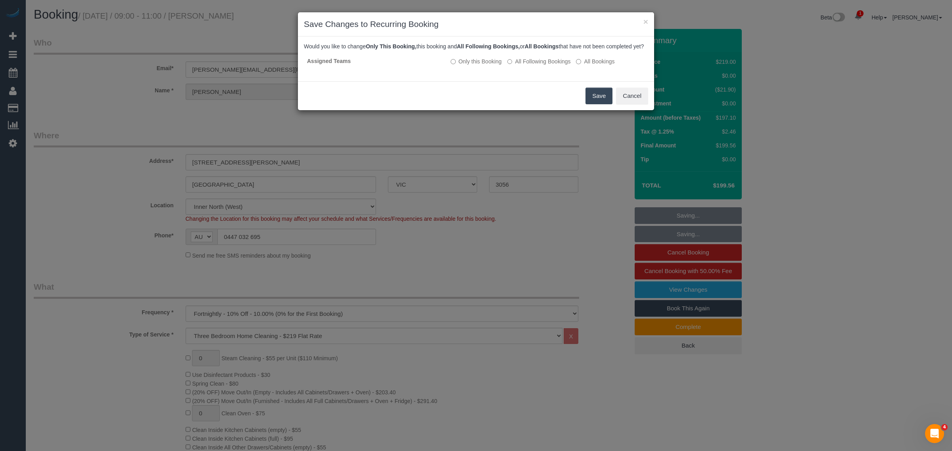
click at [595, 102] on button "Save" at bounding box center [598, 96] width 27 height 17
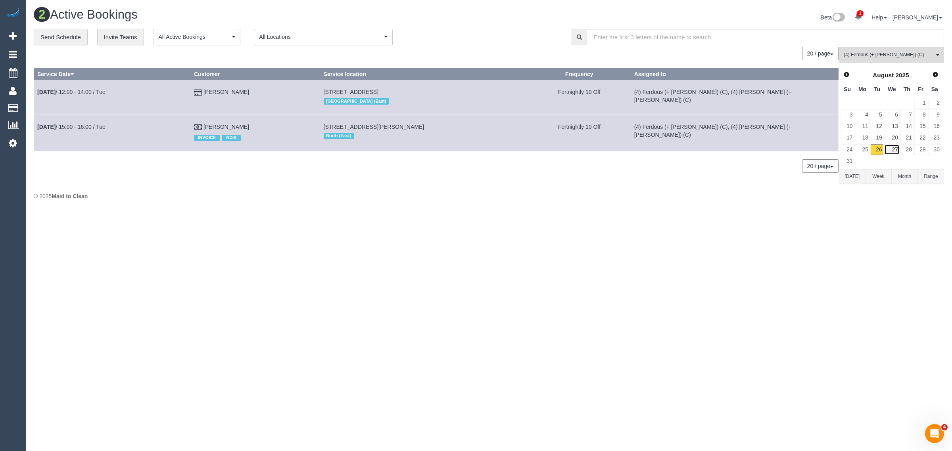
click at [890, 148] on link "27" at bounding box center [891, 149] width 15 height 11
click at [873, 153] on link "26" at bounding box center [876, 149] width 13 height 11
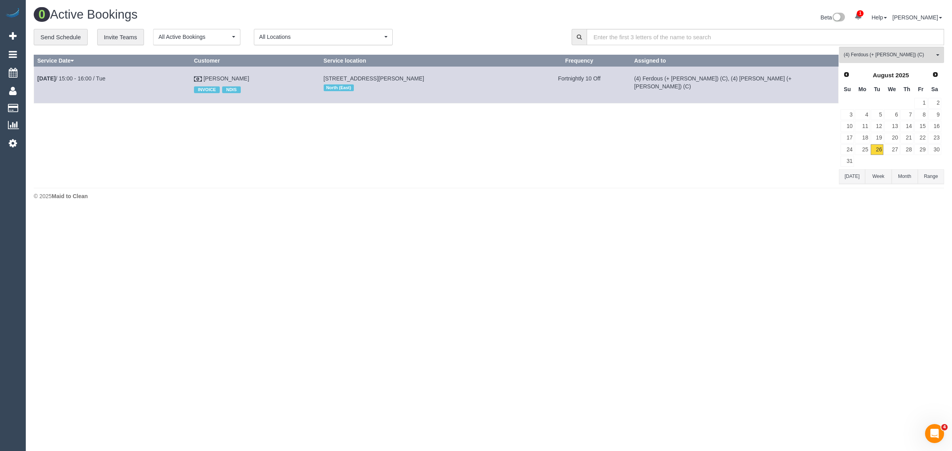
click at [331, 144] on div "0 Bookings found. We couldn't find any bookings that matched your search. Creat…" at bounding box center [436, 115] width 805 height 137
drag, startPoint x: 263, startPoint y: 76, endPoint x: 38, endPoint y: 82, distance: 225.3
click at [38, 82] on tr "Aug 26th / 15:00 - 16:00 / Tue Chris Turton INVOICE NDIS 108 Edwin Street, Heid…" at bounding box center [436, 85] width 804 height 36
copy tr "Aug 26th / 15:00 - 16:00 / Tue Chris Turton"
click at [236, 76] on link "Chris Turton" at bounding box center [226, 78] width 46 height 6
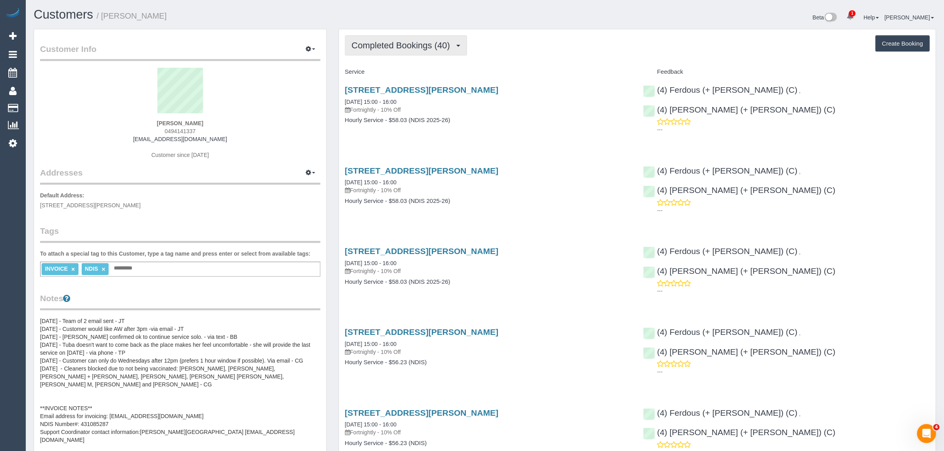
click at [427, 41] on span "Completed Bookings (40)" at bounding box center [403, 45] width 102 height 10
click at [393, 73] on link "Upcoming Bookings (11)" at bounding box center [388, 74] width 86 height 10
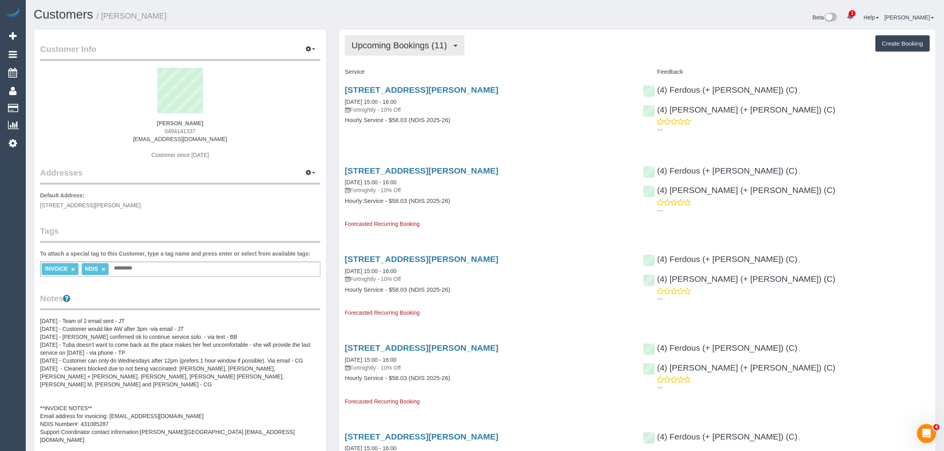
click at [416, 46] on span "Upcoming Bookings (11)" at bounding box center [402, 45] width 100 height 10
click at [406, 62] on link "Completed Bookings (40)" at bounding box center [388, 64] width 86 height 10
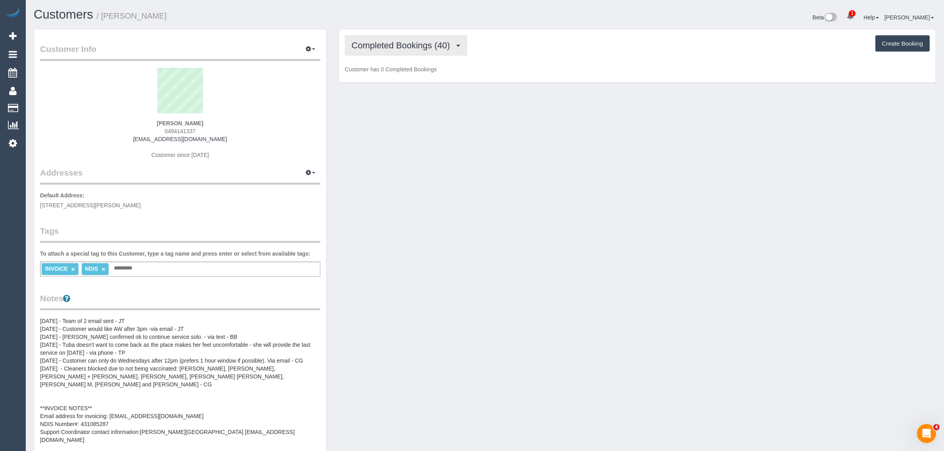
drag, startPoint x: 418, startPoint y: 45, endPoint x: 415, endPoint y: 54, distance: 10.2
click at [418, 45] on span "Completed Bookings (40)" at bounding box center [403, 45] width 102 height 10
click at [407, 71] on link "Upcoming Bookings (11)" at bounding box center [388, 74] width 86 height 10
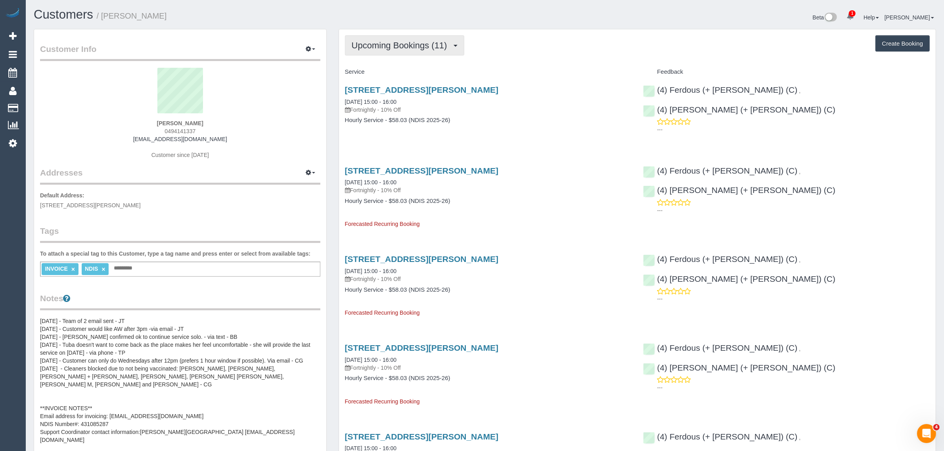
click at [419, 42] on span "Upcoming Bookings (11)" at bounding box center [402, 45] width 100 height 10
click at [405, 72] on link "Upcoming Bookings (11)" at bounding box center [388, 74] width 86 height 10
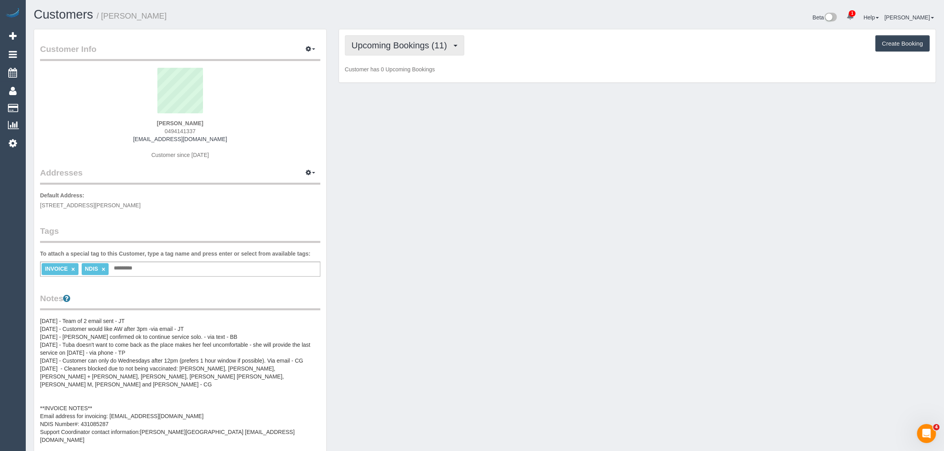
click at [412, 50] on button "Upcoming Bookings (11)" at bounding box center [404, 45] width 119 height 20
click at [402, 67] on link "Completed Bookings (40)" at bounding box center [388, 64] width 86 height 10
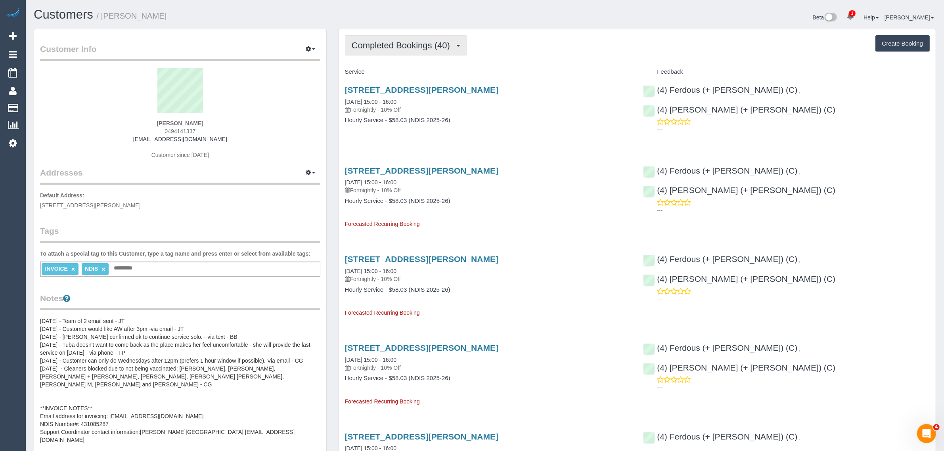
click at [426, 52] on button "Completed Bookings (40)" at bounding box center [406, 45] width 122 height 20
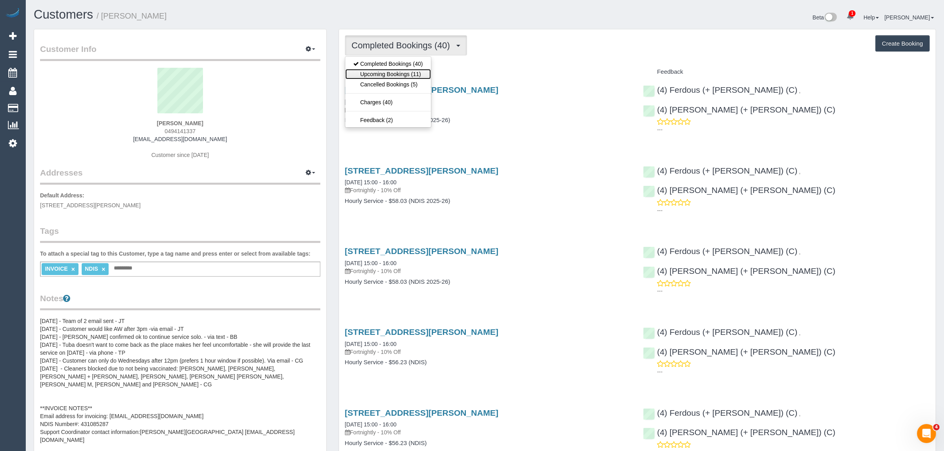
click at [415, 75] on link "Upcoming Bookings (11)" at bounding box center [388, 74] width 86 height 10
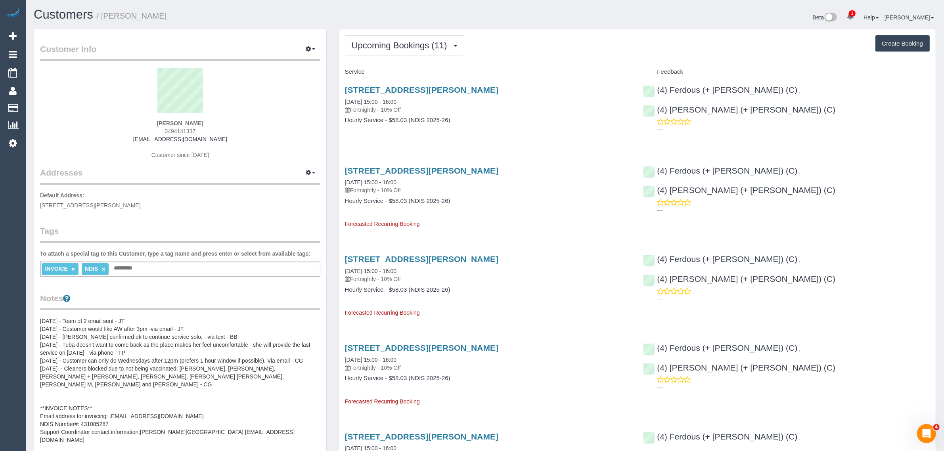
click at [399, 98] on div "108 Edwin Street, Heidelberg Heights, VIC 3081 26/08/2025 15:00 - 16:00 Fortnig…" at bounding box center [488, 99] width 287 height 29
click at [396, 99] on link "26/08/2025 15:00 - 16:00" at bounding box center [371, 102] width 52 height 6
click at [431, 41] on span "Upcoming Bookings (11)" at bounding box center [402, 45] width 100 height 10
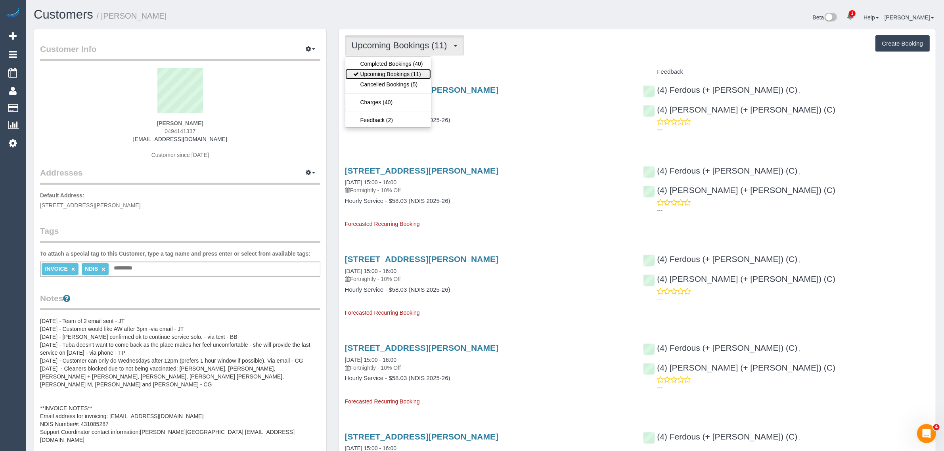
click at [405, 72] on link "Upcoming Bookings (11)" at bounding box center [388, 74] width 86 height 10
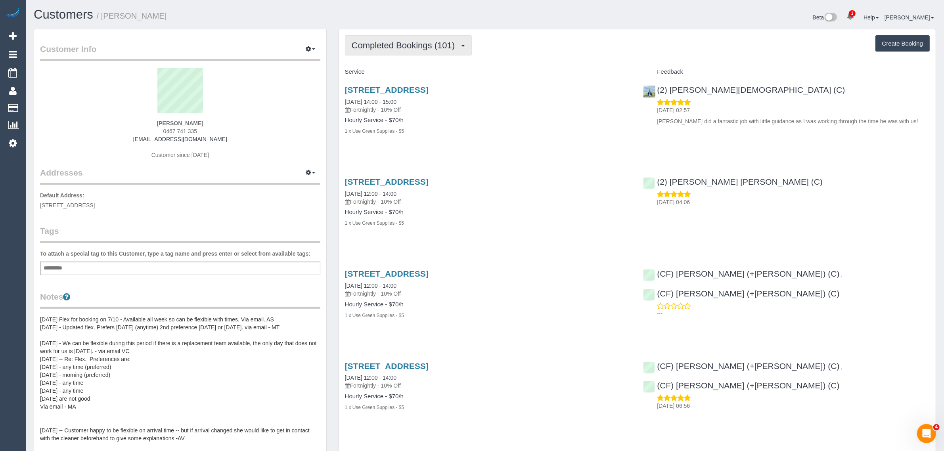
click at [403, 50] on button "Completed Bookings (101)" at bounding box center [408, 45] width 127 height 20
click at [395, 73] on link "Upcoming Bookings (12)" at bounding box center [389, 74] width 89 height 10
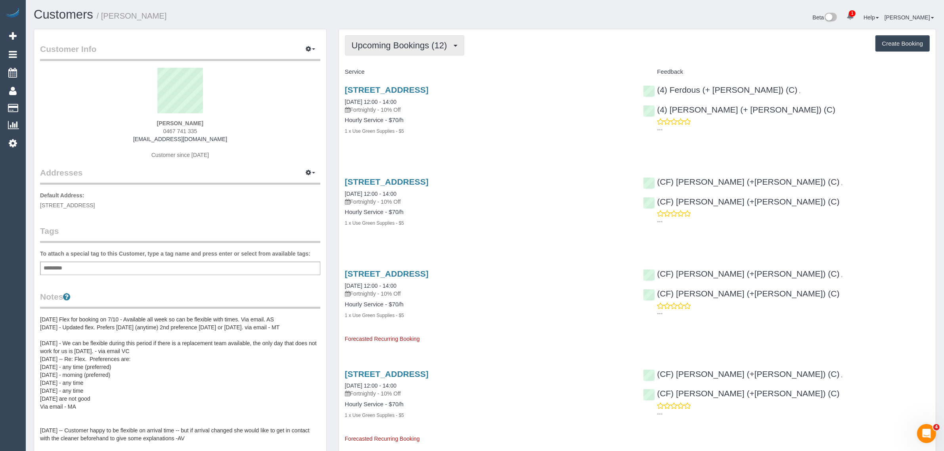
click at [394, 50] on button "Upcoming Bookings (12)" at bounding box center [404, 45] width 119 height 20
click at [387, 62] on link "Completed Bookings (101)" at bounding box center [389, 64] width 89 height 10
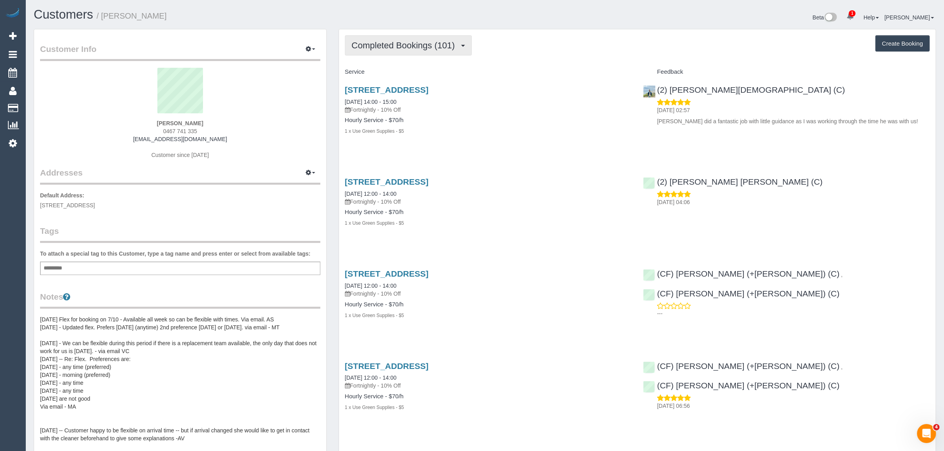
click at [408, 40] on span "Completed Bookings (101)" at bounding box center [405, 45] width 107 height 10
click at [399, 71] on link "Upcoming Bookings (12)" at bounding box center [389, 74] width 89 height 10
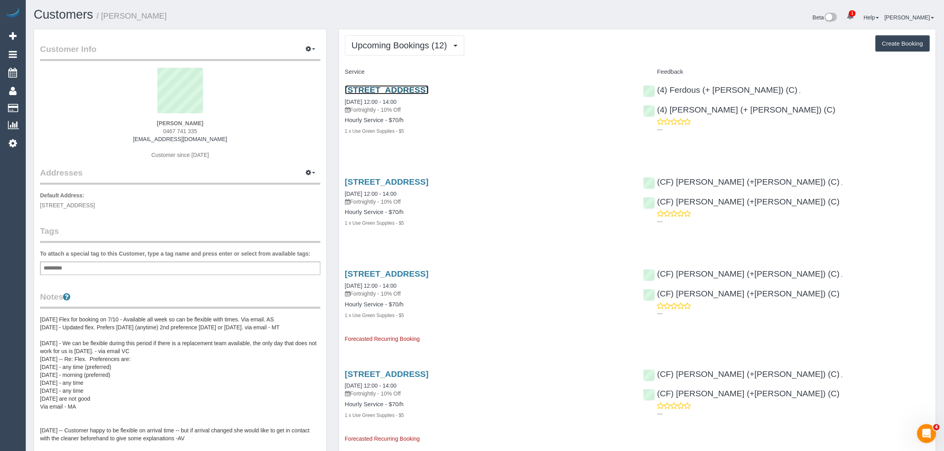
click at [423, 90] on link "9 Brooke Street, Northcote, VIC 3070" at bounding box center [387, 89] width 84 height 9
click at [433, 44] on span "Upcoming Bookings (12)" at bounding box center [402, 45] width 100 height 10
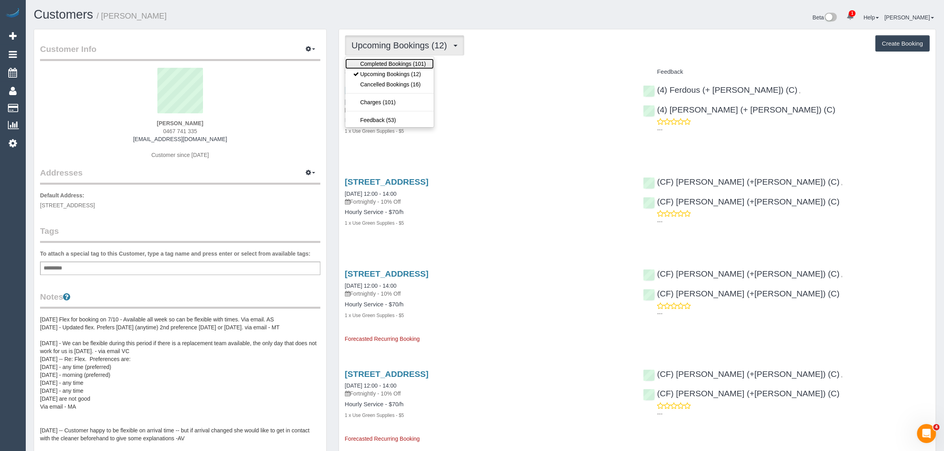
click at [411, 64] on link "Completed Bookings (101)" at bounding box center [389, 64] width 89 height 10
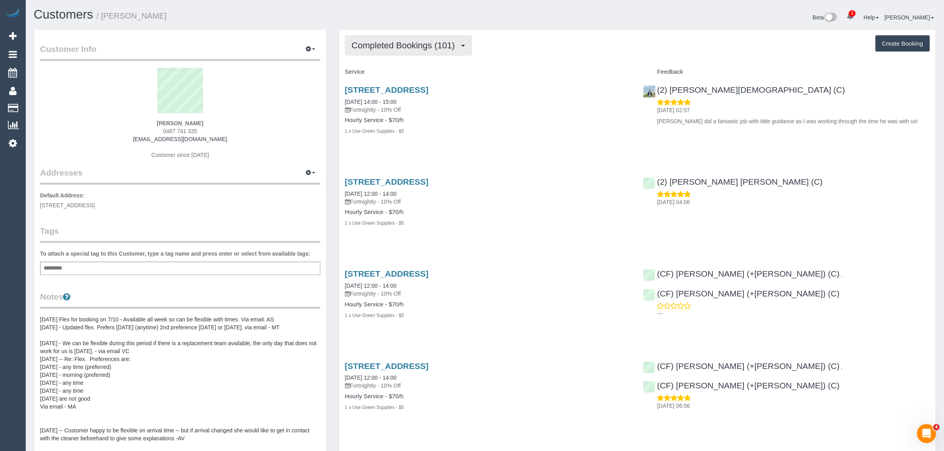
click at [371, 39] on button "Completed Bookings (101)" at bounding box center [408, 45] width 127 height 20
click at [389, 76] on link "Upcoming Bookings (12)" at bounding box center [389, 74] width 89 height 10
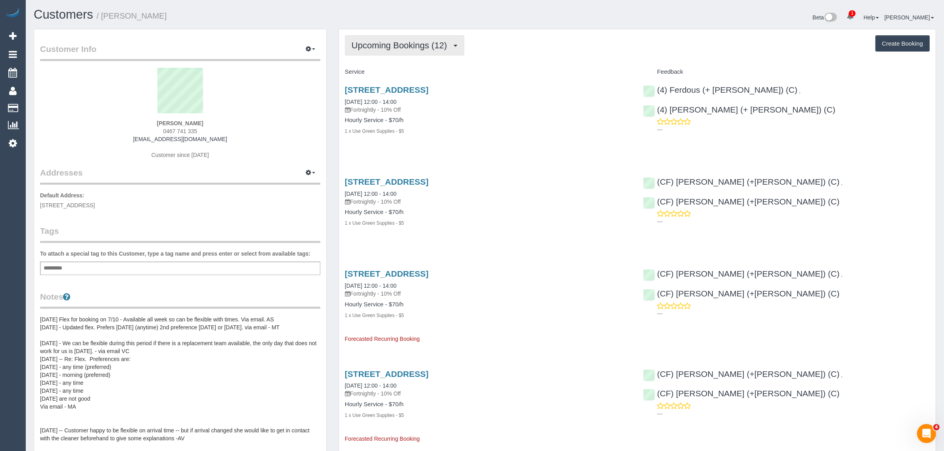
click at [415, 44] on span "Upcoming Bookings (12)" at bounding box center [402, 45] width 100 height 10
drag, startPoint x: 392, startPoint y: 72, endPoint x: 399, endPoint y: 63, distance: 10.5
click at [392, 72] on link "Upcoming Bookings (12)" at bounding box center [389, 74] width 89 height 10
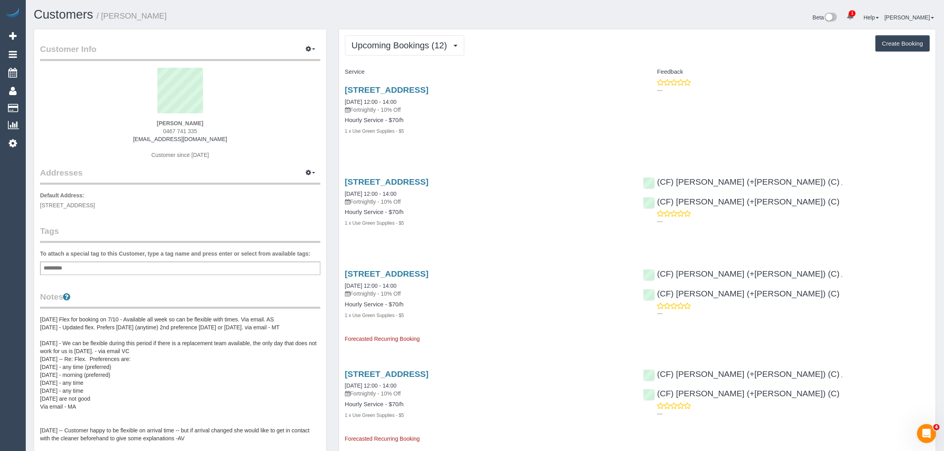
drag, startPoint x: 205, startPoint y: 130, endPoint x: 161, endPoint y: 133, distance: 44.1
click at [161, 133] on div "Katherine Leong 0467 741 335 kathleong@hotmail.com Customer since 2020" at bounding box center [180, 117] width 280 height 99
copy span "0467 741 335"
drag, startPoint x: 415, startPoint y: 104, endPoint x: 343, endPoint y: 103, distance: 71.4
click at [343, 103] on div "9 Brooke Street, Northcote, VIC 3070 26/08/2025 12:00 - 14:00 Fortnightly - 10%…" at bounding box center [488, 114] width 299 height 72
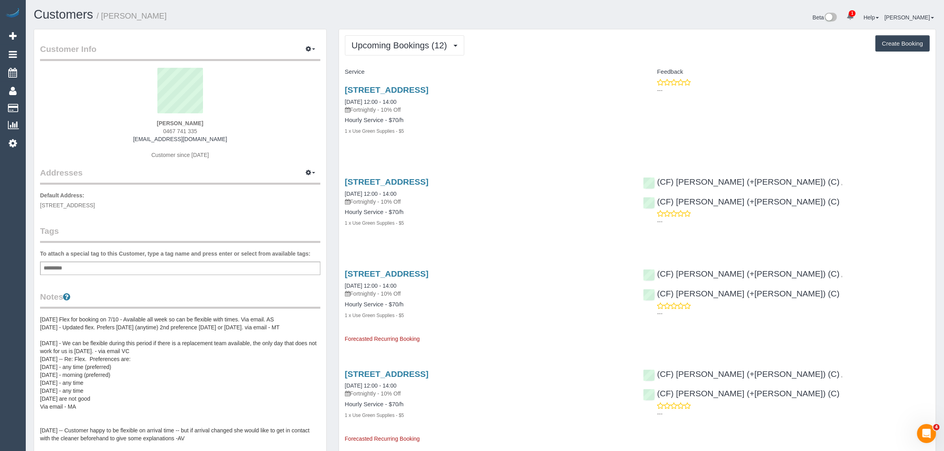
copy link "26/08/2025 12:00 - 14:00"
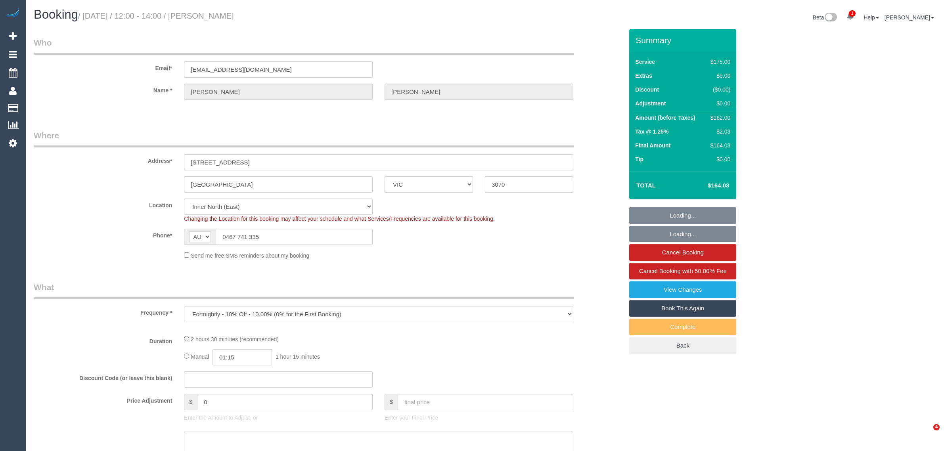
select select "VIC"
select select "number:28"
select select "number:14"
select select "number:19"
select select "number:22"
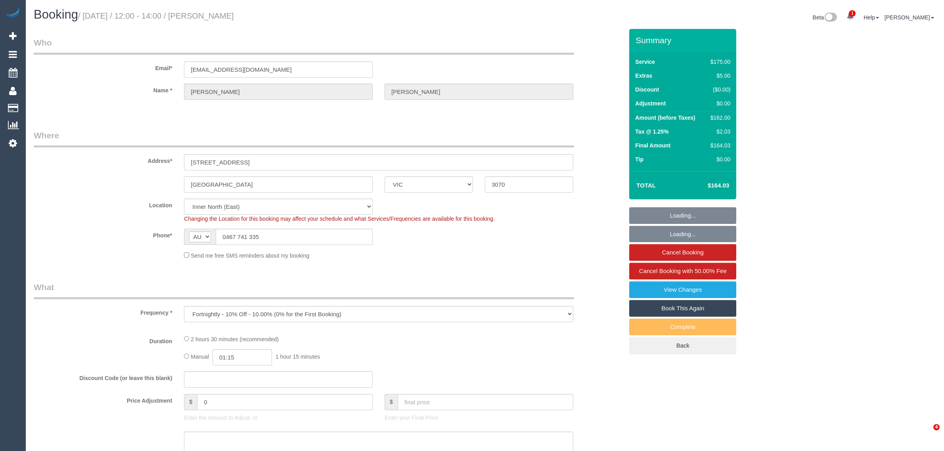
select select "number:13"
select select "150"
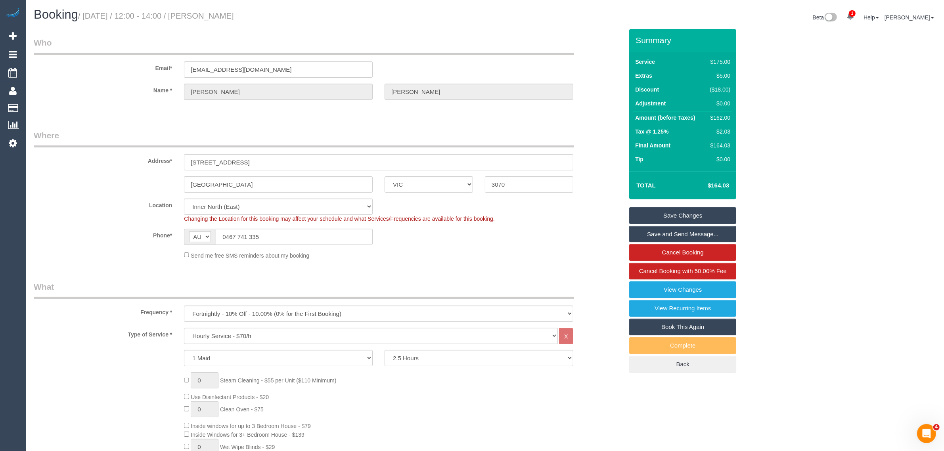
click at [556, 236] on div "Phone* AF AL DZ AD AO AI AQ AG AR AM AW AU AT AZ BS BH BD BB BY BE BZ BJ BM BT …" at bounding box center [328, 237] width 601 height 16
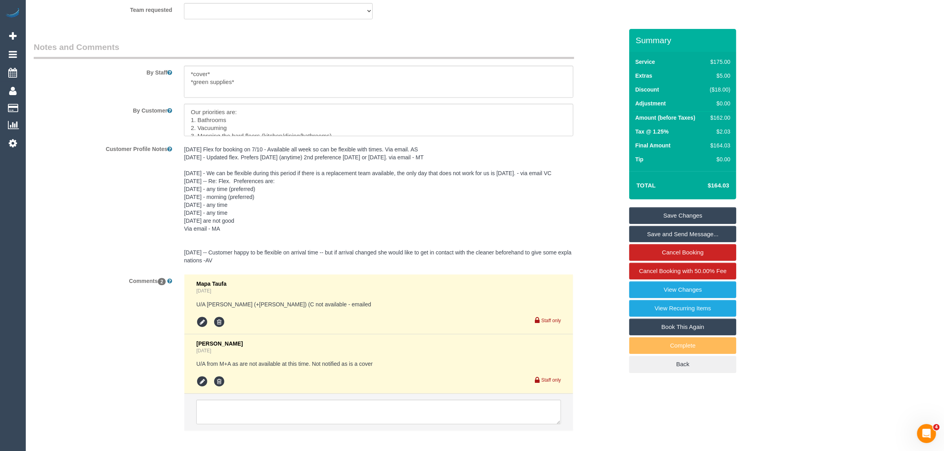
scroll to position [1317, 0]
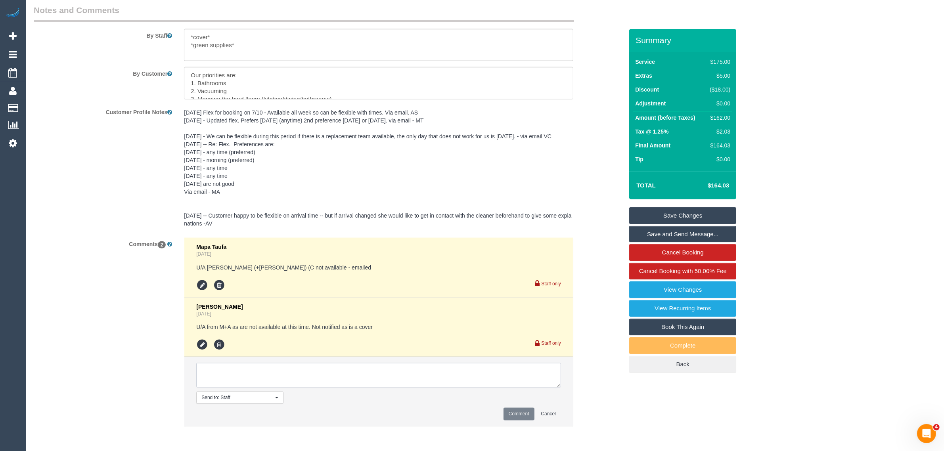
click at [390, 376] on textarea at bounding box center [378, 375] width 365 height 25
paste textarea "Cleaner(s) Unassigned: Reason Unassigned: Contact via: Which message sent: Addi…"
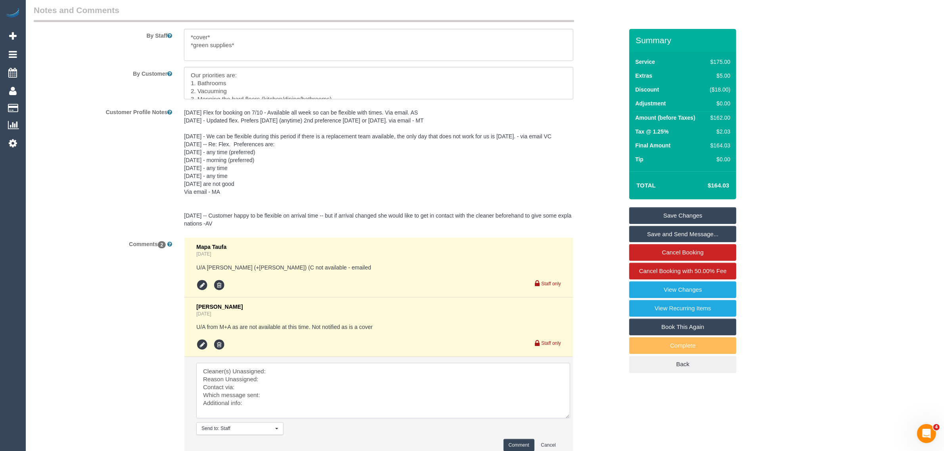
scroll to position [0, 0]
drag, startPoint x: 555, startPoint y: 385, endPoint x: 551, endPoint y: 419, distance: 34.0
click at [566, 423] on textarea at bounding box center [383, 394] width 375 height 62
click at [472, 366] on textarea at bounding box center [383, 394] width 375 height 62
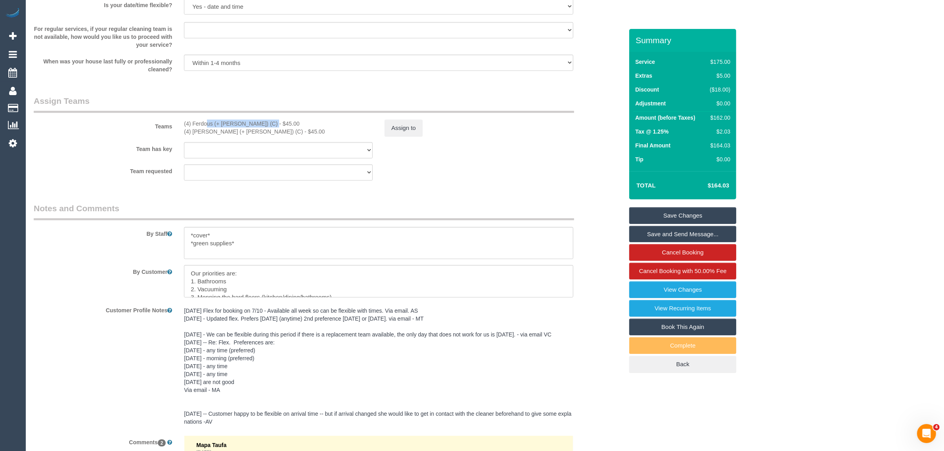
drag, startPoint x: 182, startPoint y: 122, endPoint x: 248, endPoint y: 122, distance: 66.6
click at [248, 122] on div "(4) Ferdous (+ [PERSON_NAME]) (C) - $45.00 (4) [PERSON_NAME] (+ [PERSON_NAME]) …" at bounding box center [278, 128] width 201 height 16
copy div "(4) Ferdous (+ [PERSON_NAME]) (C"
click at [585, 324] on div "Customer Profile Notes [DATE] Flex for booking on 7/10 - Available all week so …" at bounding box center [328, 367] width 601 height 126
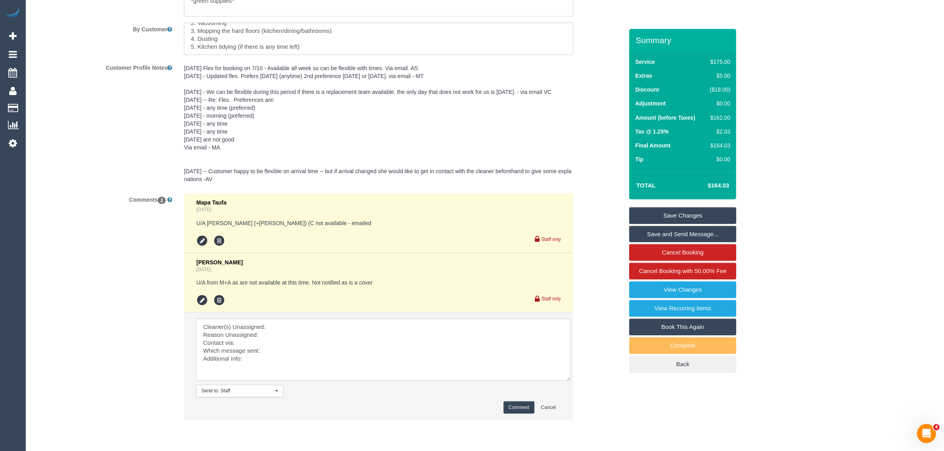
scroll to position [1388, 0]
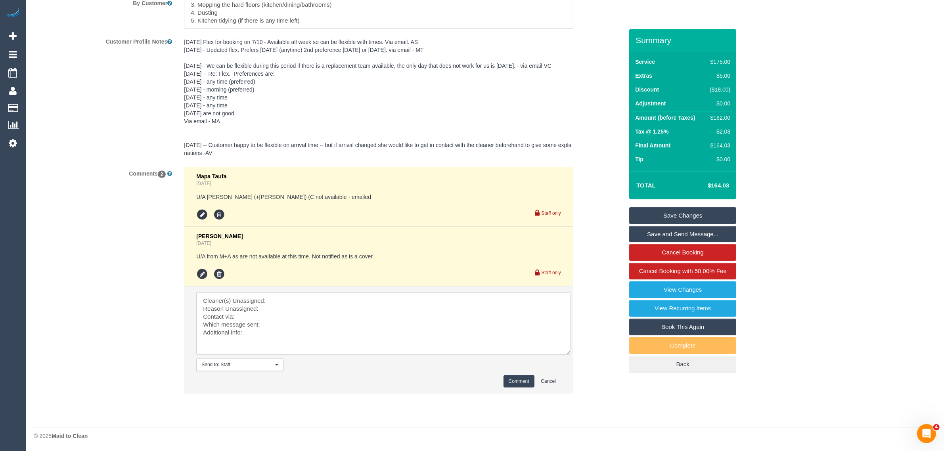
click at [359, 300] on textarea at bounding box center [383, 324] width 375 height 62
paste textarea "(4) Ferdous (+ [PERSON_NAME]) (C"
click at [308, 310] on textarea at bounding box center [383, 324] width 375 height 62
click at [299, 327] on textarea at bounding box center [383, 324] width 375 height 62
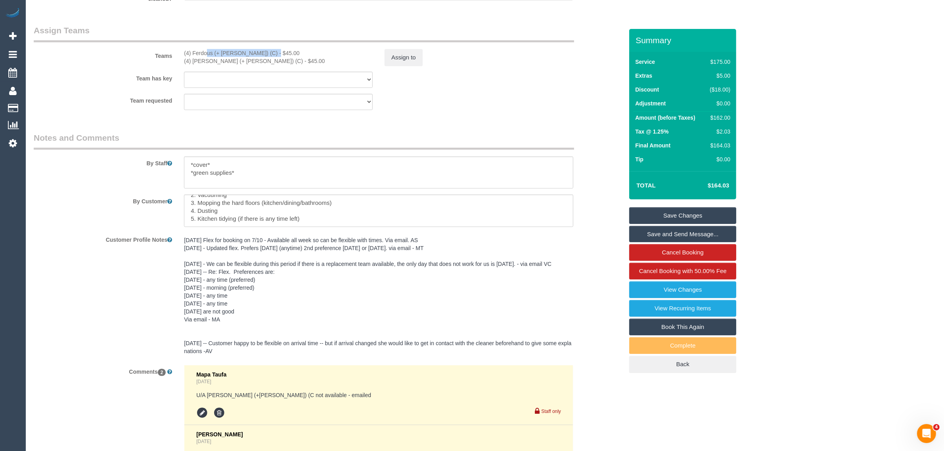
drag, startPoint x: 181, startPoint y: 54, endPoint x: 249, endPoint y: 52, distance: 67.4
click at [249, 52] on div "(4) Ferdous (+ Forkan) (C) - $45.00 (4) Forkan (+ Ferdous) (C) - $45.00" at bounding box center [278, 57] width 201 height 16
copy div "(4) Ferdous (+ [PERSON_NAME]) (C)"
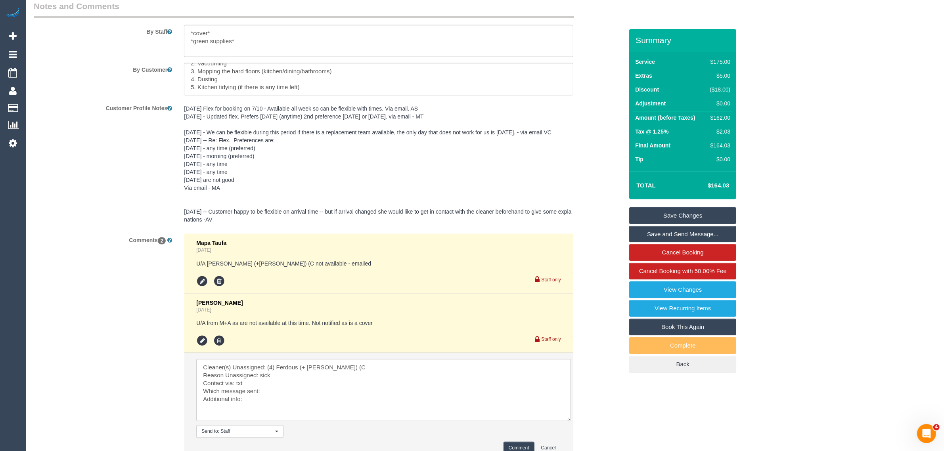
scroll to position [1388, 0]
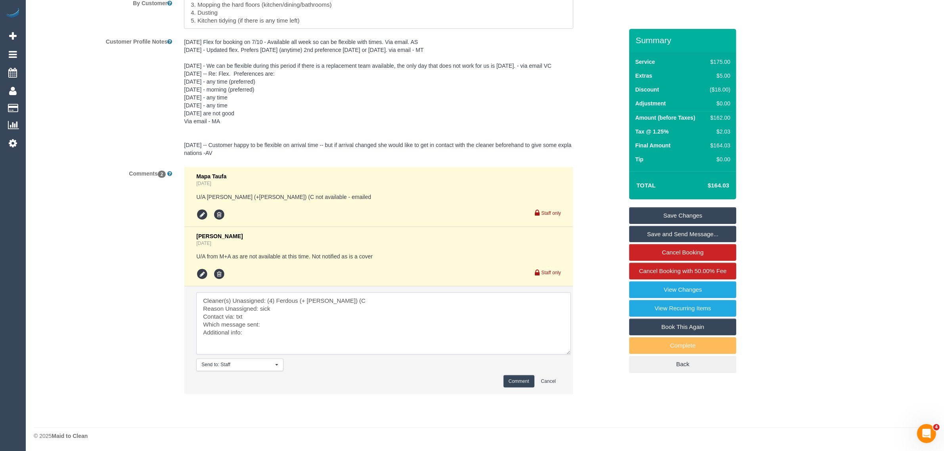
click at [277, 327] on textarea at bounding box center [383, 324] width 375 height 62
paste textarea "(4) Ferdous (+ [PERSON_NAME]) (C)"
click at [260, 333] on textarea at bounding box center [383, 324] width 375 height 62
type textarea "Cleaner(s) Unassigned: (4) Ferdous (+ Forkan) (C Reason Unassigned: sick Contac…"
click at [517, 379] on button "Comment" at bounding box center [519, 381] width 31 height 12
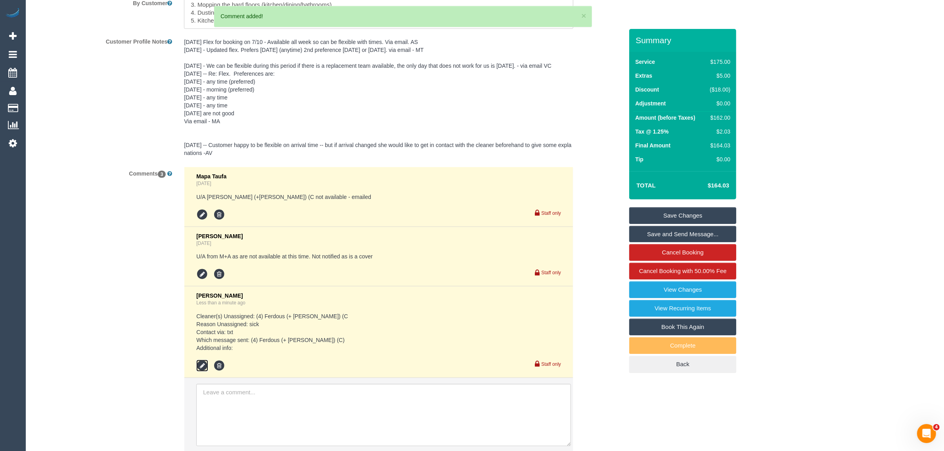
click at [201, 364] on icon at bounding box center [202, 366] width 12 height 12
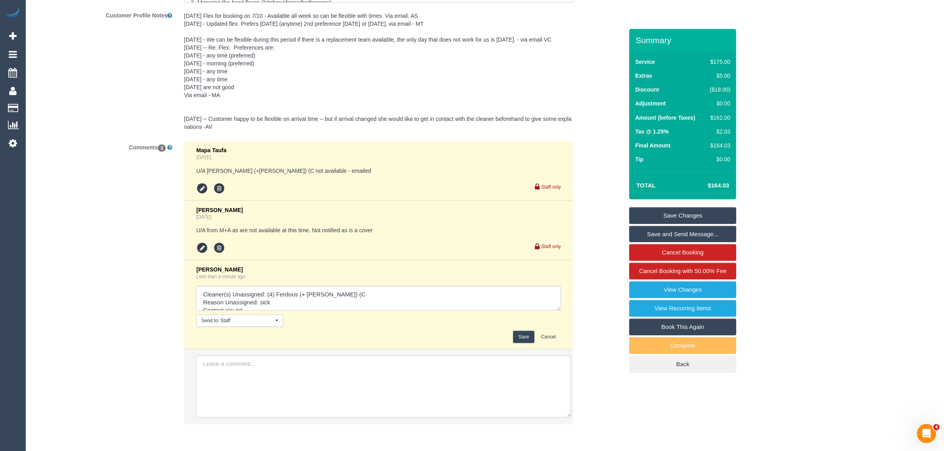
scroll to position [1444, 0]
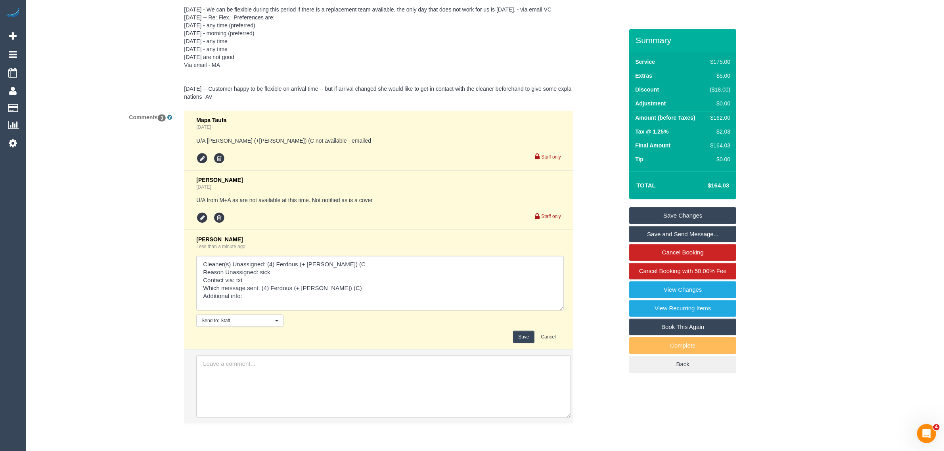
drag, startPoint x: 555, startPoint y: 277, endPoint x: 558, endPoint y: 310, distance: 33.1
click at [558, 309] on textarea at bounding box center [380, 283] width 368 height 55
drag, startPoint x: 262, startPoint y: 287, endPoint x: 339, endPoint y: 288, distance: 77.3
click at [339, 288] on textarea at bounding box center [380, 284] width 368 height 57
type textarea "Cleaner(s) Unassigned: (4) Ferdous (+ Forkan) (C Reason Unassigned: sick Contac…"
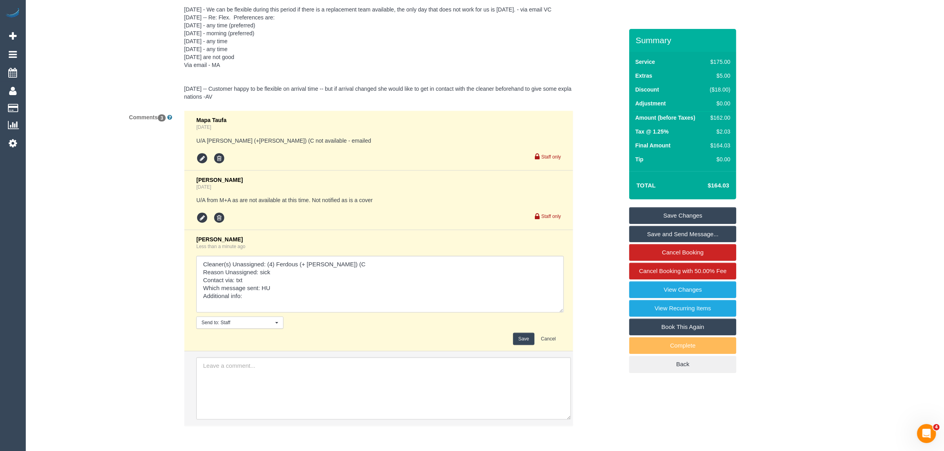
click at [514, 339] on button "Save" at bounding box center [523, 339] width 21 height 12
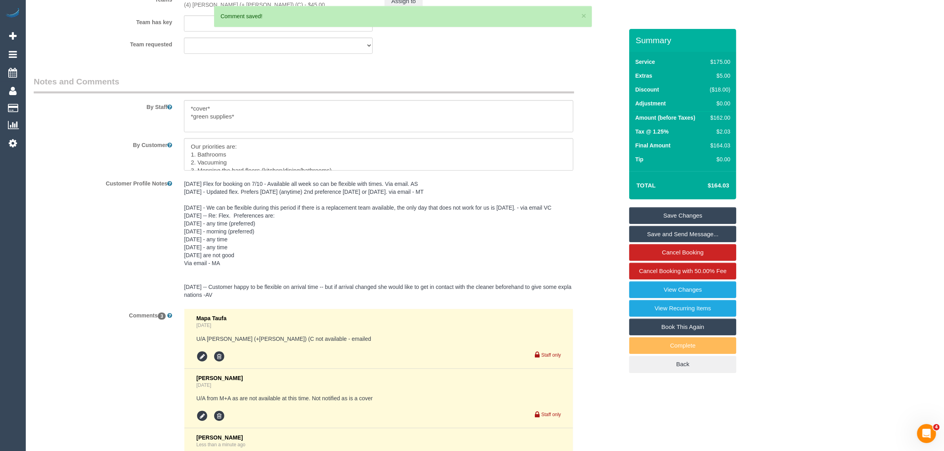
scroll to position [1048, 0]
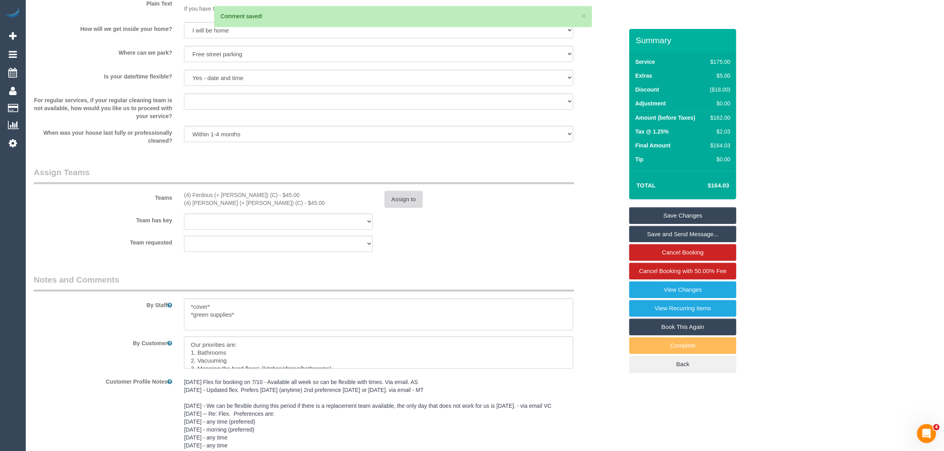
click at [405, 201] on button "Assign to" at bounding box center [404, 199] width 38 height 17
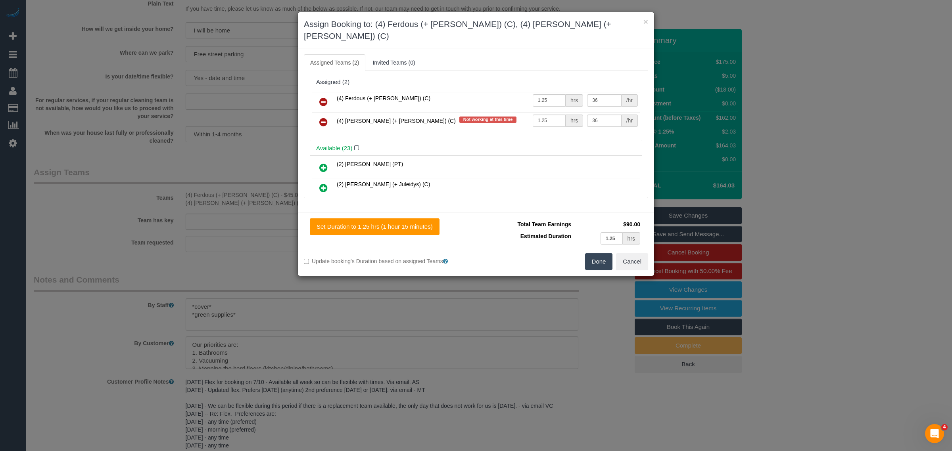
click at [323, 94] on link at bounding box center [323, 102] width 19 height 16
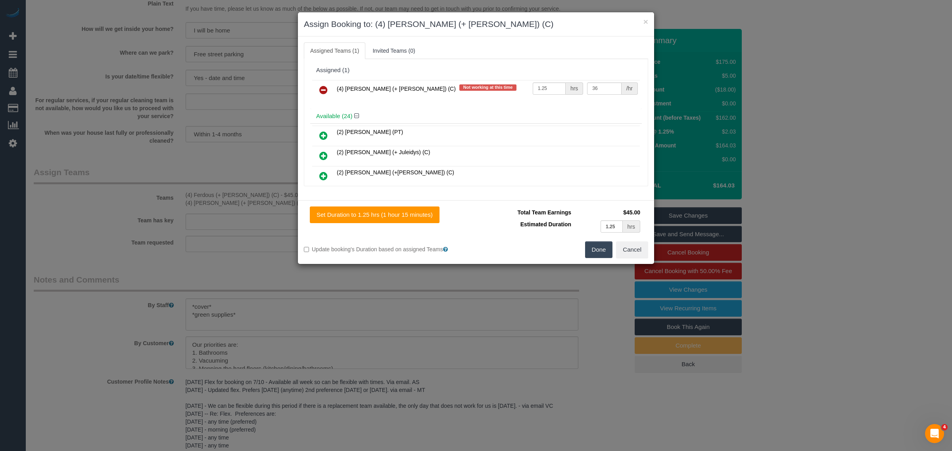
click at [323, 86] on icon at bounding box center [323, 90] width 8 height 10
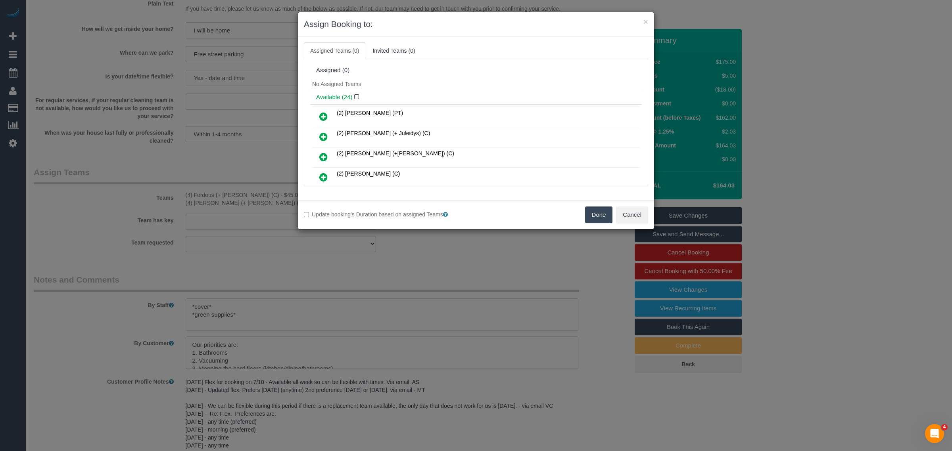
click at [591, 216] on button "Done" at bounding box center [599, 215] width 28 height 17
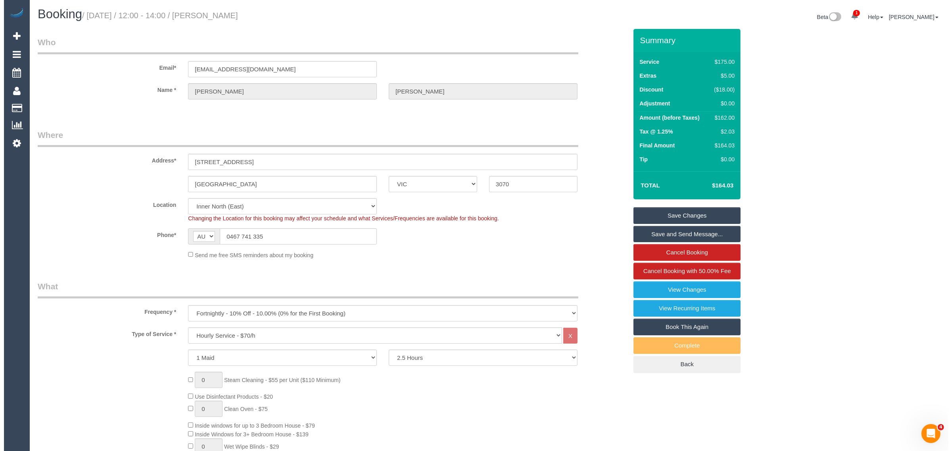
scroll to position [0, 0]
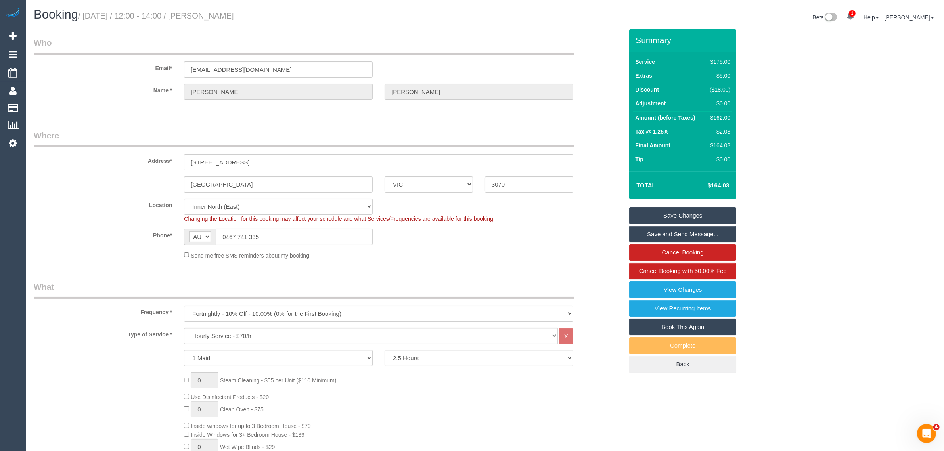
click at [691, 213] on link "Save Changes" at bounding box center [682, 215] width 107 height 17
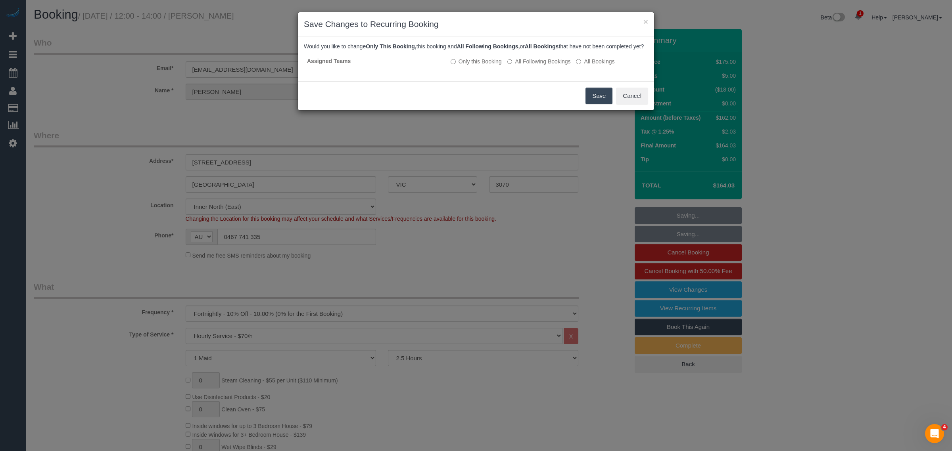
click at [595, 104] on button "Save" at bounding box center [598, 96] width 27 height 17
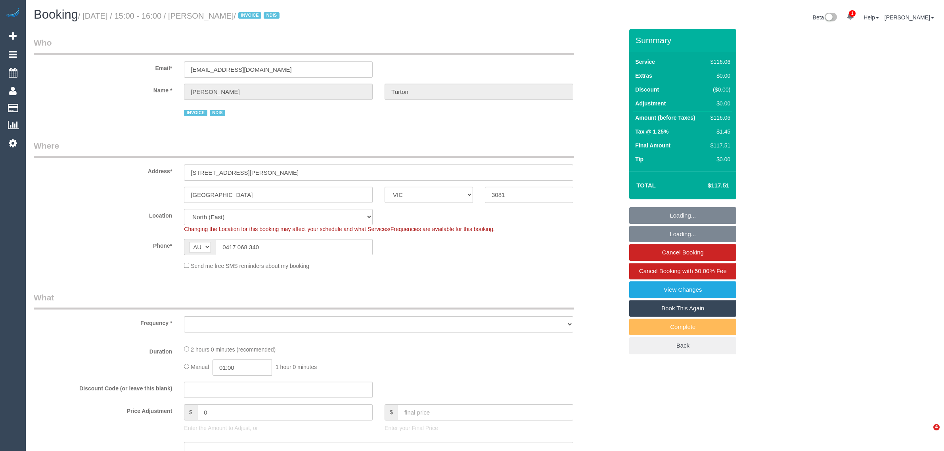
select select "VIC"
select select "object:1315"
select select "number:30"
select select "number:14"
select select "number:19"
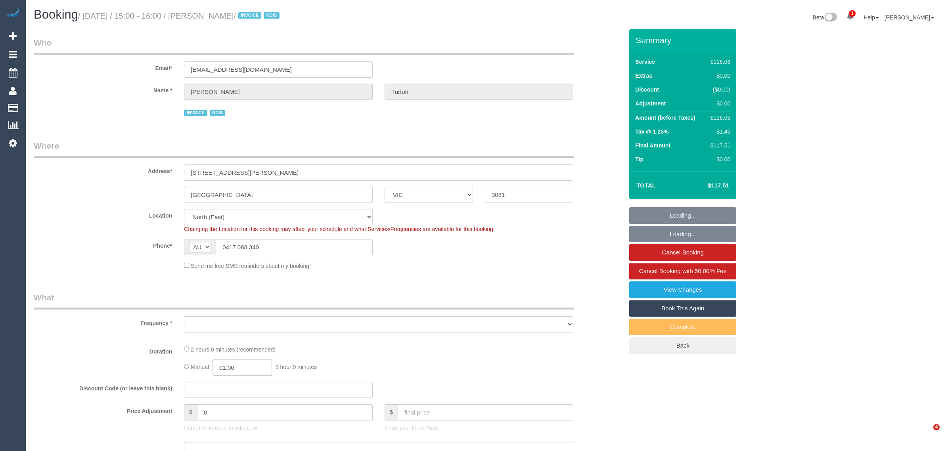
select select "number:25"
select select "number:35"
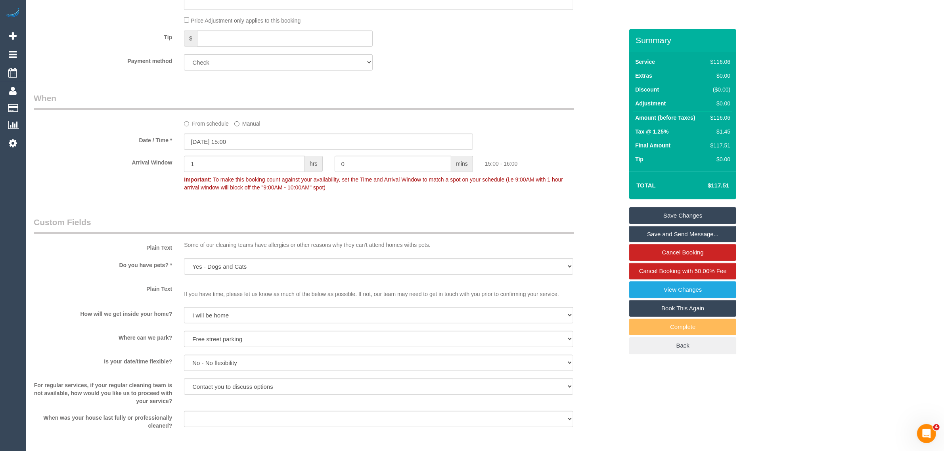
scroll to position [946, 0]
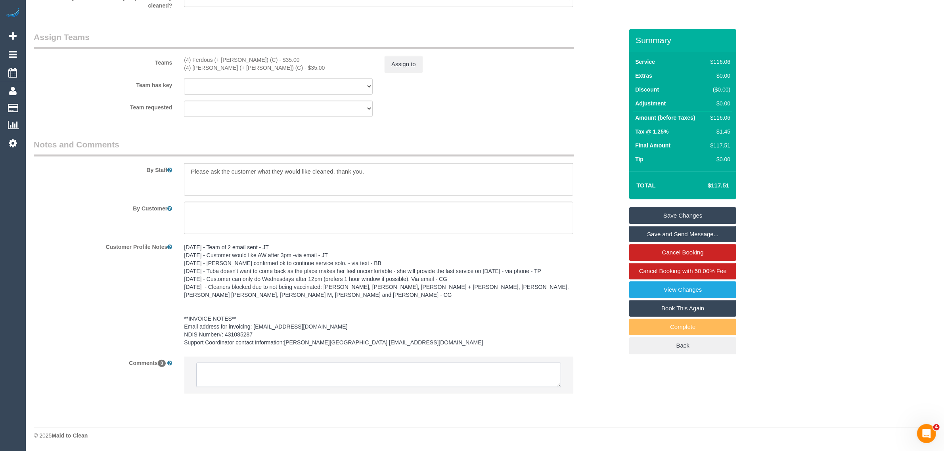
click at [482, 374] on textarea at bounding box center [378, 375] width 365 height 25
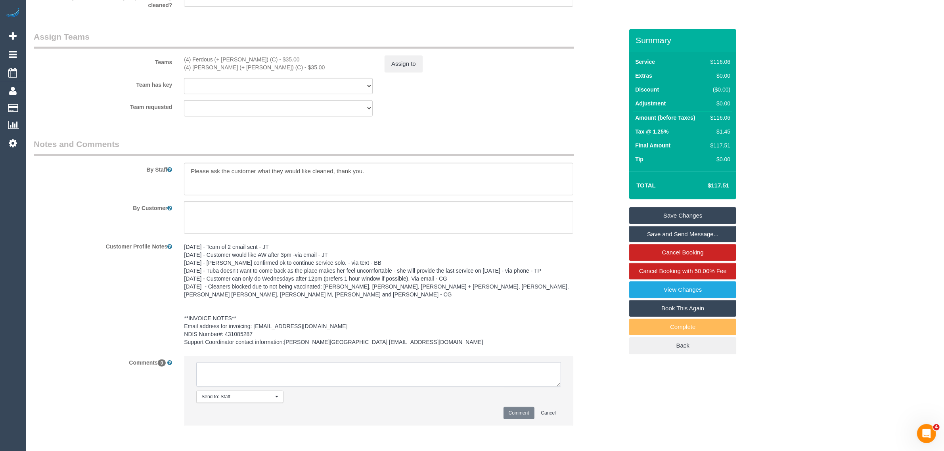
paste textarea "Cleaner(s) Unassigned: Reason Unassigned: Contact via: Which message sent: Addi…"
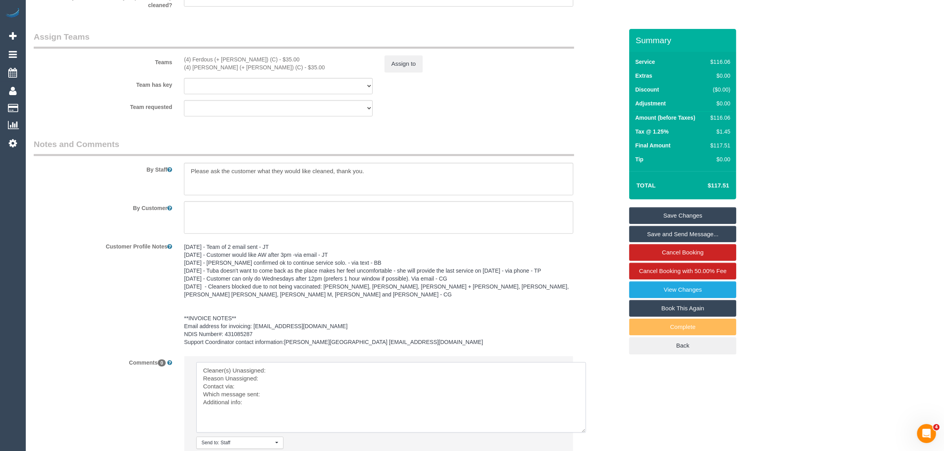
drag, startPoint x: 556, startPoint y: 384, endPoint x: 582, endPoint y: 430, distance: 53.1
click at [582, 430] on textarea at bounding box center [391, 397] width 390 height 71
click at [437, 368] on textarea at bounding box center [391, 397] width 390 height 71
drag, startPoint x: 183, startPoint y: 59, endPoint x: 253, endPoint y: 56, distance: 69.8
click at [253, 56] on div "(4) Ferdous (+ [PERSON_NAME]) (C) - $35.00 (4) [PERSON_NAME] (+ [PERSON_NAME]) …" at bounding box center [278, 64] width 201 height 16
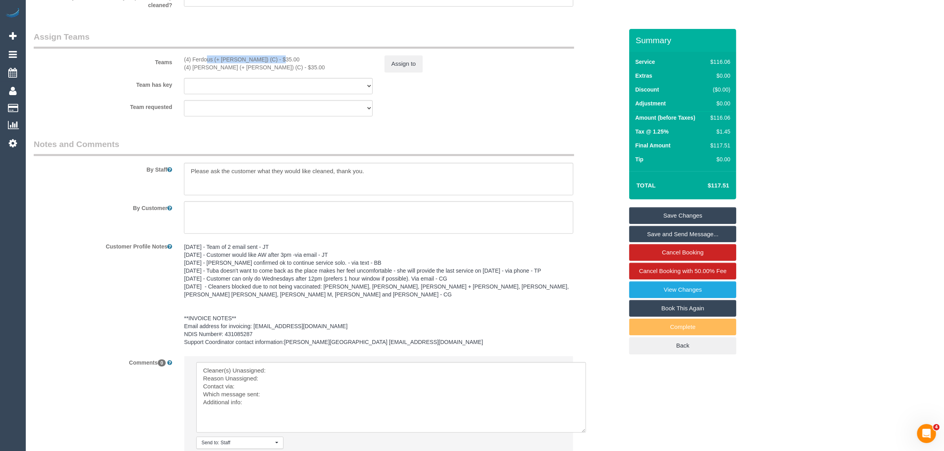
copy div "(4) Ferdous (+ [PERSON_NAME]) (C) -"
click at [291, 364] on textarea at bounding box center [391, 397] width 390 height 71
paste textarea "(4) Ferdous (+ [PERSON_NAME]) (C) -"
click at [274, 379] on textarea at bounding box center [391, 397] width 390 height 71
click at [274, 391] on textarea at bounding box center [391, 397] width 390 height 71
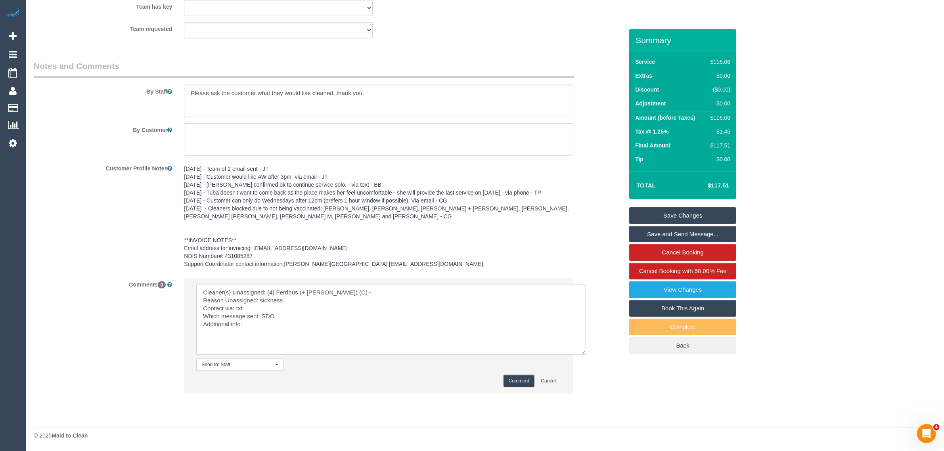
type textarea "Cleaner(s) Unassigned: (4) Ferdous (+ [PERSON_NAME]) (C) - Reason Unassigned: s…"
click at [518, 383] on button "Comment" at bounding box center [519, 381] width 31 height 12
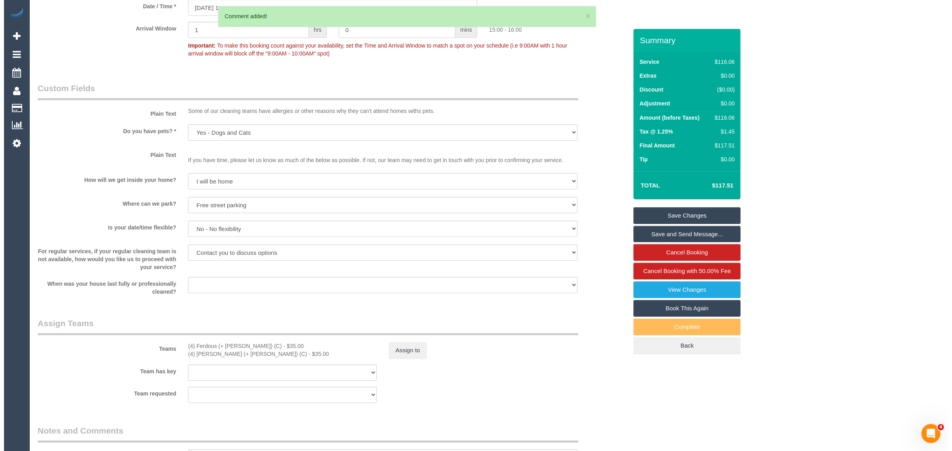
scroll to position [827, 0]
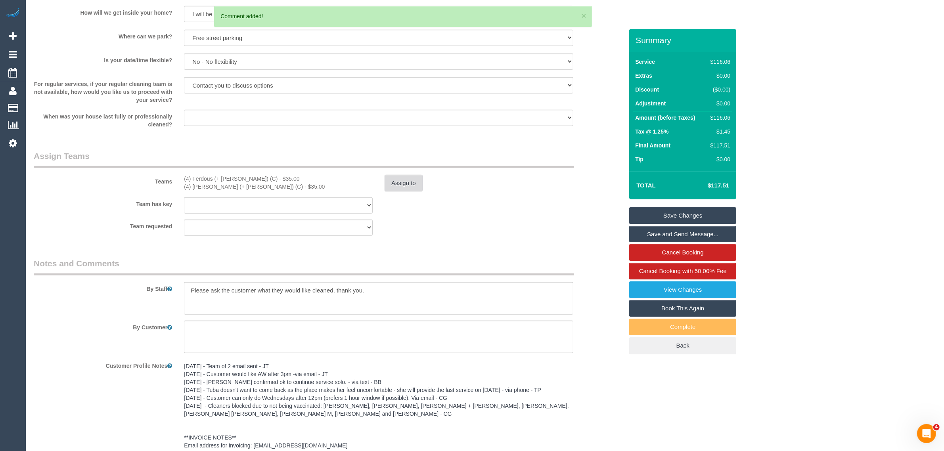
click at [412, 184] on button "Assign to" at bounding box center [404, 183] width 38 height 17
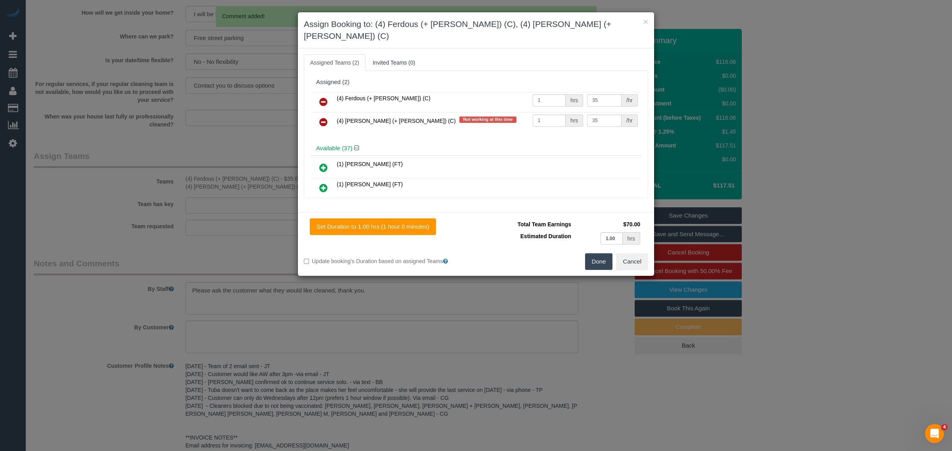
click at [323, 97] on icon at bounding box center [323, 102] width 8 height 10
click at [323, 117] on icon at bounding box center [323, 122] width 8 height 10
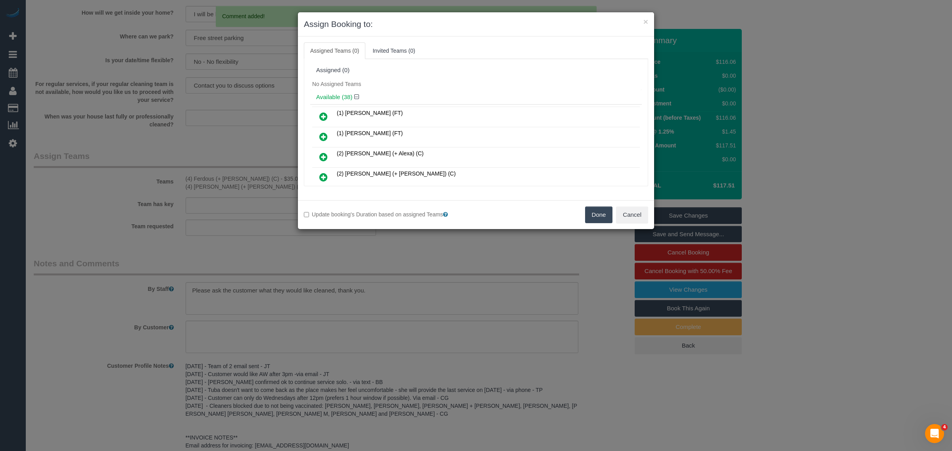
click at [587, 213] on button "Done" at bounding box center [599, 215] width 28 height 17
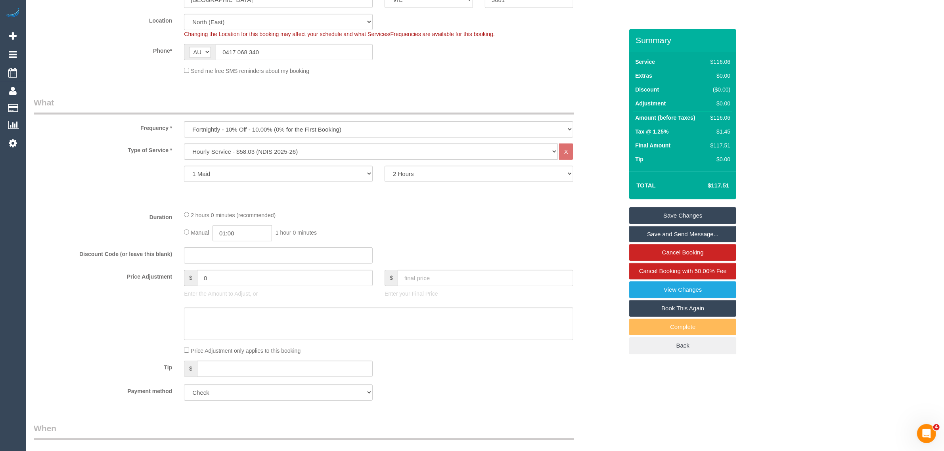
scroll to position [0, 0]
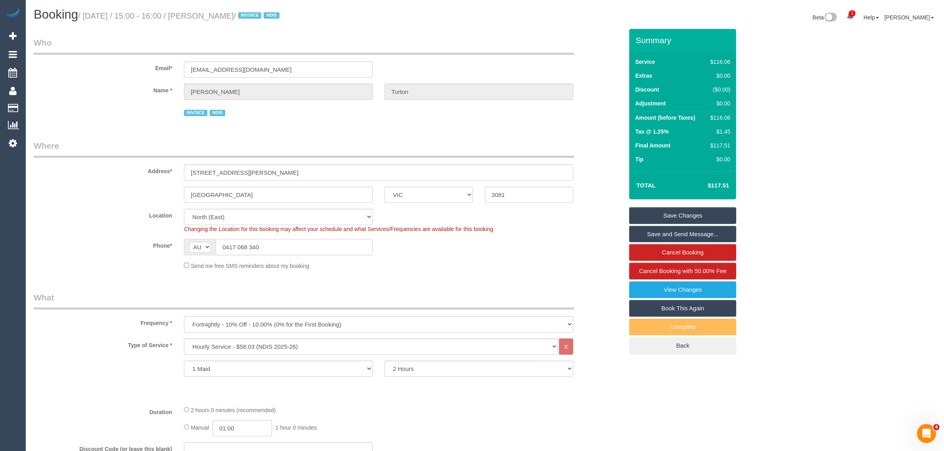
click at [328, 243] on input "0417 068 340" at bounding box center [294, 247] width 157 height 16
click at [464, 257] on sui-booking-location "Location Office City East (North) East (South) Inner East Inner North (East) In…" at bounding box center [329, 239] width 590 height 61
click at [593, 181] on sui-booking-address "Address* 108 Edwin Street Heidelberg Heights ACT NSW NT QLD SA TAS VIC WA 3081" at bounding box center [329, 171] width 590 height 63
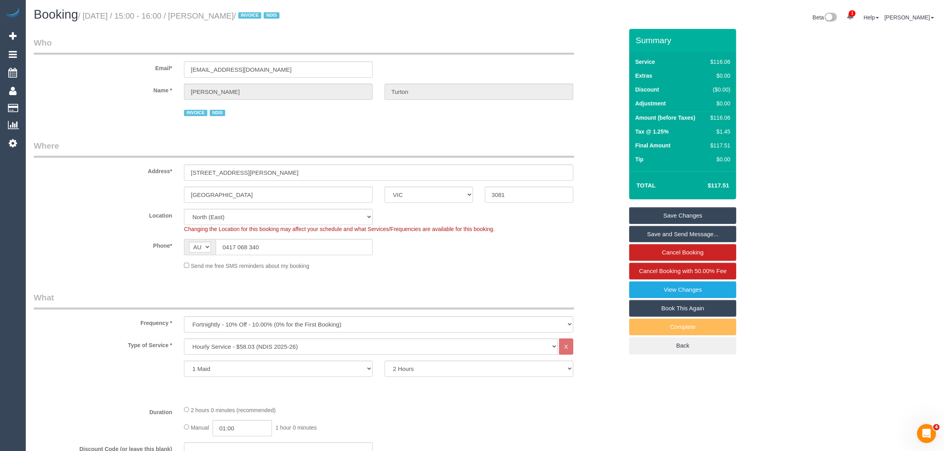
click at [679, 214] on link "Save Changes" at bounding box center [682, 215] width 107 height 17
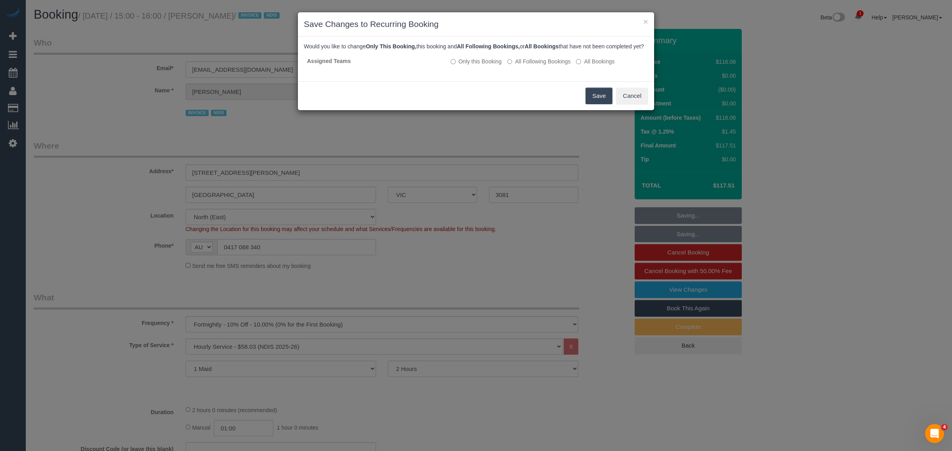
click at [595, 103] on button "Save" at bounding box center [598, 96] width 27 height 17
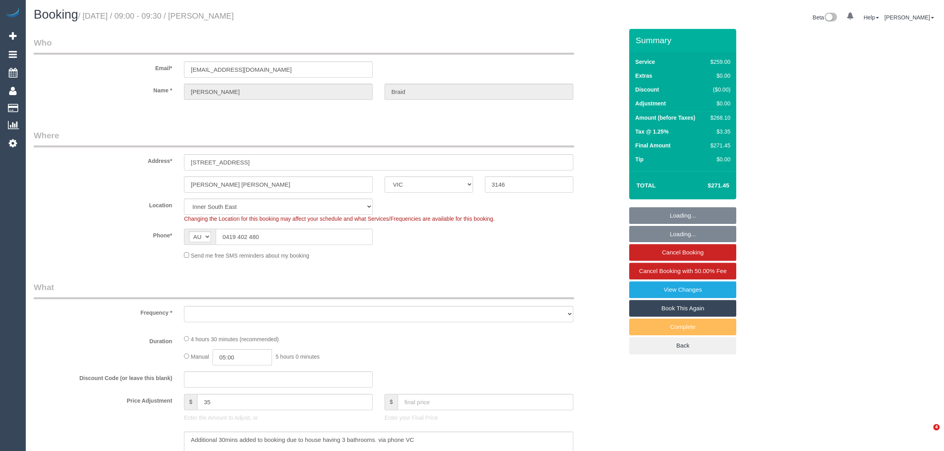
select select "VIC"
select select "string:stripe-pm_1NdPO42GScqysDRVjVskgX68"
select select "object:1139"
select select "number:28"
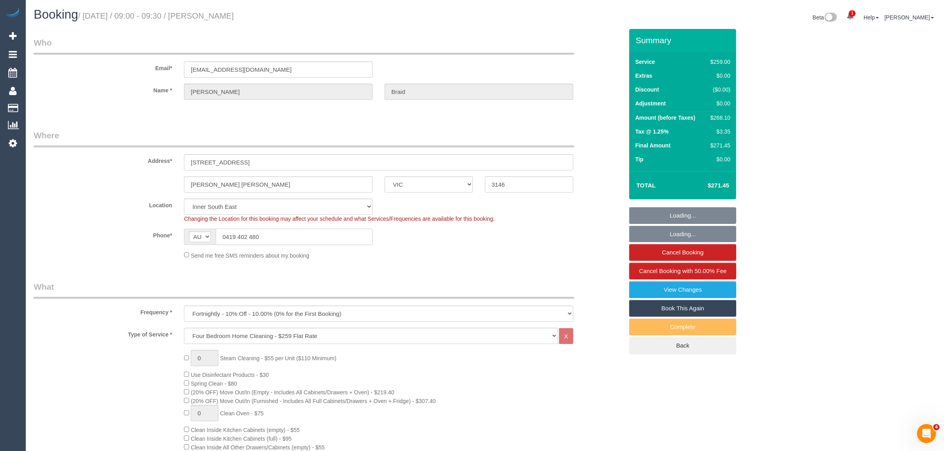
click at [339, 243] on input "0419 402 480" at bounding box center [294, 237] width 157 height 16
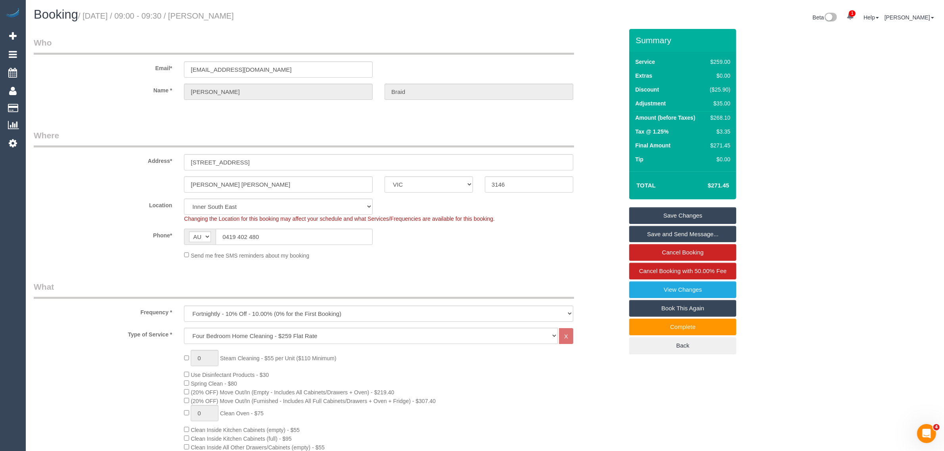
click at [366, 24] on div "Booking / [DATE] / 09:00 - 09:30 / [PERSON_NAME]" at bounding box center [256, 16] width 457 height 17
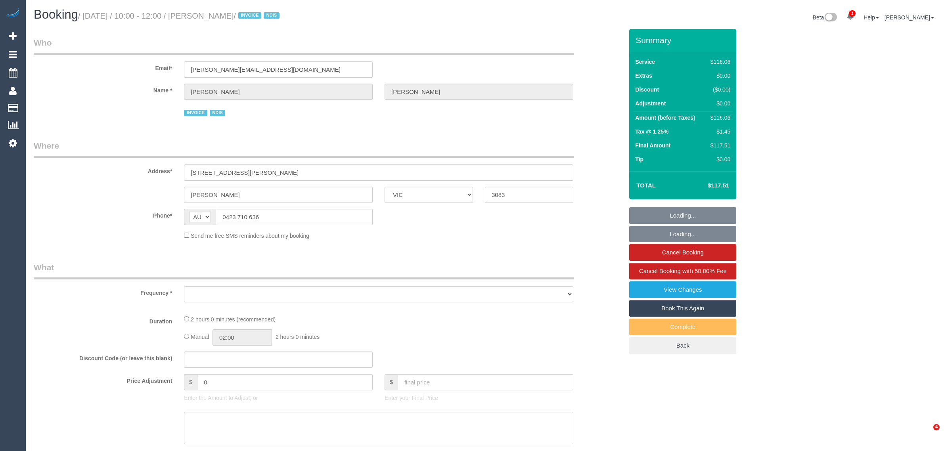
select select "VIC"
select select "number:28"
select select "number:14"
select select "number:19"
select select "number:25"
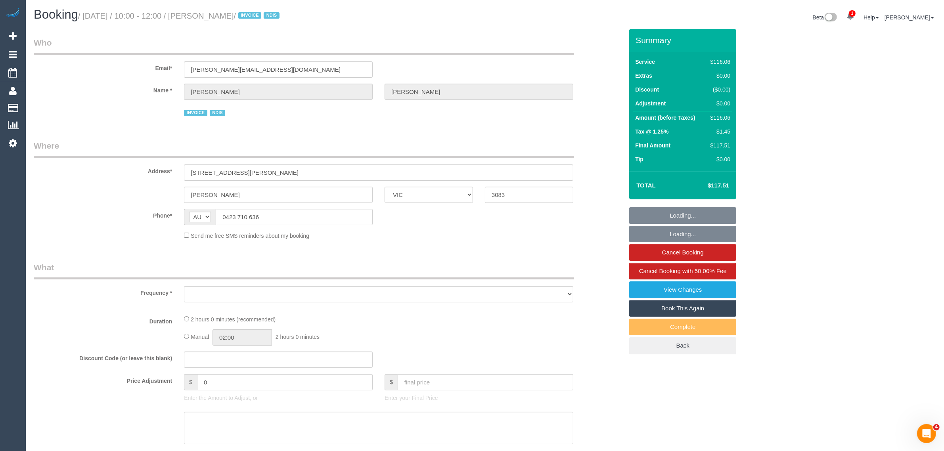
select select "number:34"
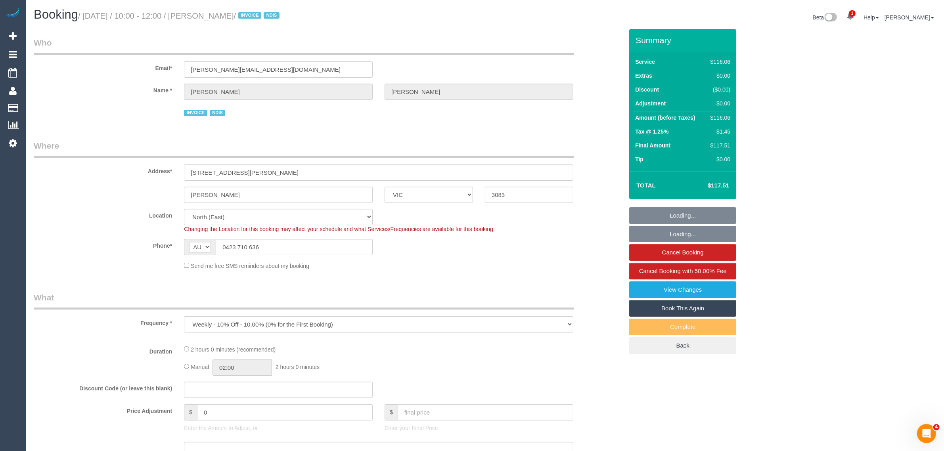
select select "object:1334"
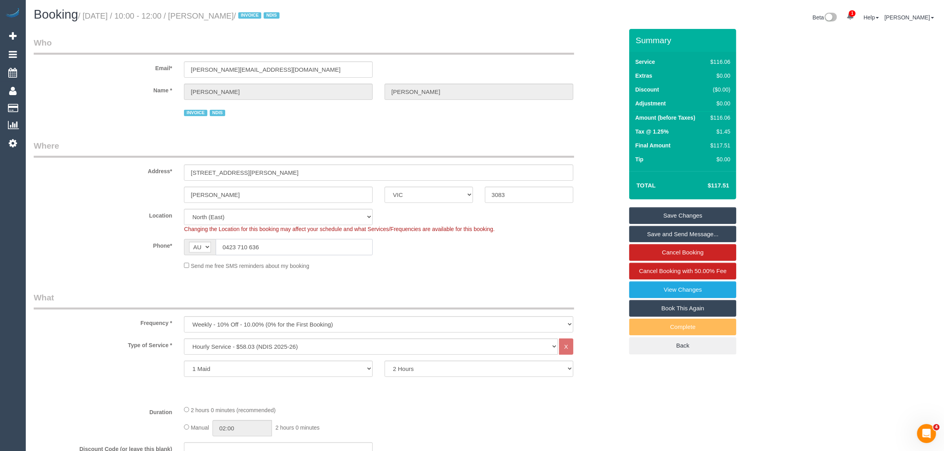
click at [299, 244] on input "0423 710 636" at bounding box center [294, 247] width 157 height 16
click at [574, 273] on fieldset "Where Address* 1/13 Bradshaw street Kingsbury ACT NSW NT QLD SA TAS VIC WA 3083…" at bounding box center [329, 208] width 590 height 136
click at [361, 250] on input "0423 710 636" at bounding box center [294, 247] width 157 height 16
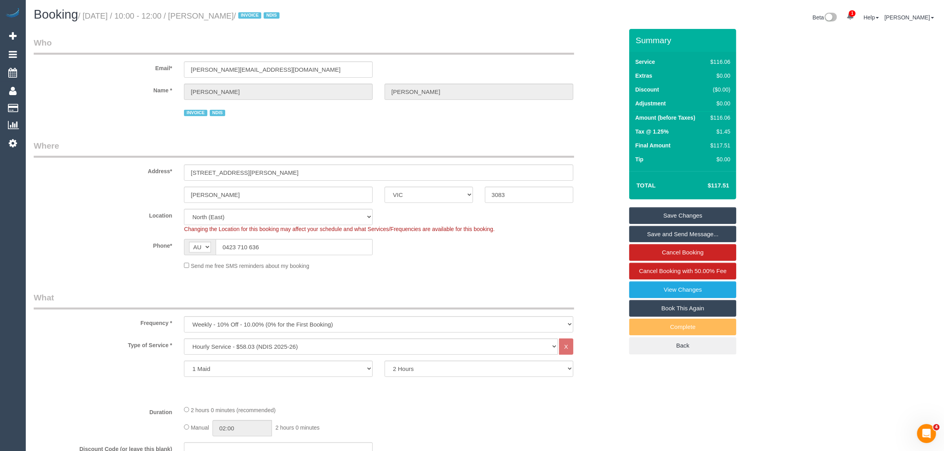
click at [476, 251] on div "Phone* AF AL DZ AD AO AI AQ AG AR AM AW AU AT AZ BS BH BD BB BY BE BZ BJ BM BT …" at bounding box center [328, 247] width 601 height 16
click at [571, 243] on div "Phone* AF AL DZ AD AO AI AQ AG AR AM AW AU AT AZ BS BH BD BB BY BE BZ BJ BM BT …" at bounding box center [328, 247] width 601 height 16
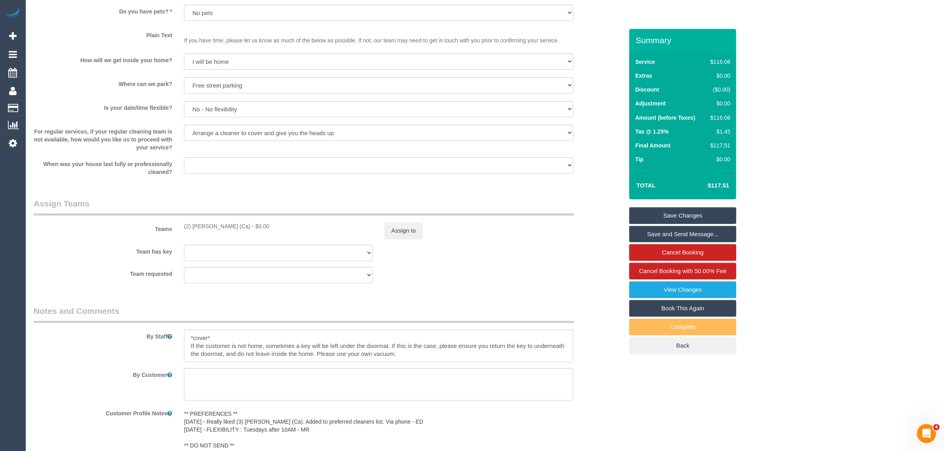
scroll to position [1059, 0]
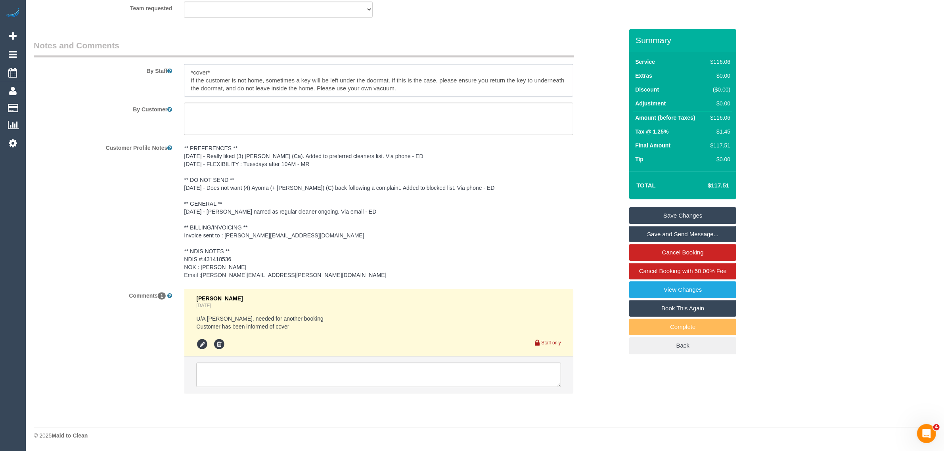
click at [468, 88] on textarea at bounding box center [378, 80] width 389 height 33
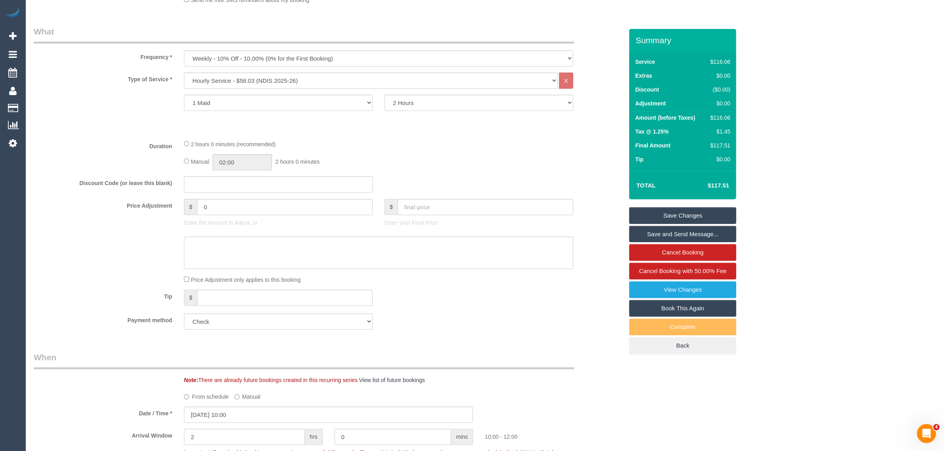
scroll to position [0, 0]
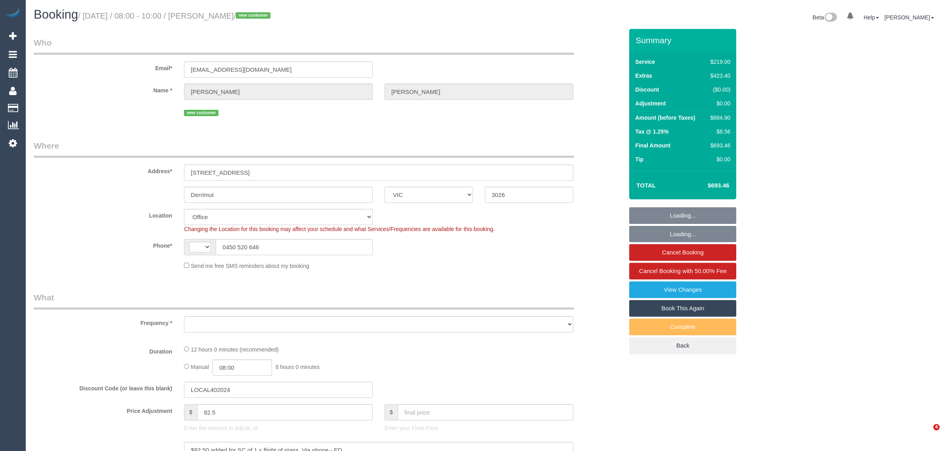
select select "VIC"
select select "string:stripe-pm_1RtfsC2GScqysDRVrIsBmqZM"
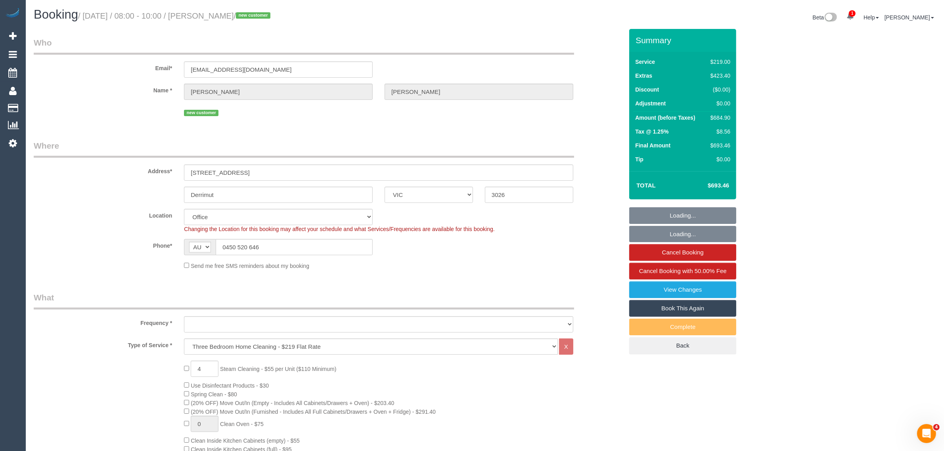
select select "string:AU"
select select "object:901"
click at [324, 241] on input "0450 520 646" at bounding box center [294, 247] width 157 height 16
select select "number:28"
select select "number:14"
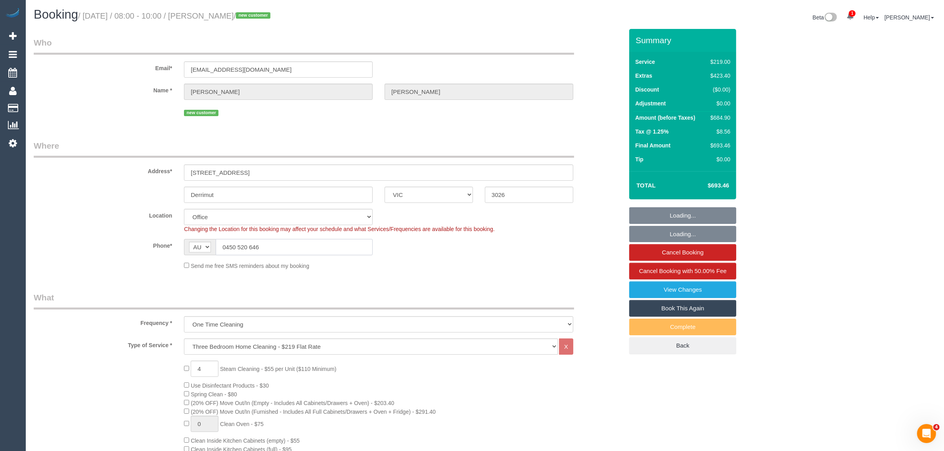
select select "number:19"
select select "number:25"
select select "number:13"
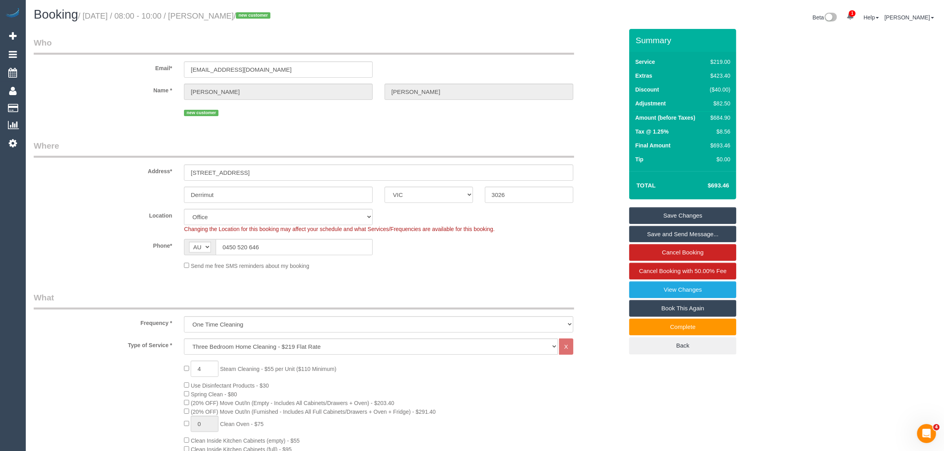
click at [518, 252] on div "Phone* AF AL DZ AD AO AI AQ AG AR AM AW AU AT AZ BS BH BD BB BY BE BZ BJ BM BT …" at bounding box center [328, 247] width 601 height 16
click at [597, 304] on div "Frequency * One Time Cleaning Weekly - 10% Off - 10.00% (0% for the First Booki…" at bounding box center [328, 312] width 601 height 41
click at [365, 24] on div "Booking / [DATE] / 08:00 - 10:00 / [PERSON_NAME] / new customer" at bounding box center [256, 16] width 457 height 17
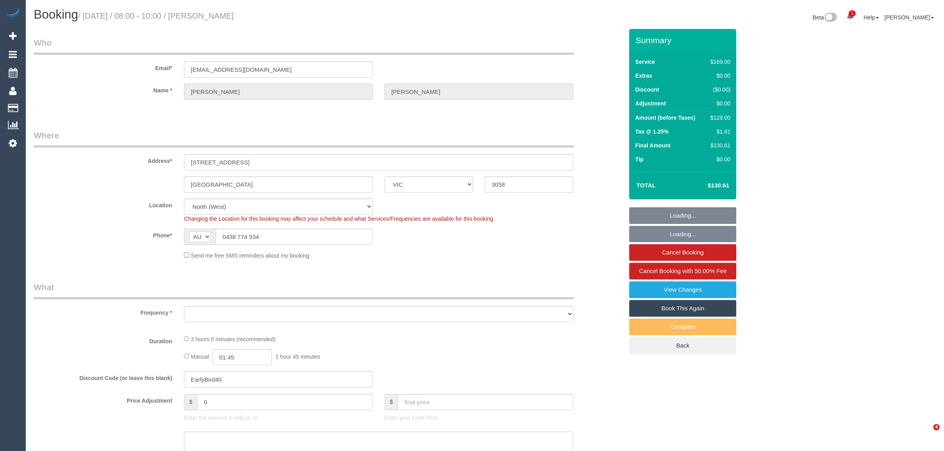
select select "VIC"
select select "string:stripe-pm_1PM2Nl2GScqysDRVItDLIOy0"
select select "number:28"
select select "number:14"
select select "number:19"
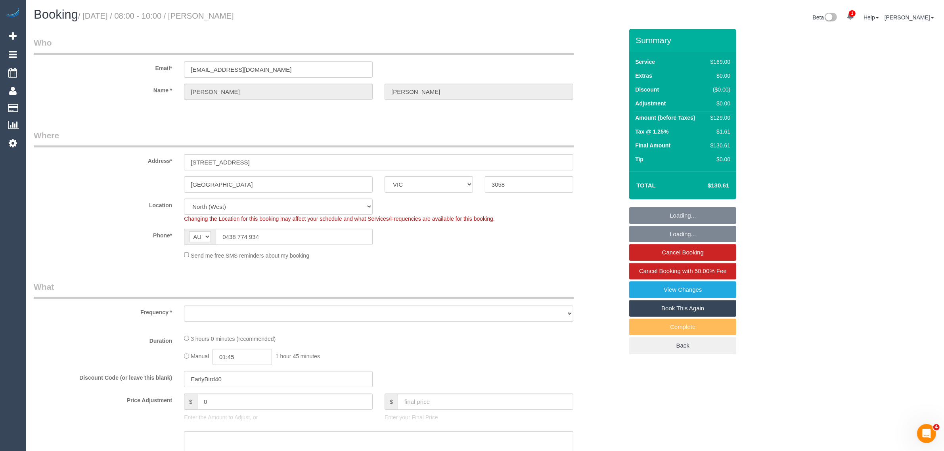
select select "number:24"
click at [290, 233] on input "0438 774 934" at bounding box center [294, 237] width 157 height 16
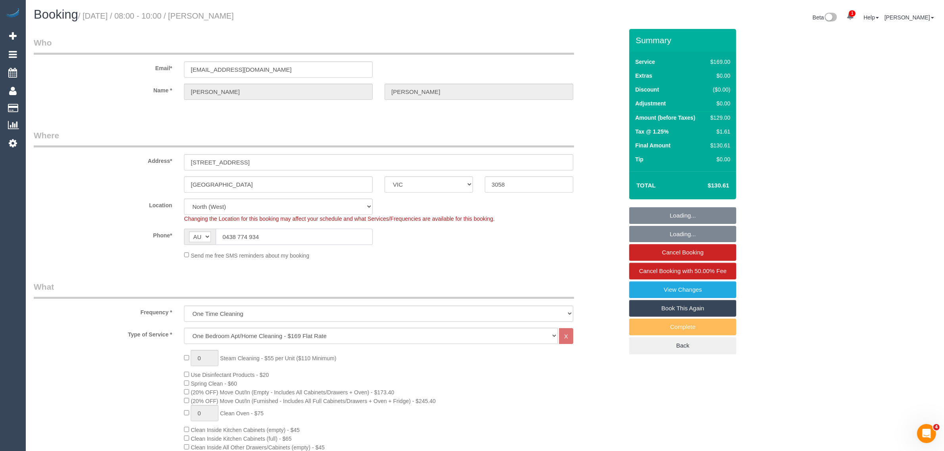
select select "object:1498"
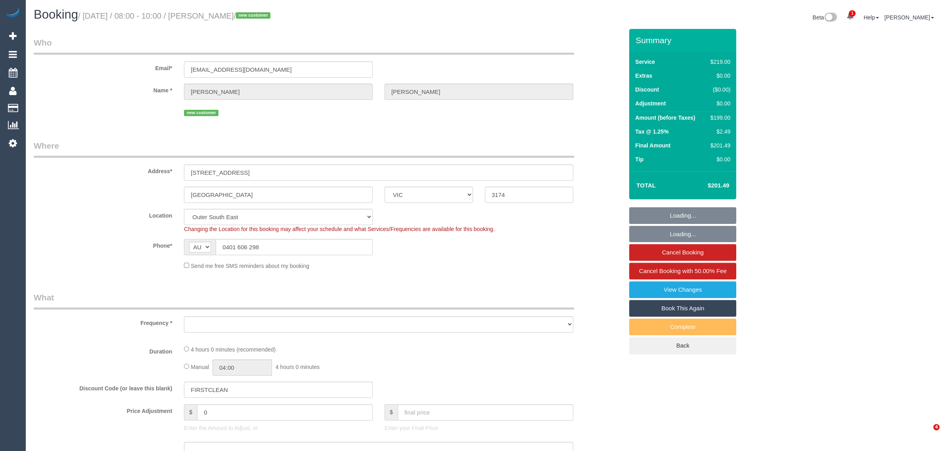
select select "VIC"
select select "string:stripe-pm_1RxITb2GScqysDRVlIEDjGLC"
select select "number:28"
select select "number:14"
select select "number:19"
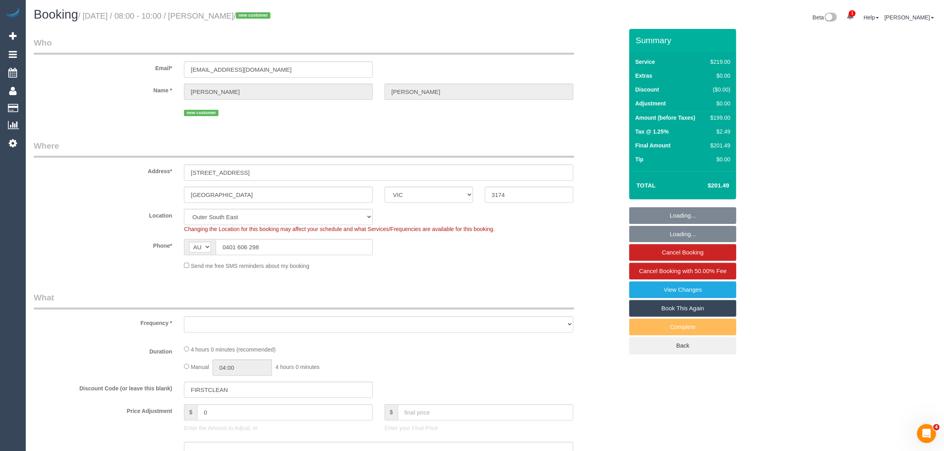
select select "number:22"
select select "object:1001"
select select "spot1"
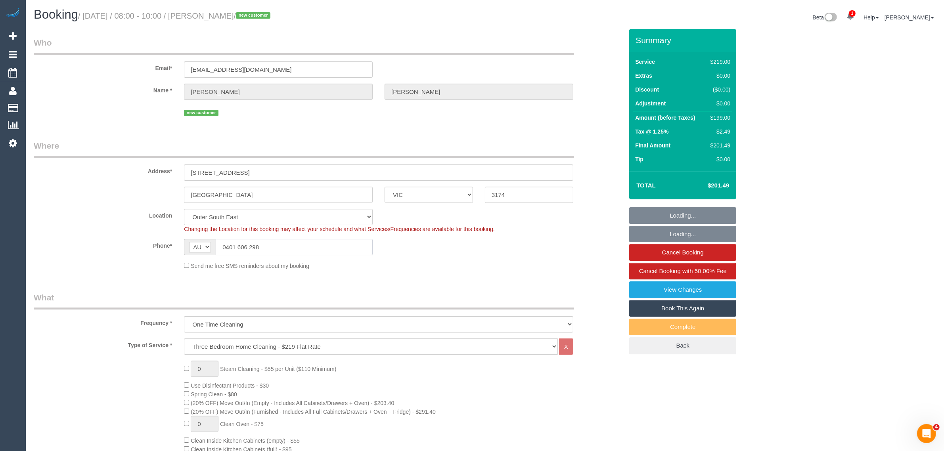
click at [345, 247] on input "0401 606 298" at bounding box center [294, 247] width 157 height 16
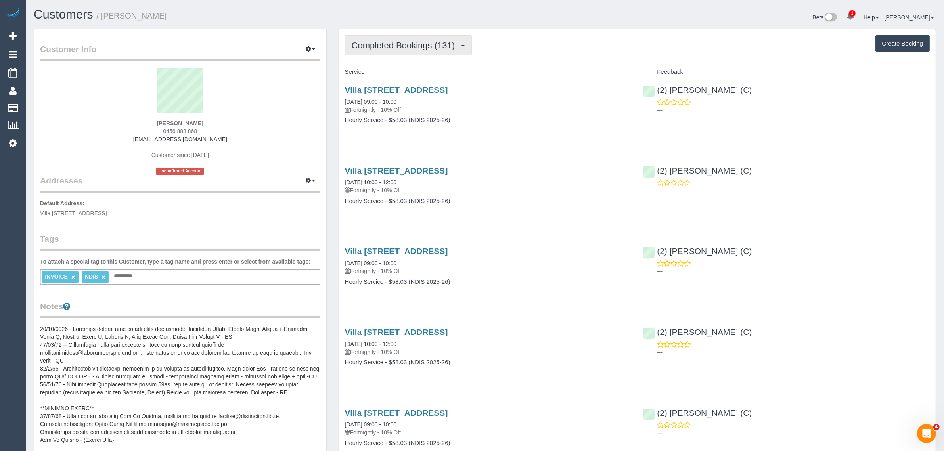
click at [376, 52] on button "Completed Bookings (131)" at bounding box center [408, 45] width 127 height 20
drag, startPoint x: 379, startPoint y: 77, endPoint x: 414, endPoint y: 74, distance: 35.8
click at [379, 77] on link "Upcoming Bookings (22)" at bounding box center [389, 74] width 89 height 10
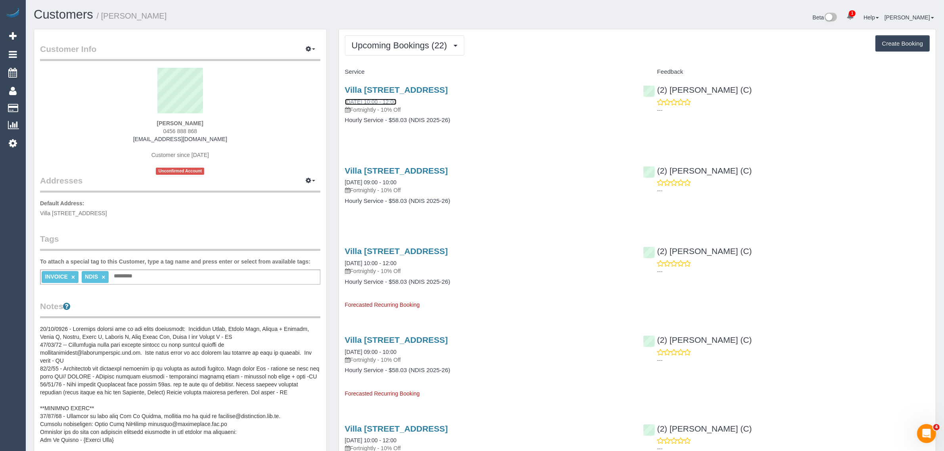
click at [373, 105] on link "27/08/2025 10:00 - 12:00" at bounding box center [371, 102] width 52 height 6
drag, startPoint x: 398, startPoint y: 44, endPoint x: 398, endPoint y: 48, distance: 4.8
click at [398, 44] on span "Upcoming Bookings (22)" at bounding box center [402, 45] width 100 height 10
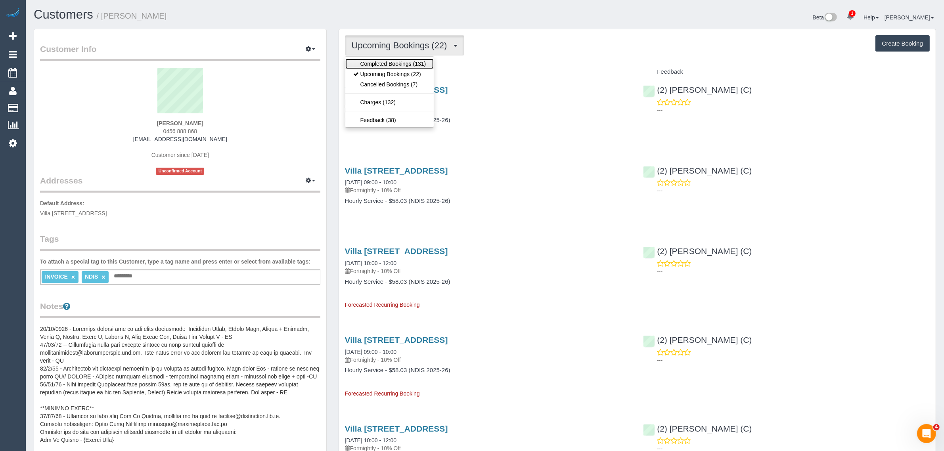
click at [396, 63] on link "Completed Bookings (131)" at bounding box center [389, 64] width 89 height 10
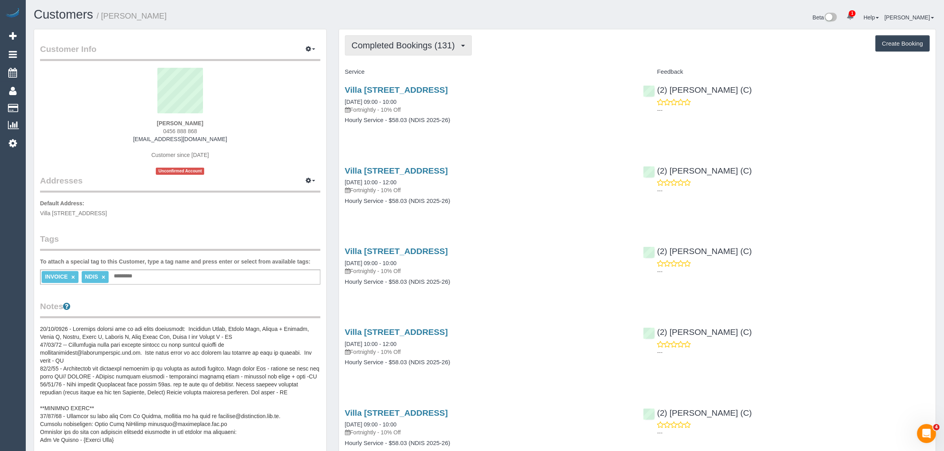
click at [423, 40] on span "Completed Bookings (131)" at bounding box center [405, 45] width 107 height 10
click at [407, 69] on link "Upcoming Bookings (22)" at bounding box center [389, 74] width 89 height 10
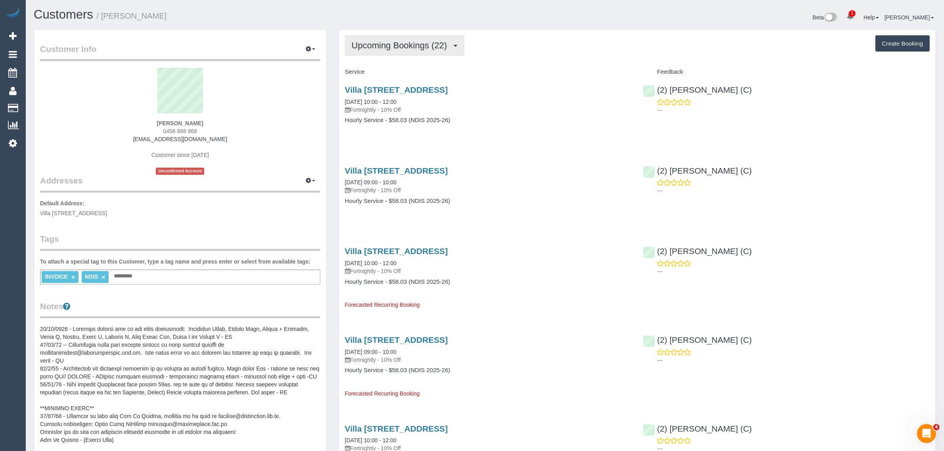
click at [385, 51] on button "Upcoming Bookings (22)" at bounding box center [404, 45] width 119 height 20
click at [389, 66] on link "Completed Bookings (131)" at bounding box center [389, 64] width 89 height 10
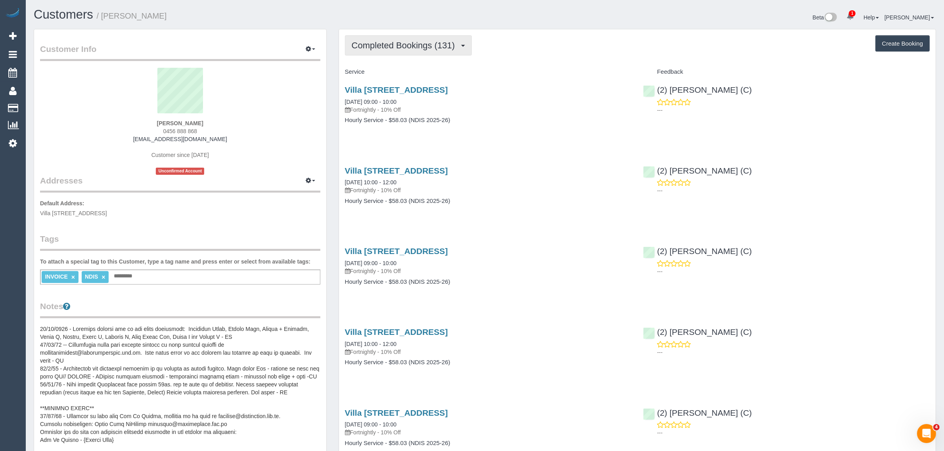
click at [391, 48] on span "Completed Bookings (131)" at bounding box center [405, 45] width 107 height 10
click at [383, 74] on link "Upcoming Bookings (22)" at bounding box center [389, 74] width 89 height 10
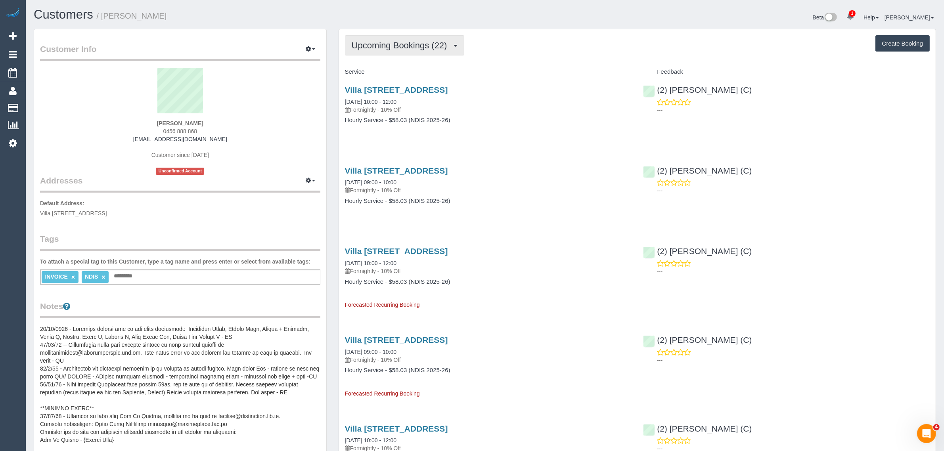
click at [379, 48] on span "Upcoming Bookings (22)" at bounding box center [402, 45] width 100 height 10
click at [372, 74] on link "Upcoming Bookings (22)" at bounding box center [389, 74] width 89 height 10
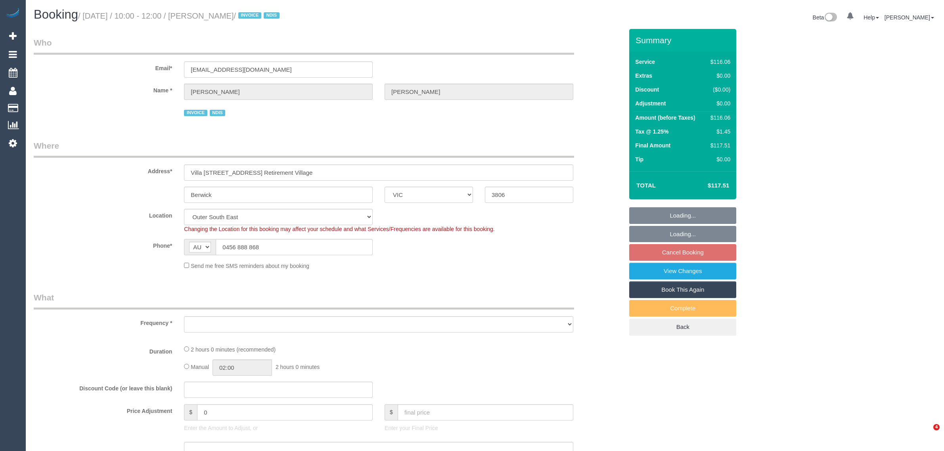
select select "VIC"
select select "number:29"
select select "number:14"
select select "number:19"
select select "number:24"
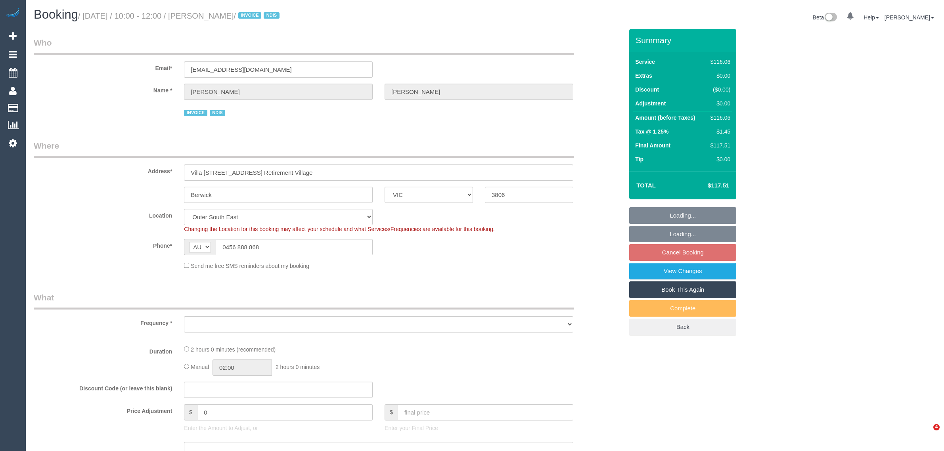
select select "number:35"
select select "object:687"
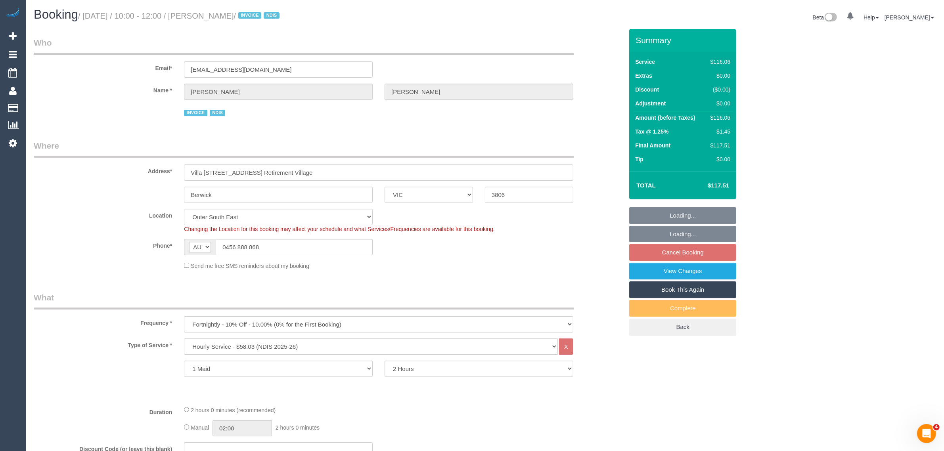
select select "spot1"
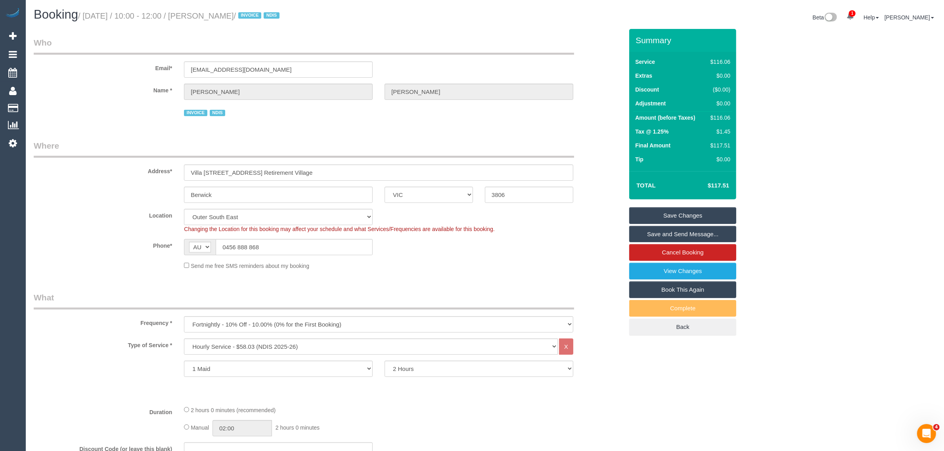
click at [611, 258] on sui-booking-location "Location [GEOGRAPHIC_DATA] (North) East (South) [GEOGRAPHIC_DATA] (East) [GEOGR…" at bounding box center [329, 239] width 590 height 61
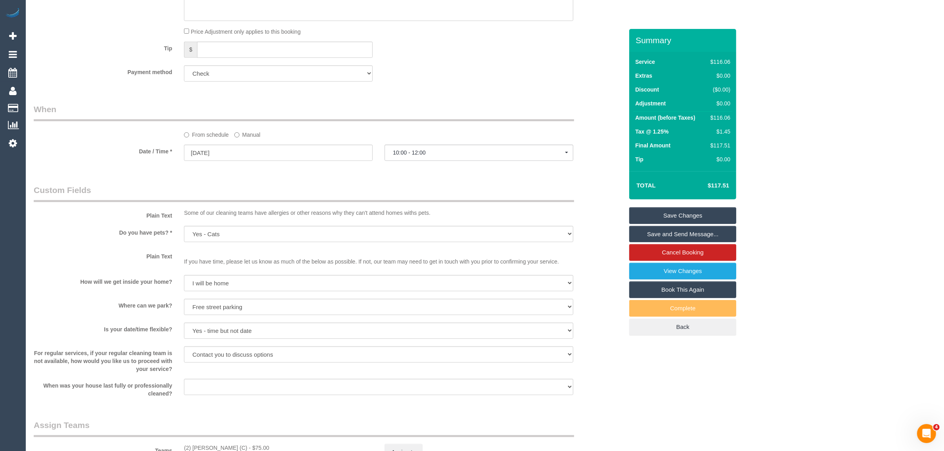
scroll to position [514, 0]
drag, startPoint x: 614, startPoint y: 151, endPoint x: 616, endPoint y: 165, distance: 13.6
click at [614, 151] on div "Date / Time * [DATE] 10:00 - 12:00 [DATE] 10:00 - 12:00 [DATE] No spots availab…" at bounding box center [328, 154] width 601 height 18
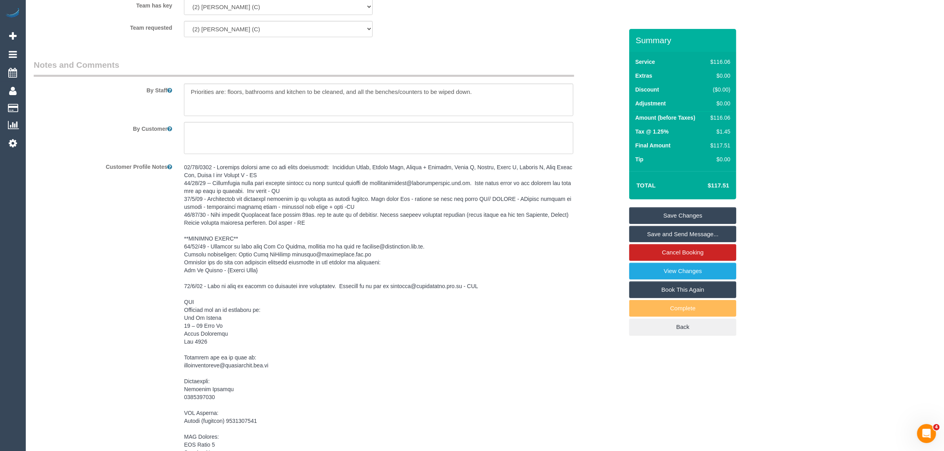
scroll to position [1109, 0]
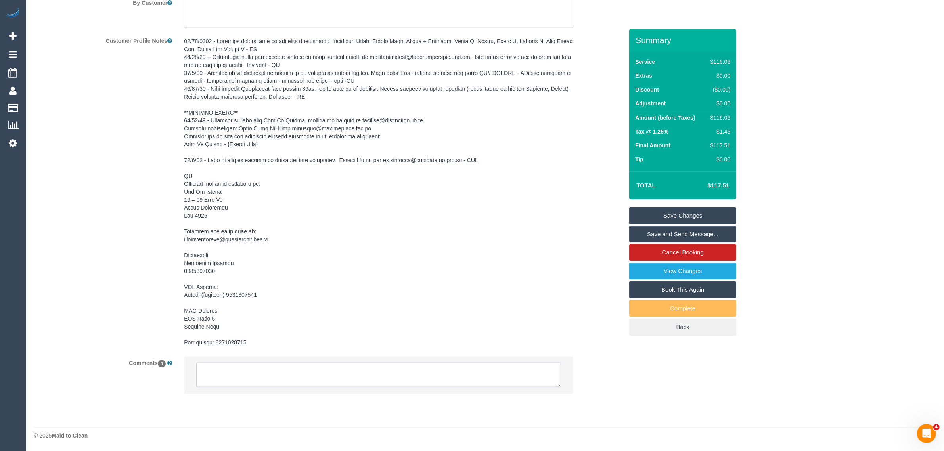
click at [394, 373] on textarea at bounding box center [378, 375] width 365 height 25
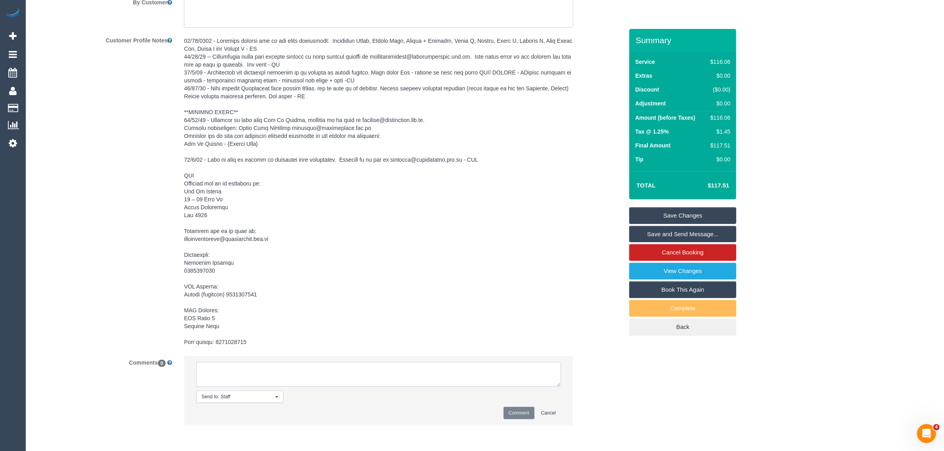
paste textarea "Cleaner(s) Unassigned: Reason Unassigned: Contact via: Which message sent: Addi…"
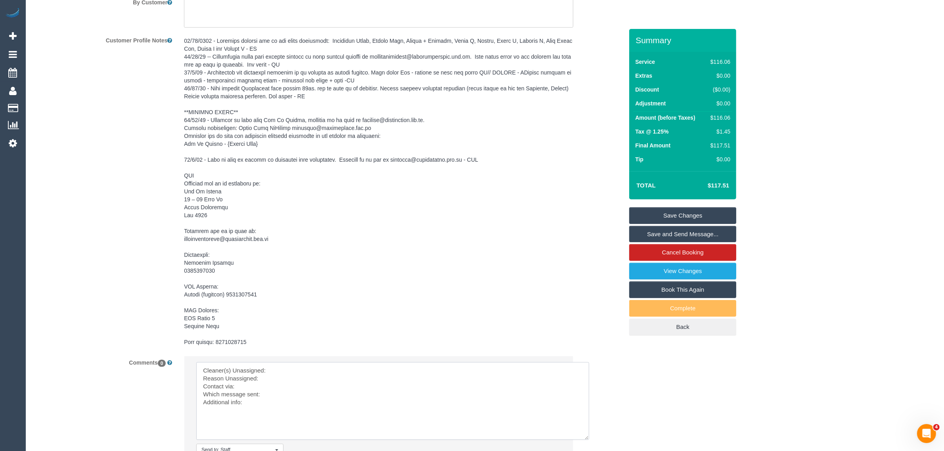
drag, startPoint x: 556, startPoint y: 383, endPoint x: 585, endPoint y: 435, distance: 60.1
click at [585, 435] on textarea at bounding box center [392, 401] width 393 height 78
click at [525, 365] on textarea at bounding box center [392, 401] width 393 height 78
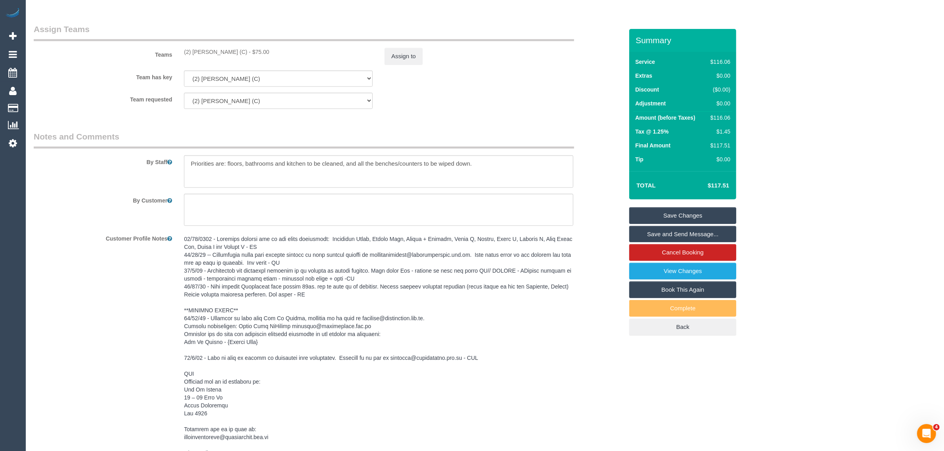
scroll to position [712, 0]
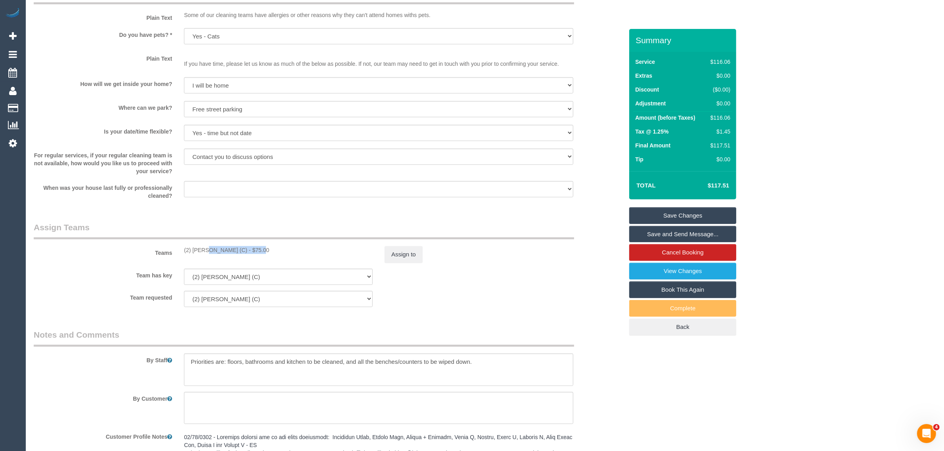
drag, startPoint x: 180, startPoint y: 249, endPoint x: 232, endPoint y: 247, distance: 52.4
click at [232, 247] on div "(2) Zac Taurian (C) - $75.00" at bounding box center [278, 250] width 201 height 8
copy div "(2) [PERSON_NAME] (C)"
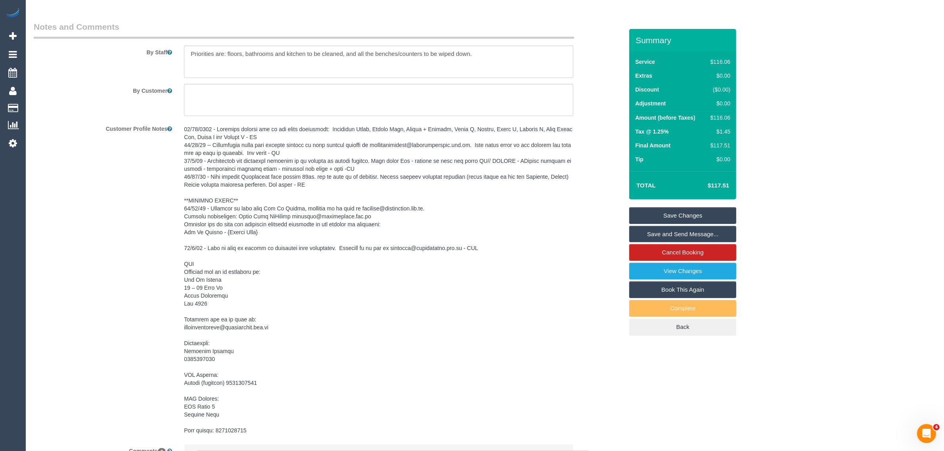
scroll to position [1109, 0]
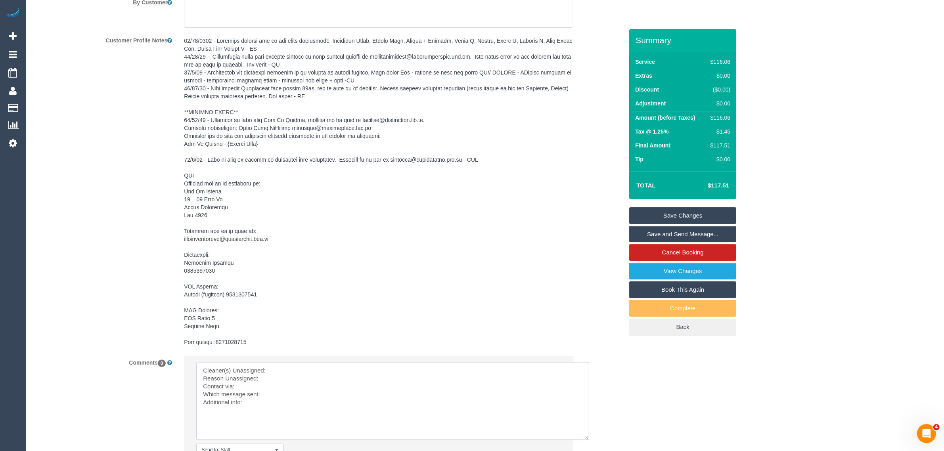
click at [303, 373] on textarea at bounding box center [392, 401] width 393 height 78
paste textarea "(2) [PERSON_NAME] (C)"
click at [276, 378] on textarea at bounding box center [392, 401] width 393 height 78
click at [250, 384] on textarea at bounding box center [392, 401] width 393 height 78
click at [314, 395] on textarea at bounding box center [392, 401] width 393 height 78
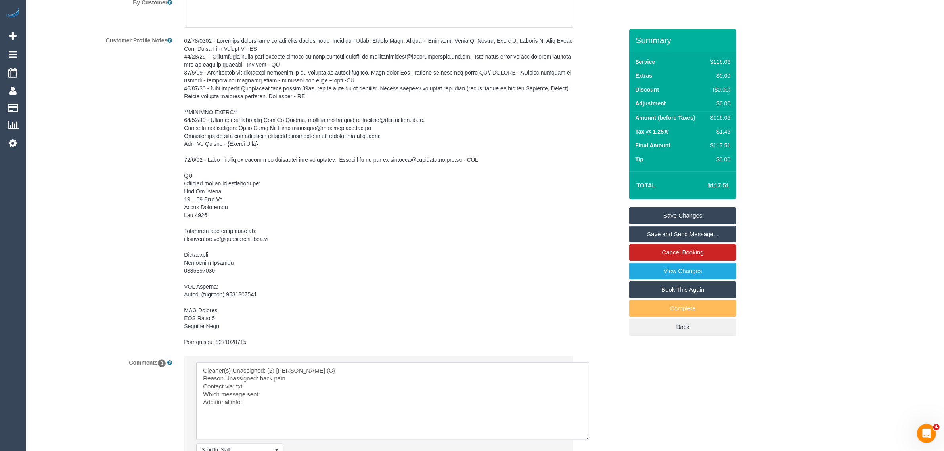
paste textarea "Following Day Options SMS"
click at [266, 398] on textarea at bounding box center [392, 401] width 393 height 78
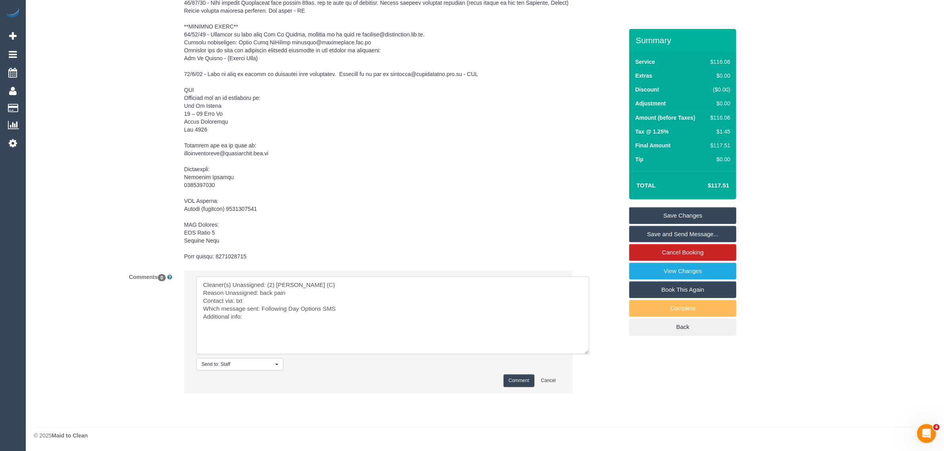
type textarea "Cleaner(s) Unassigned: (2) Zac Taurian (C) Reason Unassigned: back pain Contact…"
click at [504, 376] on button "Comment" at bounding box center [519, 381] width 31 height 12
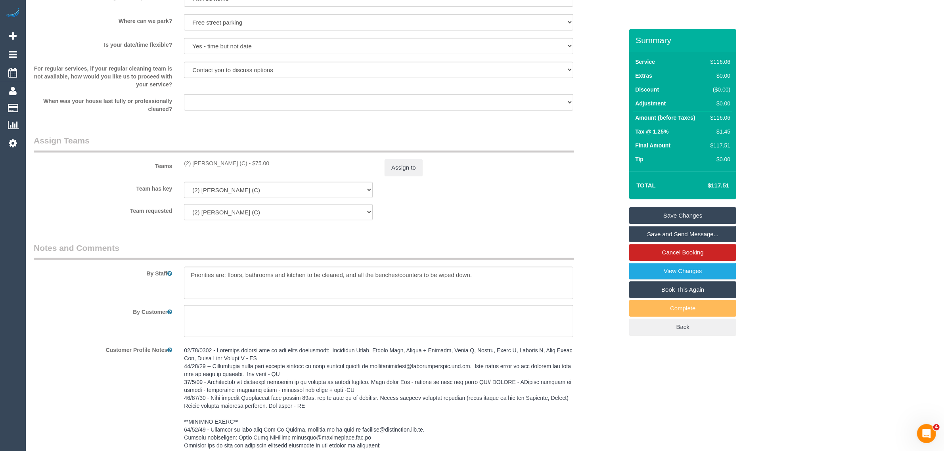
scroll to position [798, 0]
click at [410, 155] on div "Teams (2) Zac Taurian (C) - $75.00 Assign to" at bounding box center [328, 156] width 601 height 41
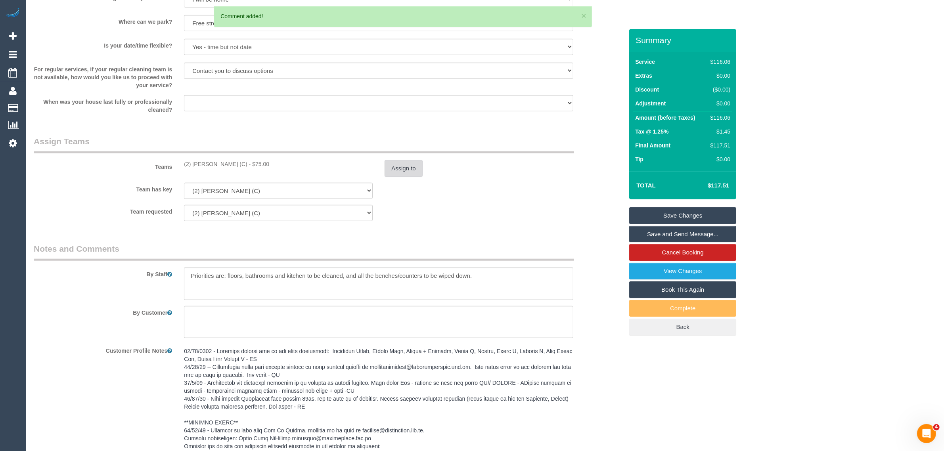
click at [405, 168] on button "Assign to" at bounding box center [404, 168] width 38 height 17
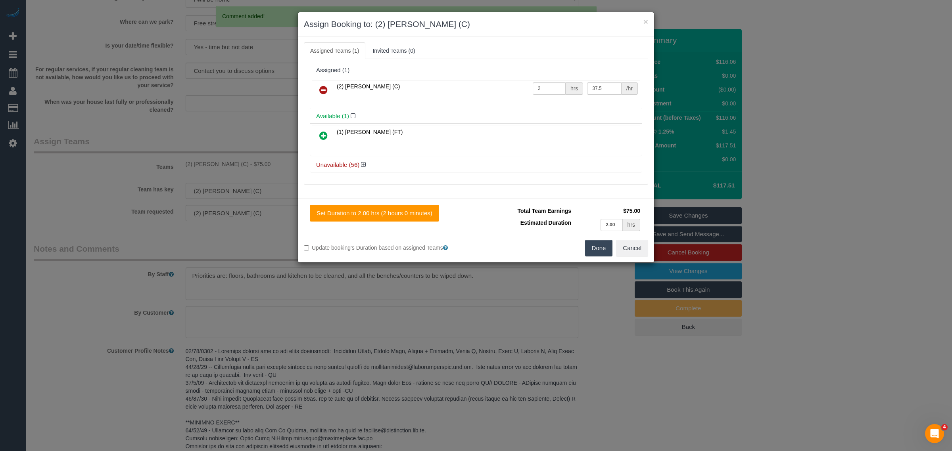
click at [324, 87] on icon at bounding box center [323, 90] width 8 height 10
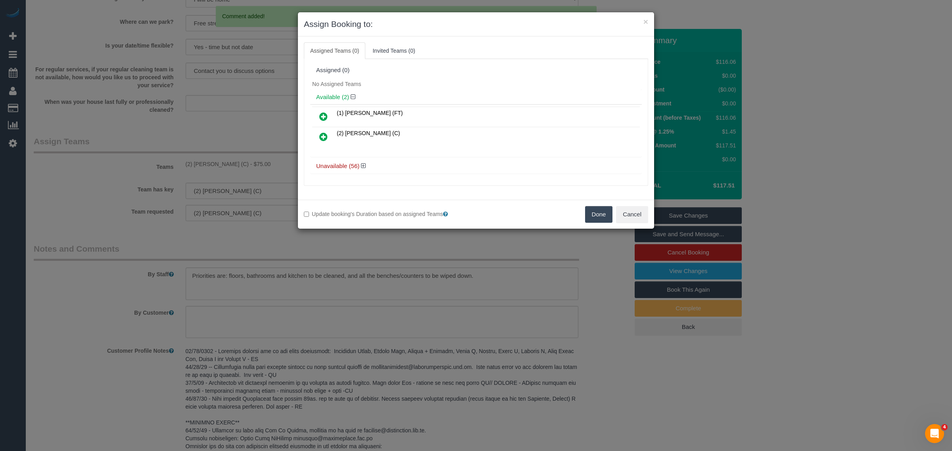
click at [597, 218] on button "Done" at bounding box center [599, 214] width 28 height 17
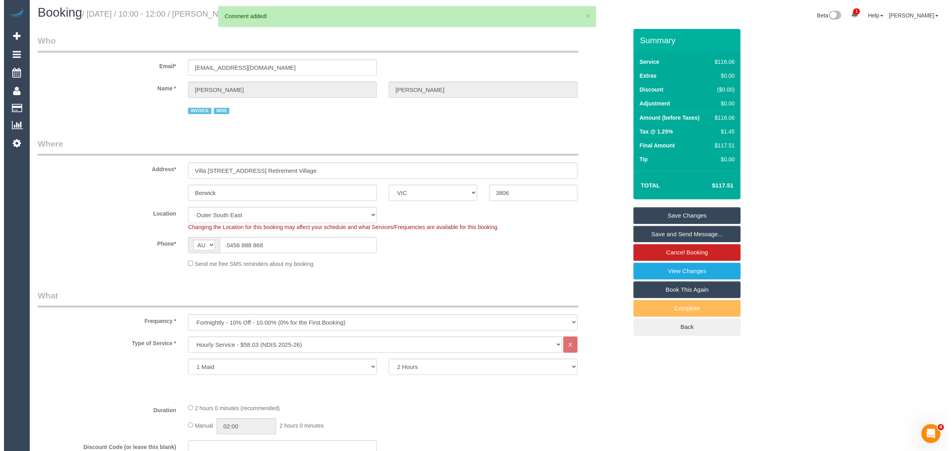
scroll to position [0, 0]
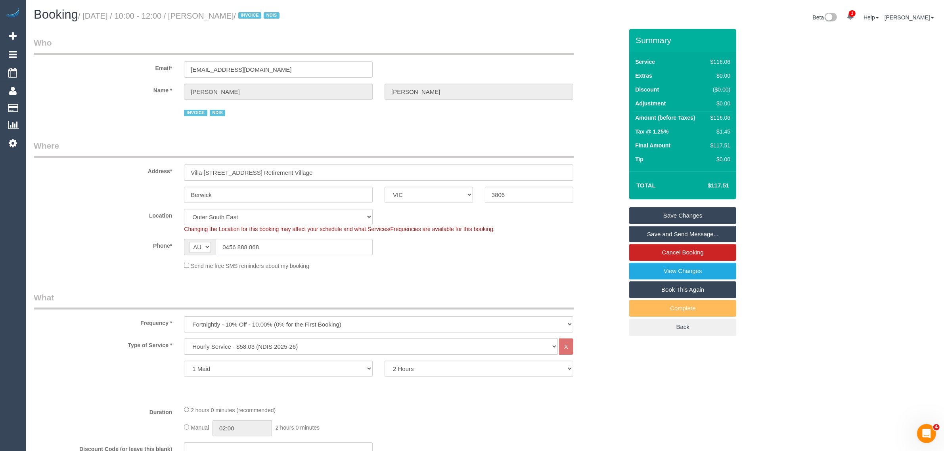
click at [314, 249] on input "0456 888 868" at bounding box center [294, 247] width 157 height 16
click at [691, 214] on link "Save Changes" at bounding box center [682, 215] width 107 height 17
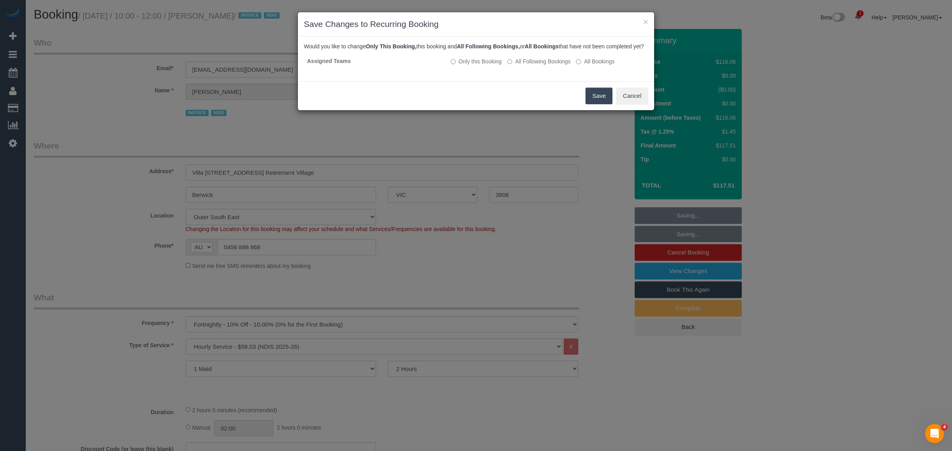
click at [817, 221] on div "× Save Changes to Recurring Booking Would you like to change Only This Booking,…" at bounding box center [476, 225] width 952 height 451
click at [592, 102] on button "Save" at bounding box center [598, 96] width 27 height 17
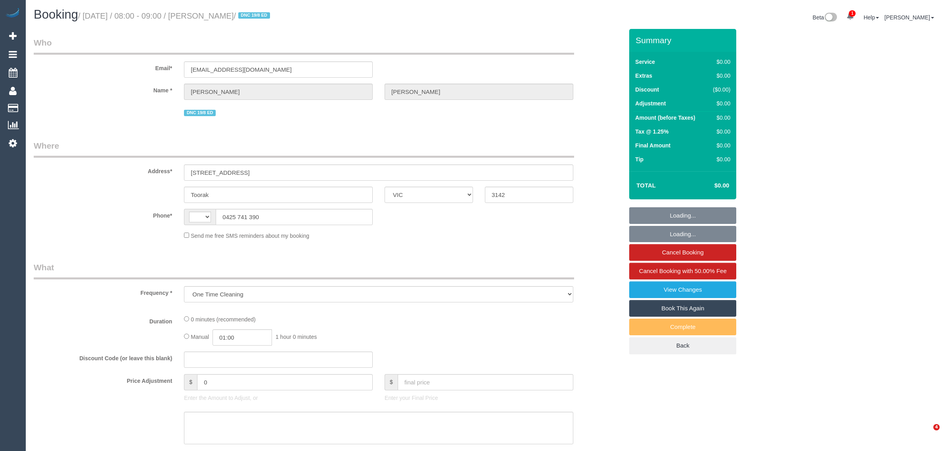
select select "VIC"
select select "string:AU"
select select "number:27"
select select "number:14"
select select "number:19"
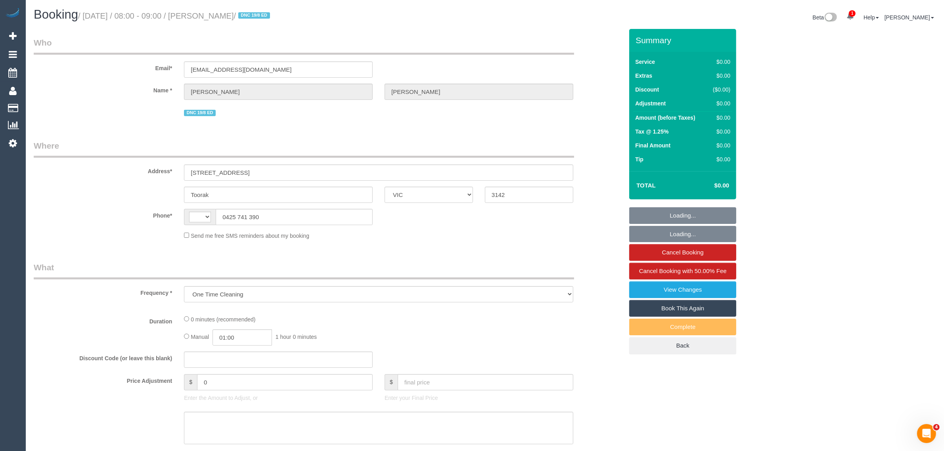
select select "number:22"
select select "number:34"
select select "number:13"
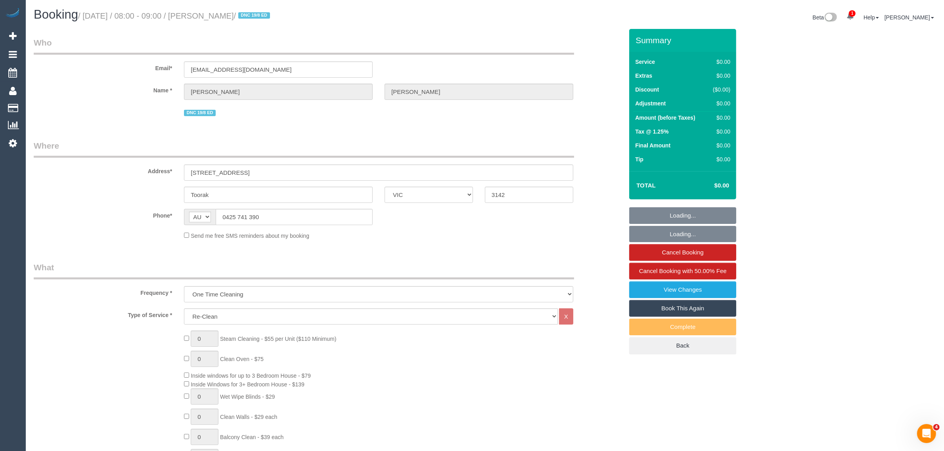
select select "string:stripe-pm_1RulWF2GScqysDRVp4WPV6ll"
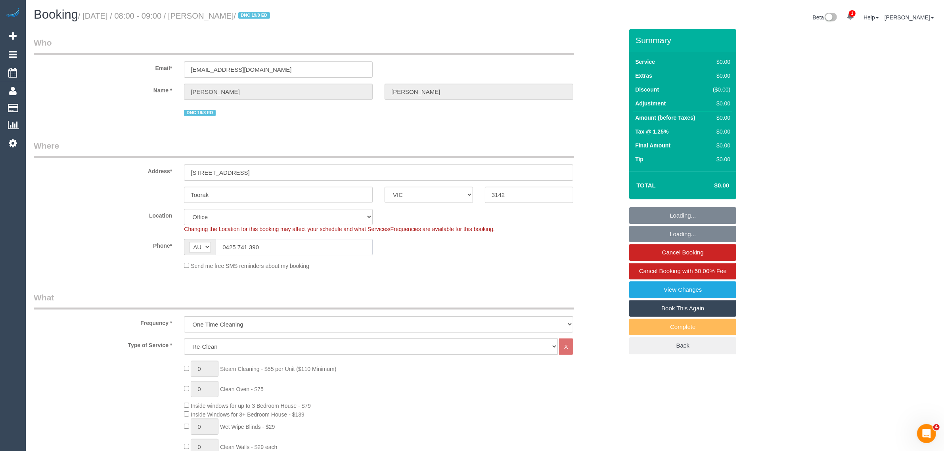
click at [320, 247] on input "0425 741 390" at bounding box center [294, 247] width 157 height 16
select select "object:2032"
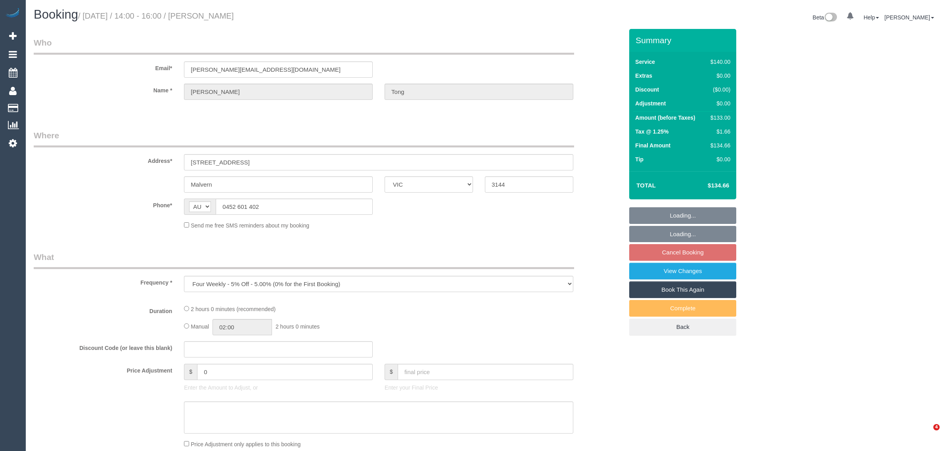
select select "VIC"
select select "string:stripe-pm_1MHKld2GScqysDRVLKDXW855"
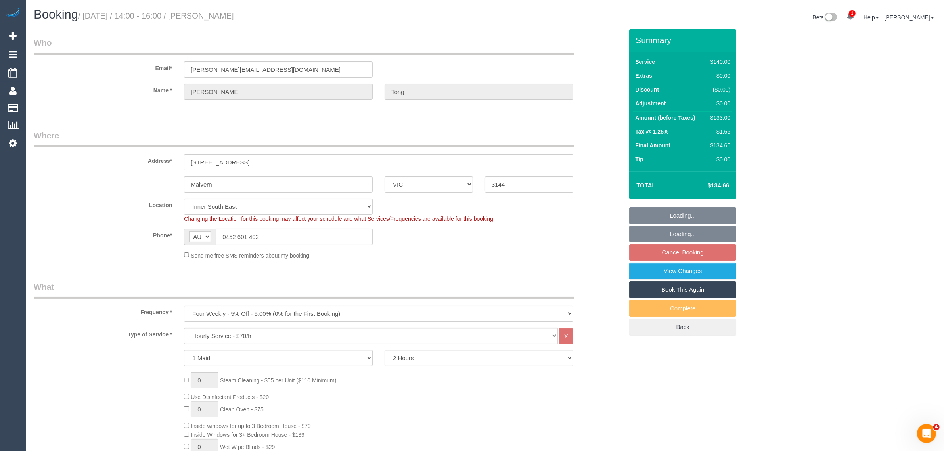
select select "object:769"
select select "number:29"
select select "number:14"
select select "number:19"
select select "number:23"
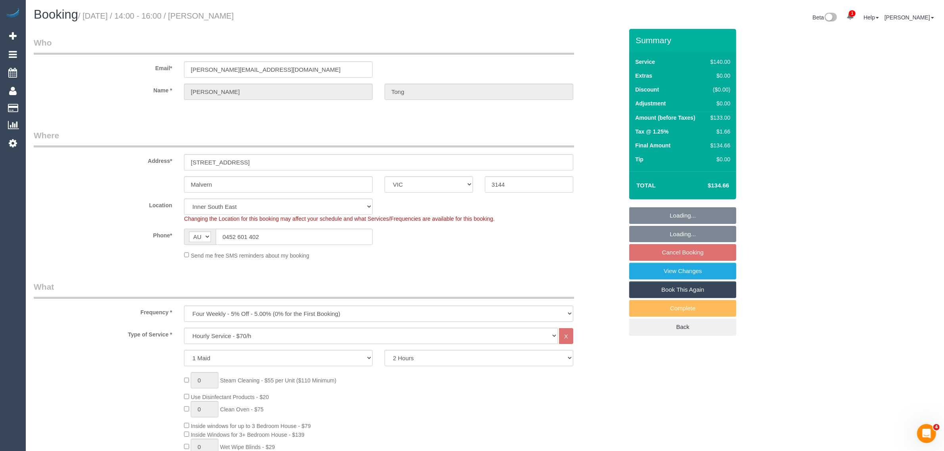
select select "number:34"
select select "number:13"
click at [607, 167] on div "Address* 9/158 Wattletree road" at bounding box center [328, 150] width 601 height 41
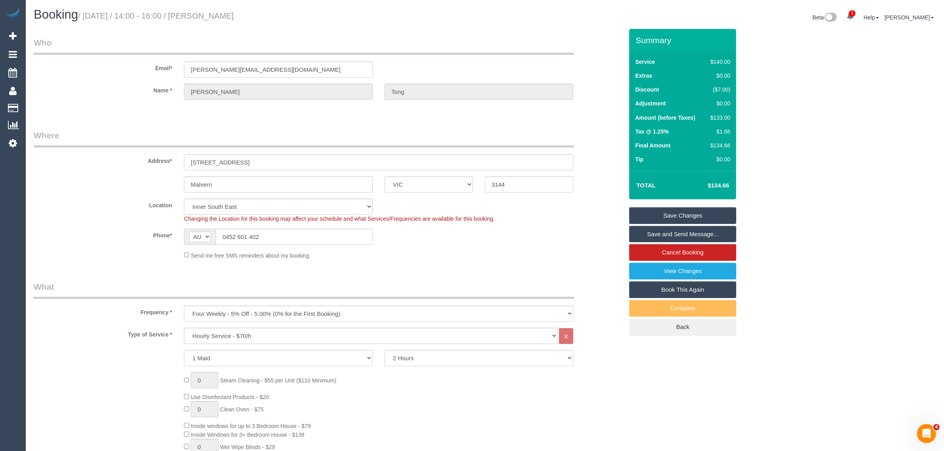
scroll to position [1361, 0]
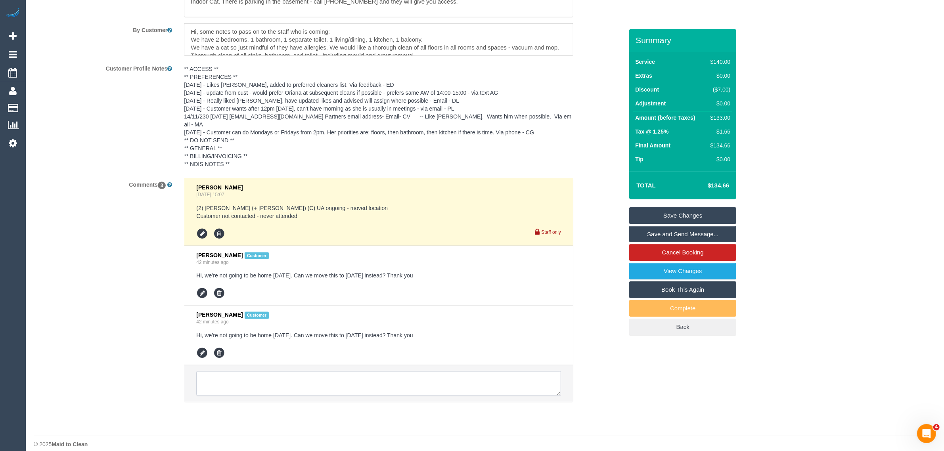
click at [516, 371] on textarea at bounding box center [378, 383] width 365 height 25
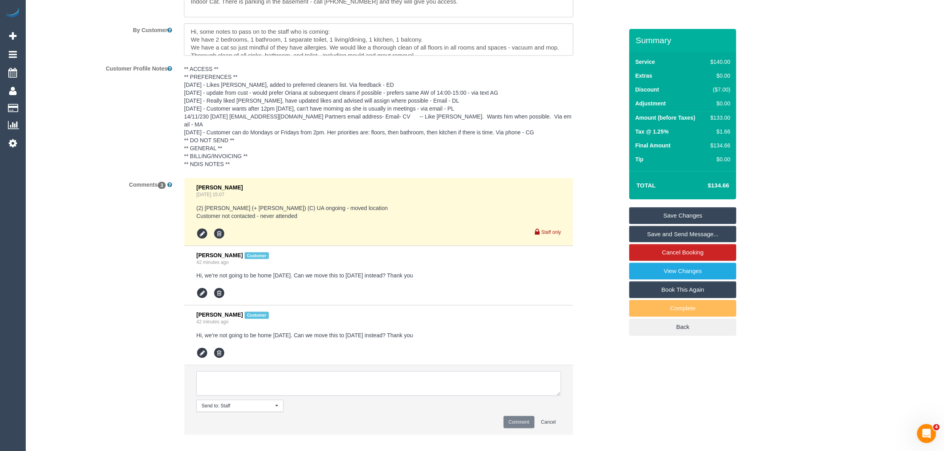
paste textarea "Cleaner(s) Unassigned: Reason Unassigned: Contact via: Which message sent: Addi…"
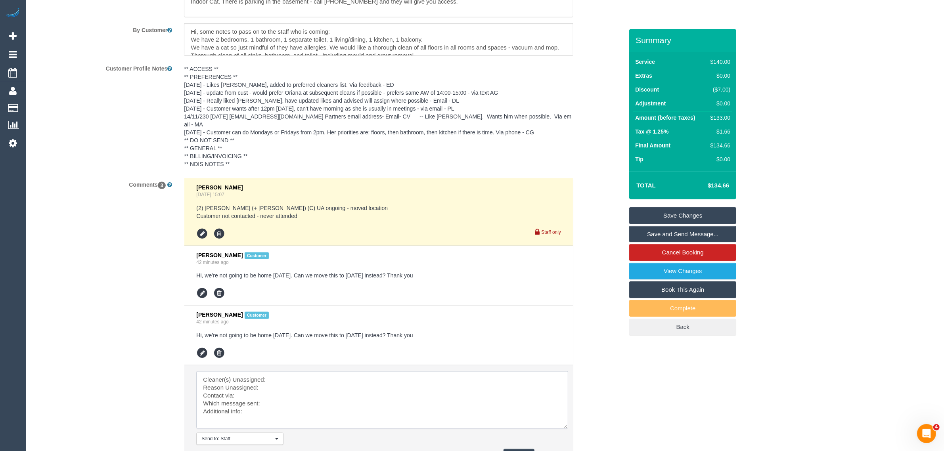
drag, startPoint x: 559, startPoint y: 385, endPoint x: 567, endPoint y: 427, distance: 42.1
click at [567, 427] on textarea at bounding box center [382, 399] width 372 height 57
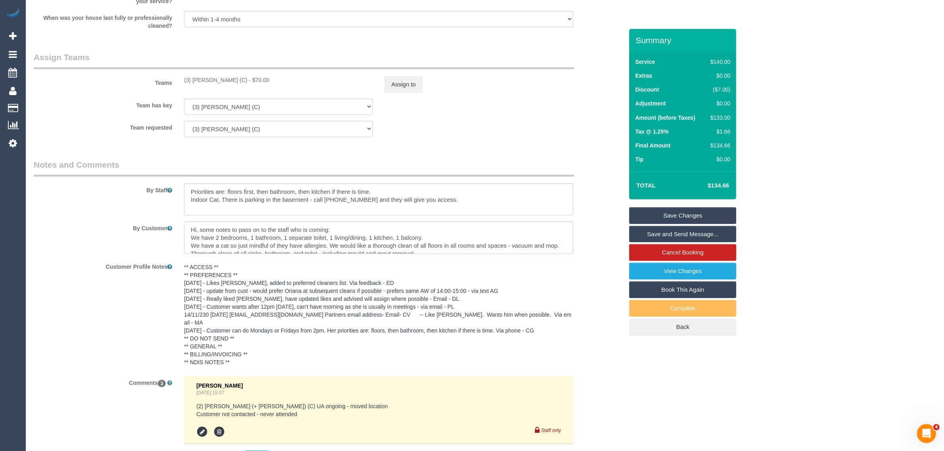
scroll to position [965, 0]
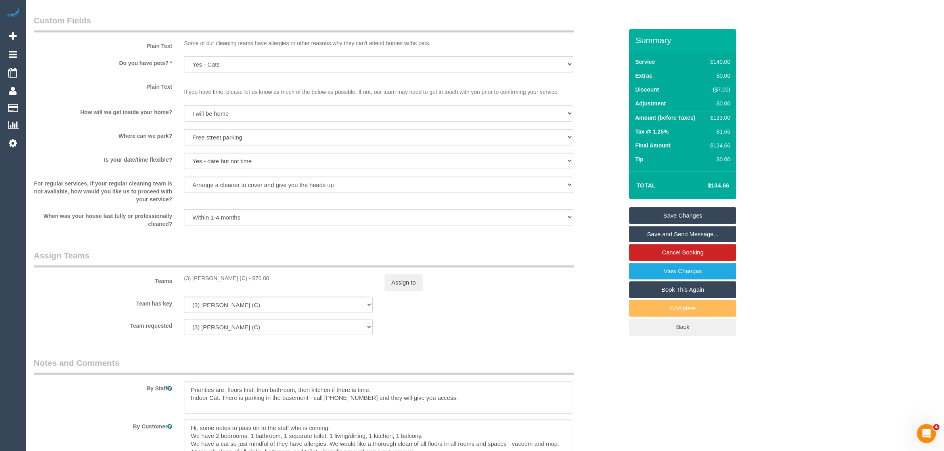
drag, startPoint x: 184, startPoint y: 278, endPoint x: 255, endPoint y: 278, distance: 71.4
click at [255, 278] on div "(3) Denuwan Lamahewa (C) - $70.00" at bounding box center [278, 278] width 189 height 8
copy div "(3) [PERSON_NAME] (C)"
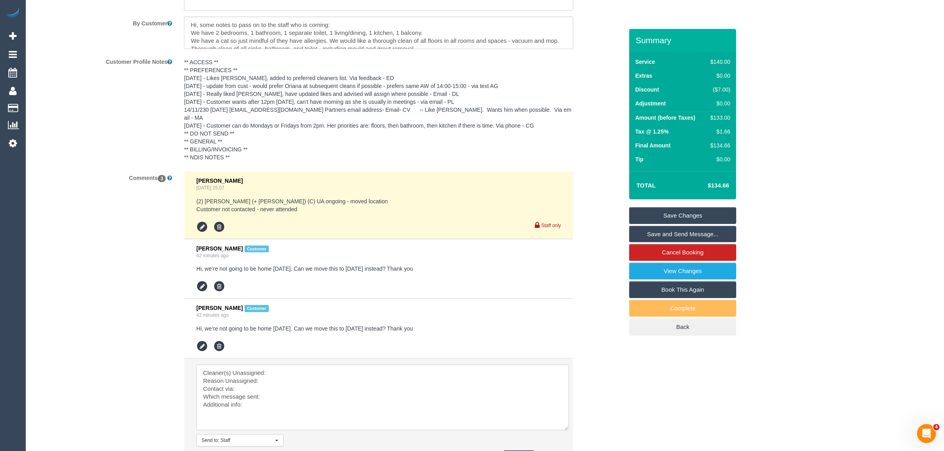
scroll to position [1436, 0]
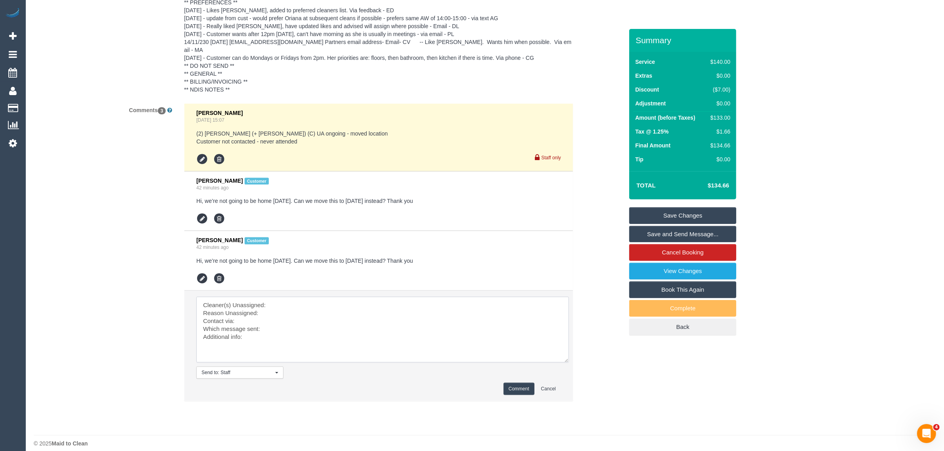
drag, startPoint x: 326, startPoint y: 301, endPoint x: 329, endPoint y: 298, distance: 4.5
click at [329, 298] on textarea at bounding box center [382, 330] width 373 height 66
click at [335, 297] on textarea at bounding box center [382, 330] width 373 height 66
paste textarea "(3) [PERSON_NAME] (C)"
type textarea "Cleaner(s) Unassigned: (3) Denuwan Lamahewa (C) Reason Unassigned: Contact via:…"
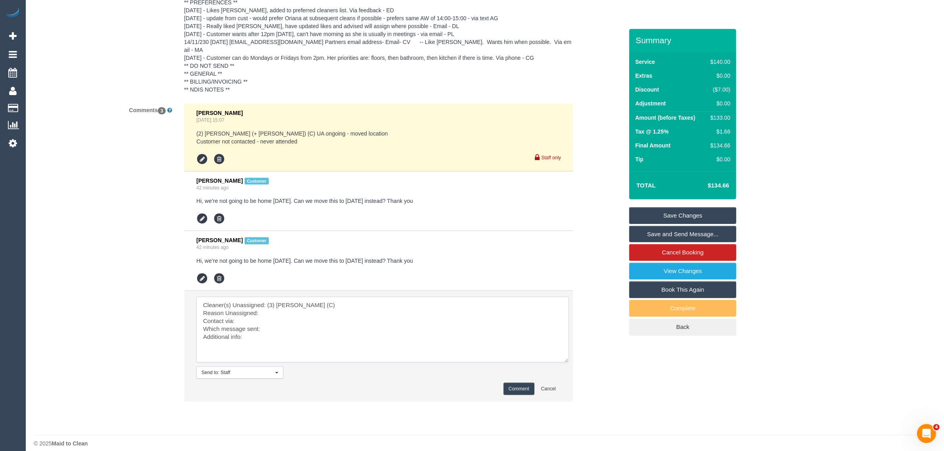
click at [308, 302] on textarea at bounding box center [382, 330] width 373 height 66
click at [480, 304] on textarea at bounding box center [382, 330] width 373 height 66
paste textarea "Cleaner(s) Unassigned: Reason Unassigned: One Off/Ongoing: Flexibility: Close a…"
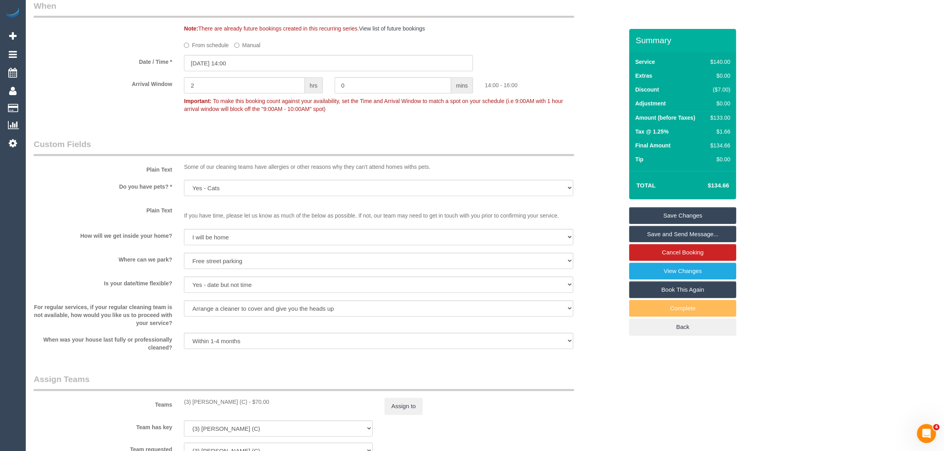
scroll to position [643, 0]
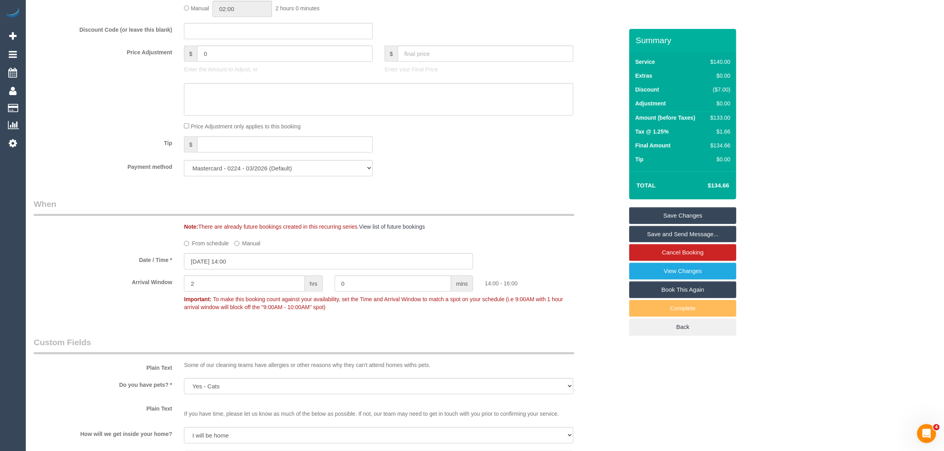
type textarea "Cleaner(s) Unassigned: Reason Unassigned: One Off/Ongoing: Flexibility: Close a…"
click at [197, 243] on label "From schedule" at bounding box center [206, 242] width 45 height 11
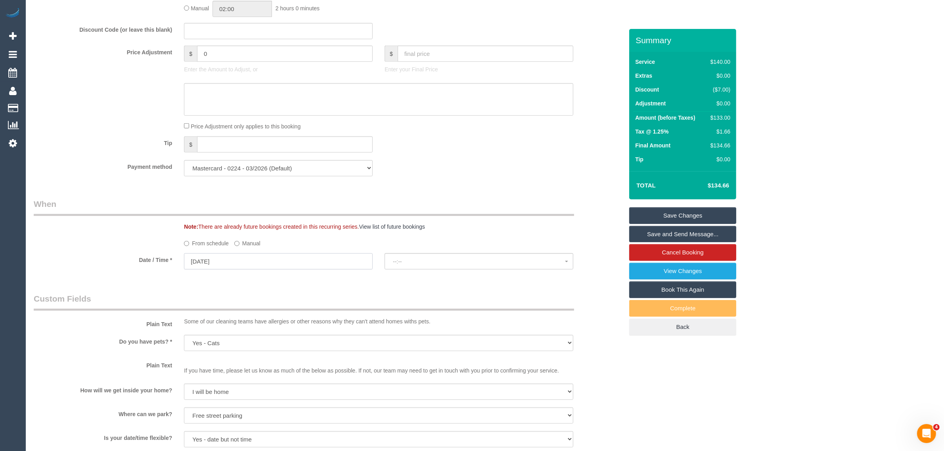
click at [282, 258] on input "29/08/2025" at bounding box center [278, 261] width 189 height 16
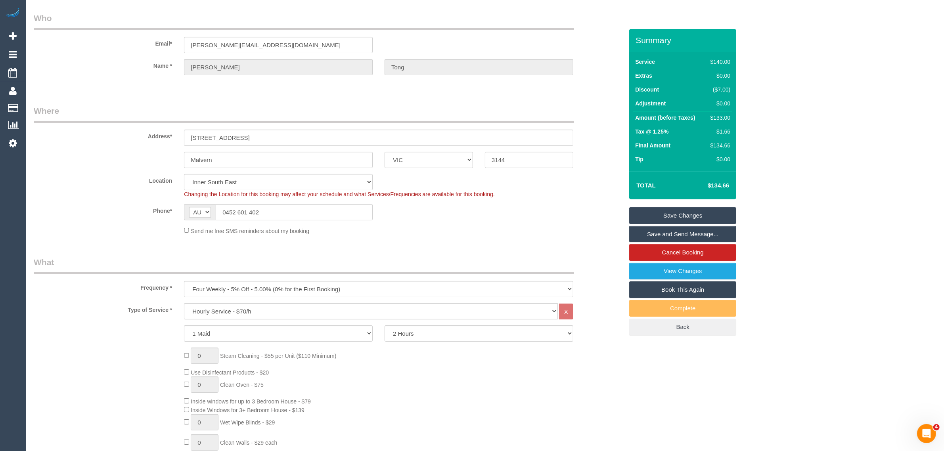
scroll to position [0, 0]
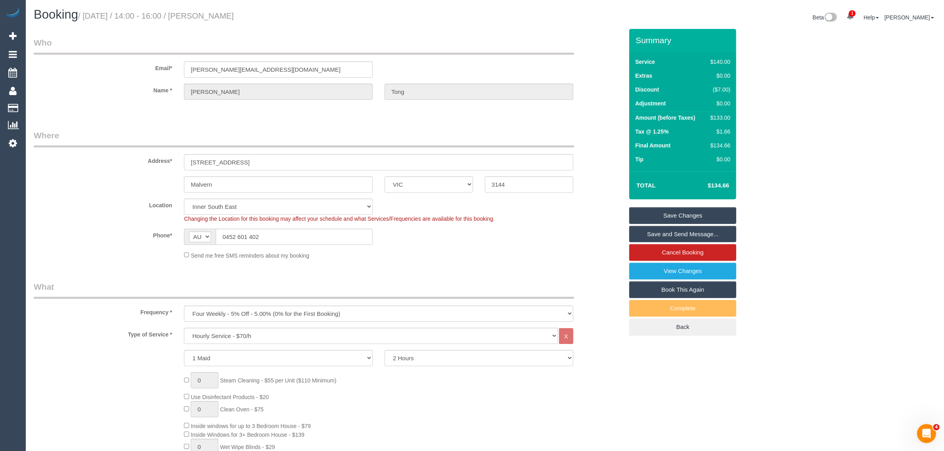
select select "spot14"
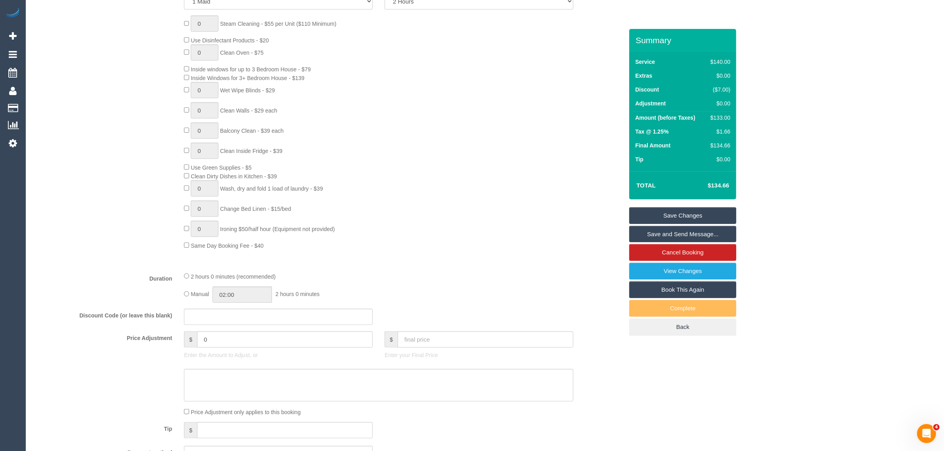
scroll to position [793, 0]
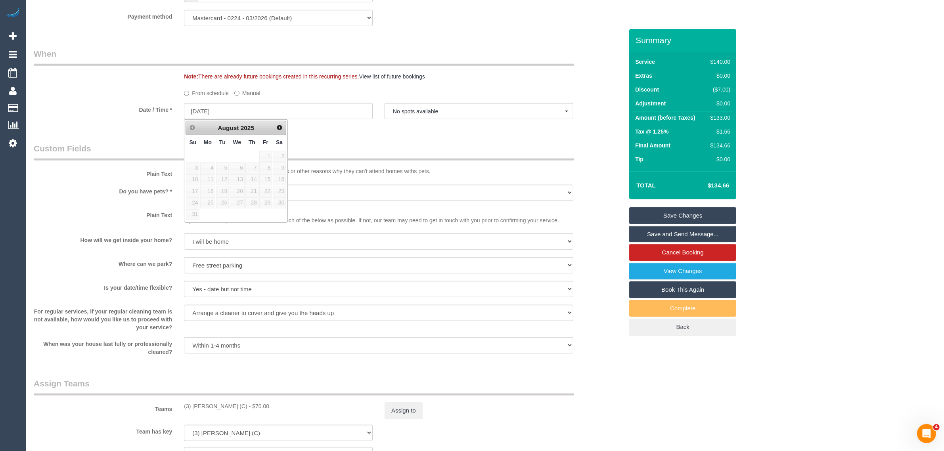
click at [283, 207] on span "30" at bounding box center [279, 202] width 13 height 11
click at [653, 392] on div "Who Email* s.maddox.t@gmail.com Name * Sylvia Tong Where Address* 9/158 Wattlet…" at bounding box center [485, 133] width 902 height 1795
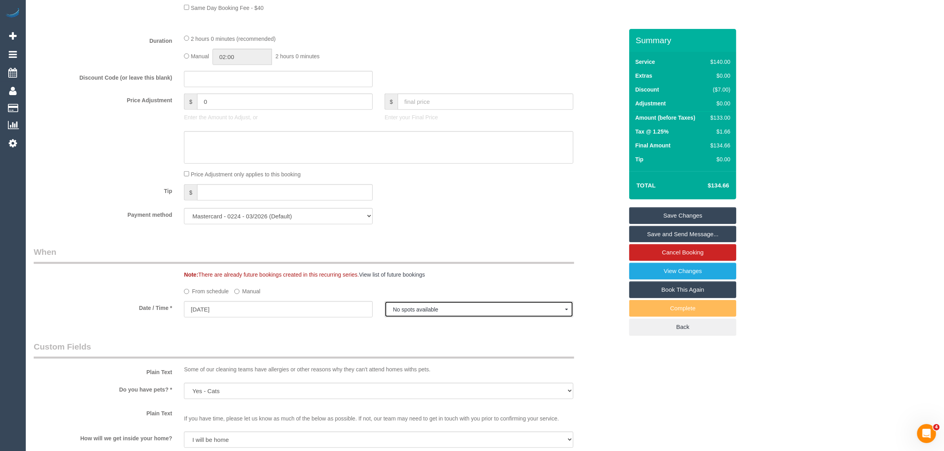
click at [423, 310] on span "No spots available" at bounding box center [479, 309] width 172 height 6
click at [337, 246] on legend "When" at bounding box center [304, 255] width 540 height 18
click at [498, 309] on span "No spots available" at bounding box center [479, 309] width 172 height 6
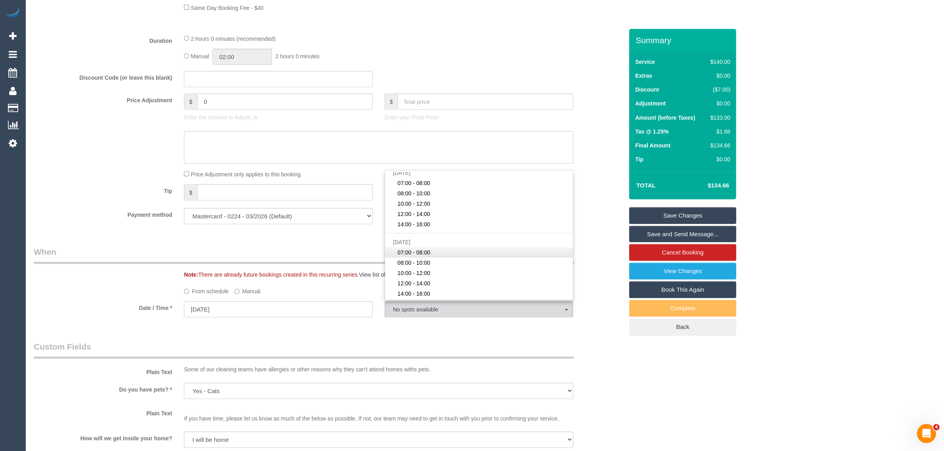
scroll to position [793, 0]
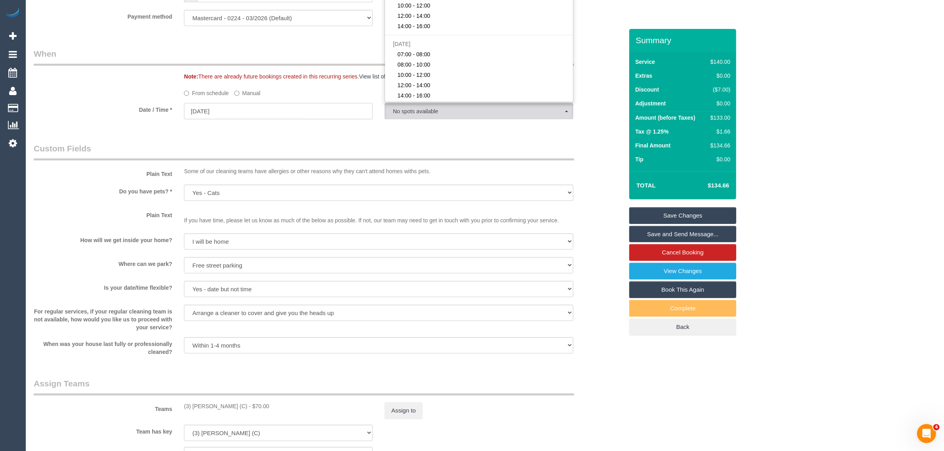
click at [220, 106] on input "29/08/2025" at bounding box center [278, 111] width 189 height 16
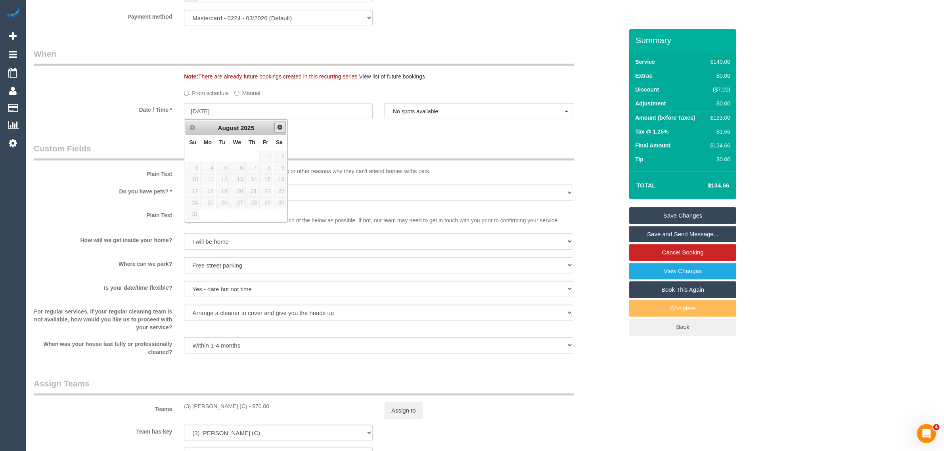
click at [280, 129] on span "Next" at bounding box center [280, 127] width 6 height 6
click at [193, 128] on span "Prev" at bounding box center [192, 127] width 6 height 6
click at [282, 130] on span "Next" at bounding box center [279, 127] width 6 height 6
click at [280, 155] on link "6" at bounding box center [279, 156] width 13 height 11
type input "06/09/2025"
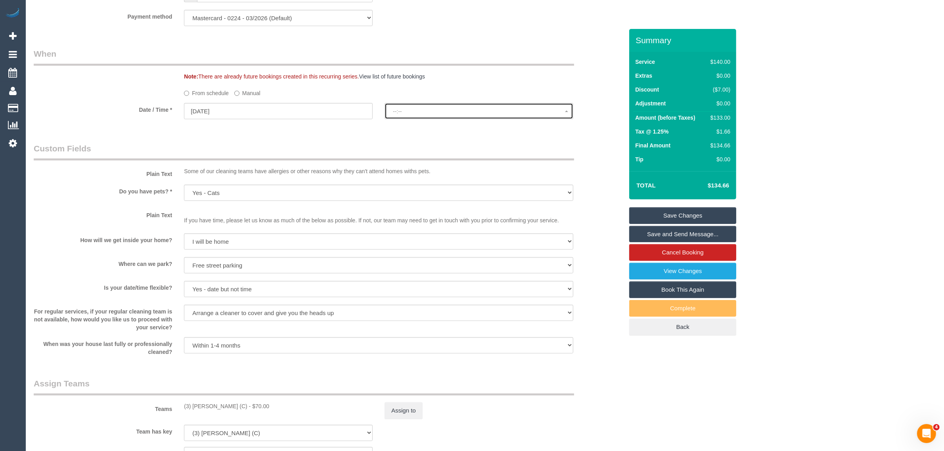
click at [470, 117] on button "--:--" at bounding box center [479, 111] width 189 height 16
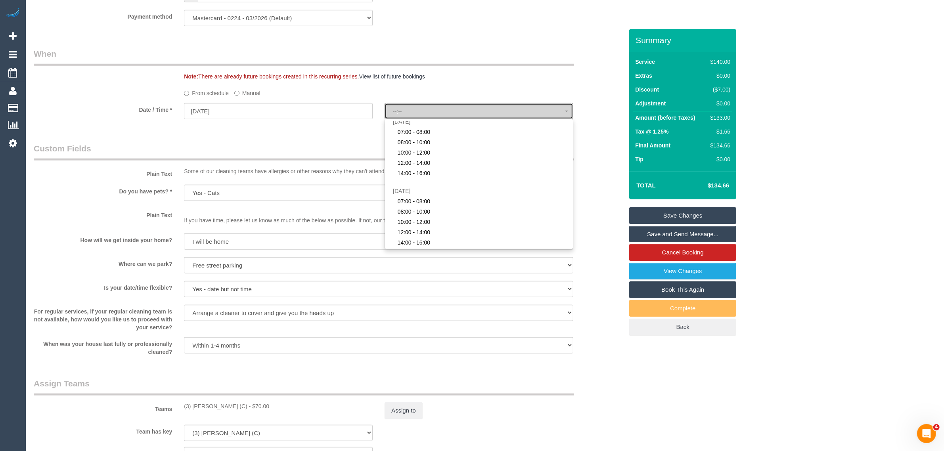
select select "spot27"
click at [522, 78] on div "Note: There are already future bookings created in this recurring series. View …" at bounding box center [403, 77] width 451 height 8
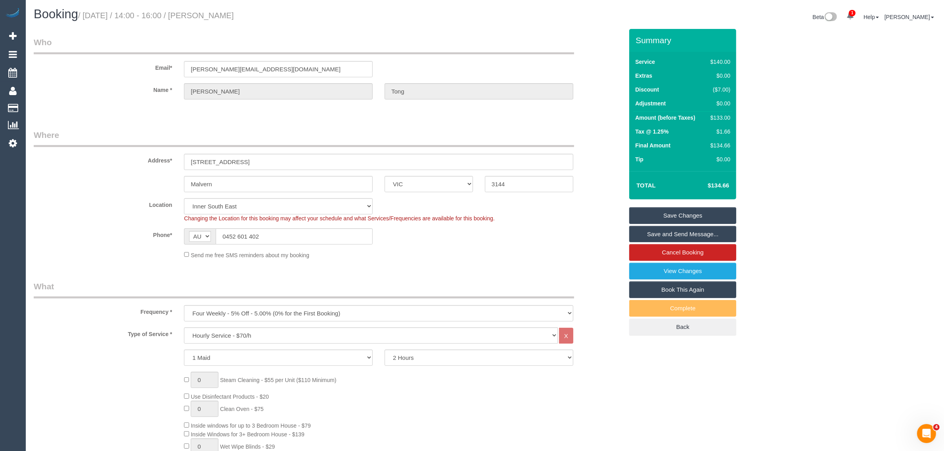
scroll to position [0, 0]
click at [61, 362] on div "1 Maid 2 Maids 2 Hours 2.5 Hours 3 Hours 3.5 Hours 4 Hours 4.5 Hours 5 Hours 5.…" at bounding box center [328, 358] width 601 height 16
click at [511, 247] on sui-booking-location "Location Office City East (North) East (South) Inner East Inner North (East) In…" at bounding box center [329, 229] width 590 height 61
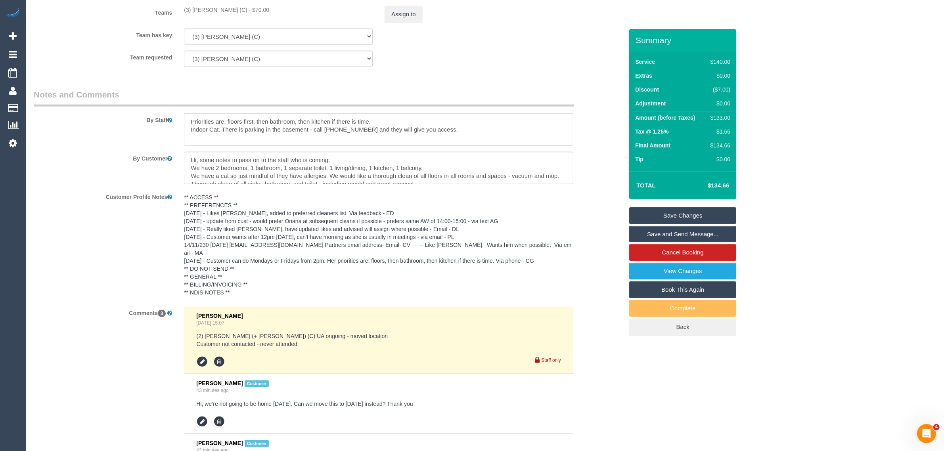
scroll to position [793, 0]
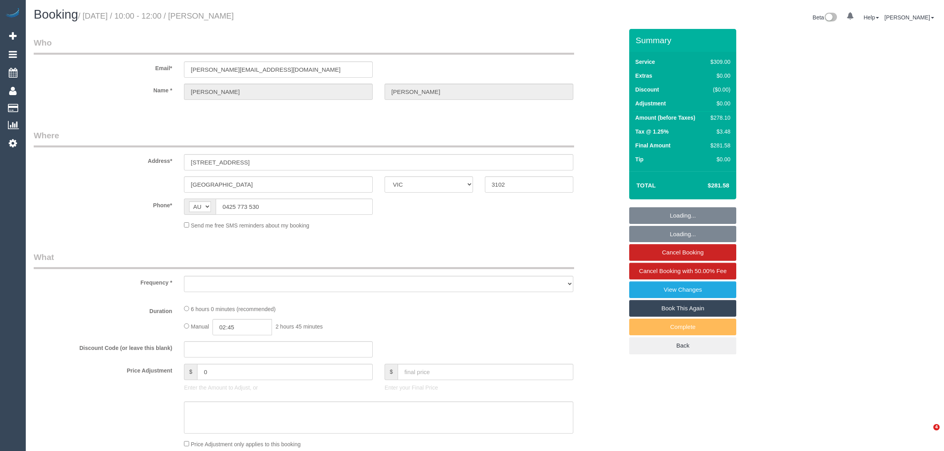
select select "VIC"
select select "string:stripe-pm_1RTa5x2GScqysDRVX2Np95wZ"
select select "number:28"
select select "number:14"
select select "number:19"
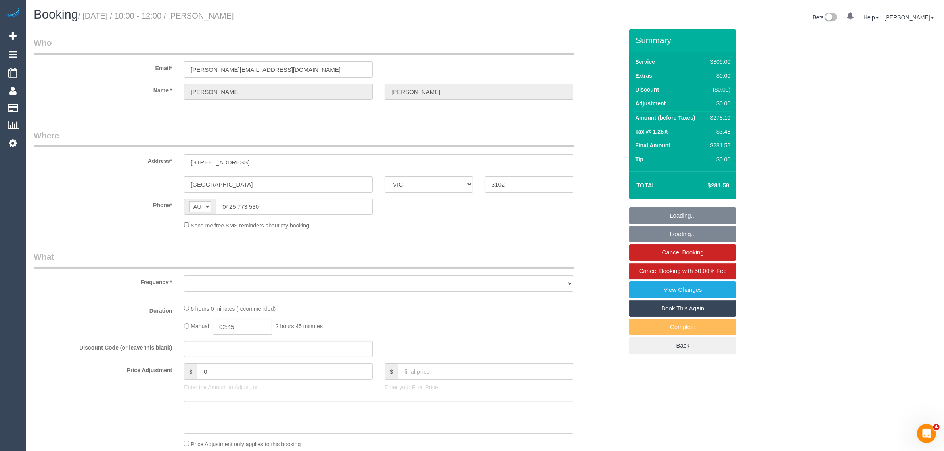
select select "number:22"
select select "number:34"
select select "number:12"
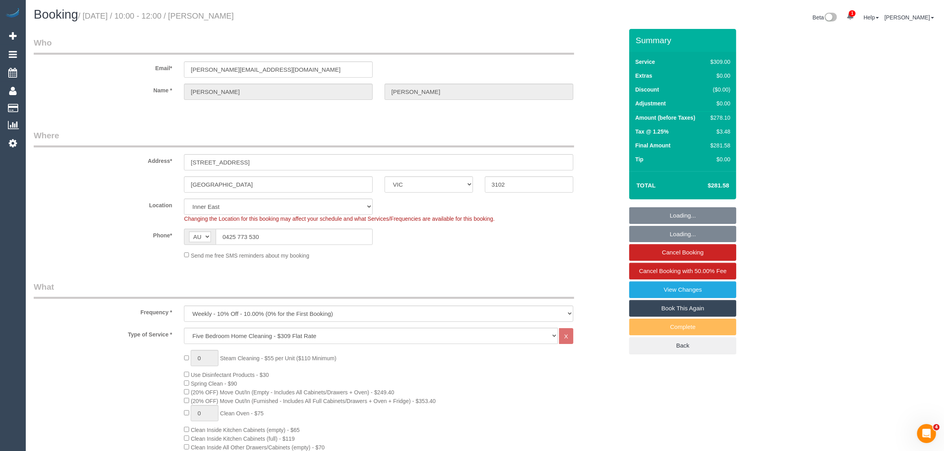
select select "object:1408"
click at [312, 232] on input "0425 773 530" at bounding box center [294, 237] width 157 height 16
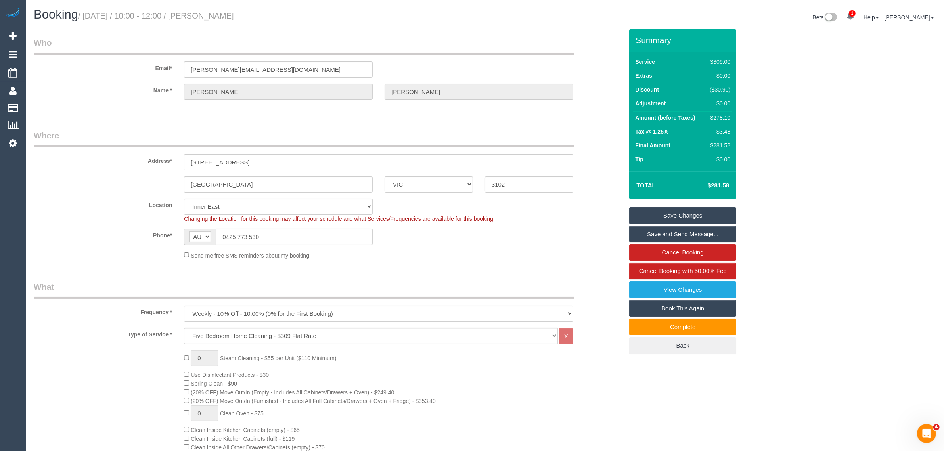
click at [356, 237] on input "0425 773 530" at bounding box center [294, 237] width 157 height 16
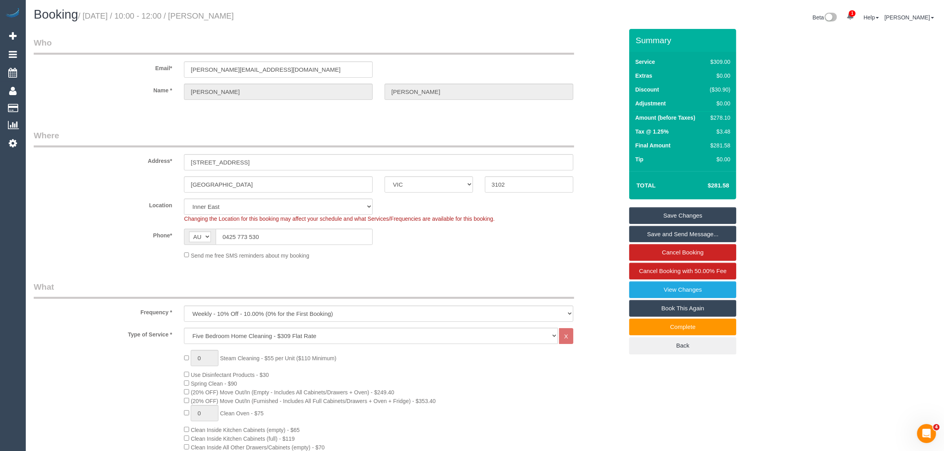
drag, startPoint x: 542, startPoint y: 409, endPoint x: 585, endPoint y: 421, distance: 44.7
click at [352, 239] on input "0425 773 530" at bounding box center [294, 237] width 157 height 16
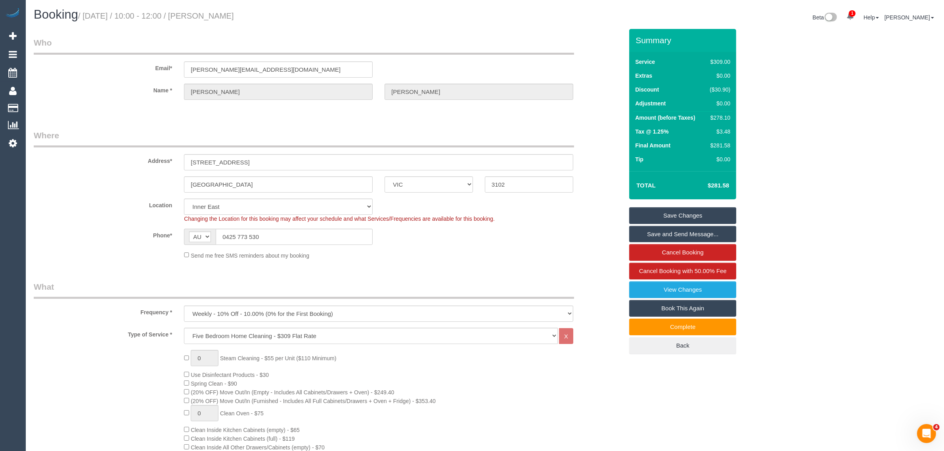
click at [404, 254] on div "Send me free SMS reminders about my booking" at bounding box center [378, 255] width 401 height 9
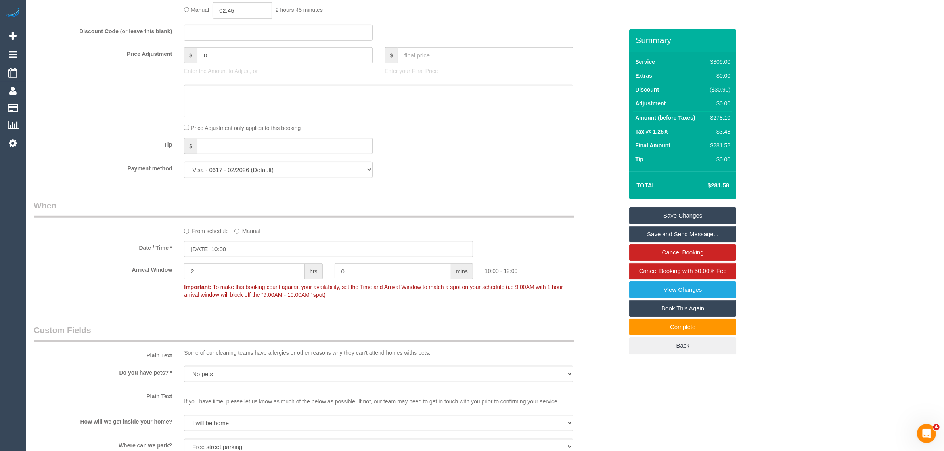
scroll to position [793, 0]
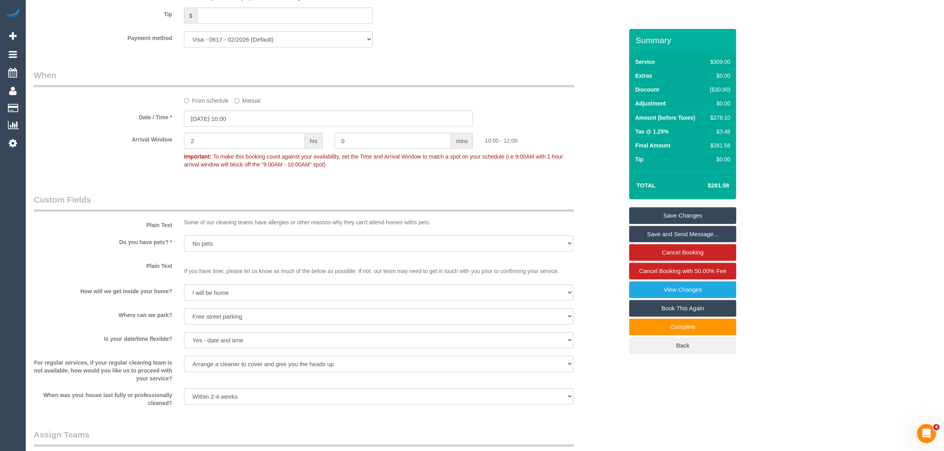
click at [595, 218] on div "Plain Text Some of our cleaning teams have allergies or other reasons why they …" at bounding box center [328, 212] width 601 height 36
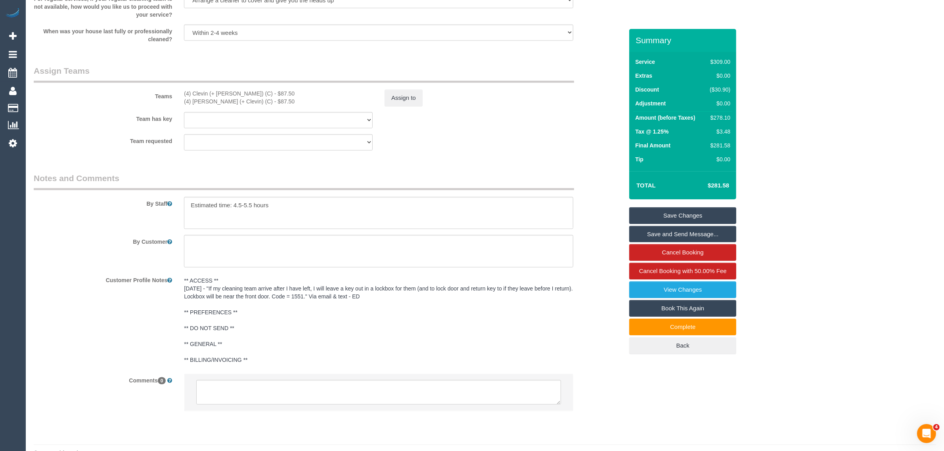
scroll to position [1174, 0]
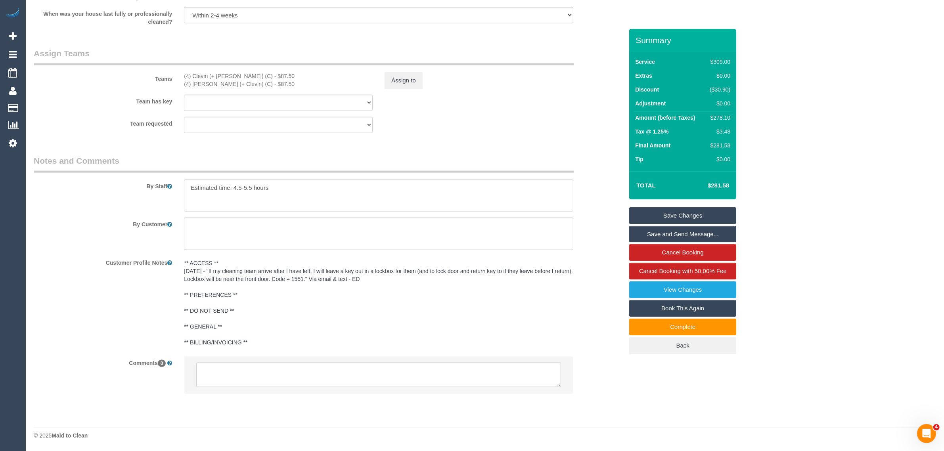
drag, startPoint x: 584, startPoint y: 308, endPoint x: 552, endPoint y: 339, distance: 44.3
click at [584, 308] on div "Customer Profile Notes ** ACCESS ** [DATE] - "If my cleaning team arrive after …" at bounding box center [328, 303] width 601 height 94
click at [484, 375] on textarea at bounding box center [378, 375] width 365 height 25
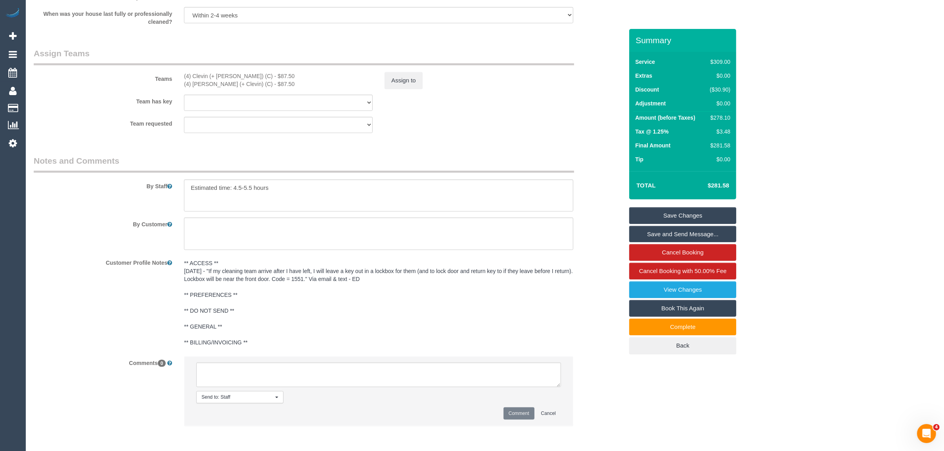
click at [601, 389] on div "Comments 0 Send to: Staff Nothing selected Send to: Staff Send to: Customer Sen…" at bounding box center [328, 395] width 601 height 78
drag, startPoint x: 877, startPoint y: 290, endPoint x: 785, endPoint y: 263, distance: 95.8
click at [730, 250] on link "Cancel Booking" at bounding box center [682, 252] width 107 height 17
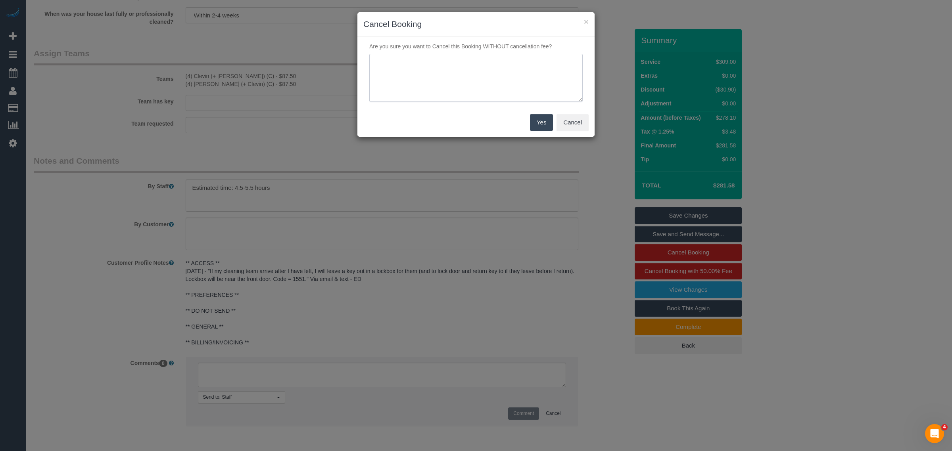
click at [419, 90] on textarea at bounding box center [475, 78] width 213 height 48
type textarea "customer decided to skip via txt - KA"
click at [544, 120] on button "Yes" at bounding box center [541, 122] width 23 height 17
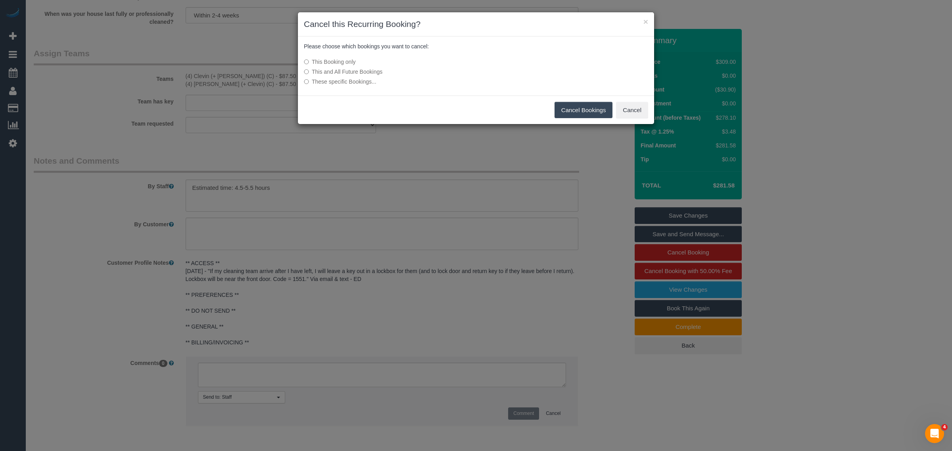
click at [565, 117] on button "Cancel Bookings" at bounding box center [583, 110] width 58 height 17
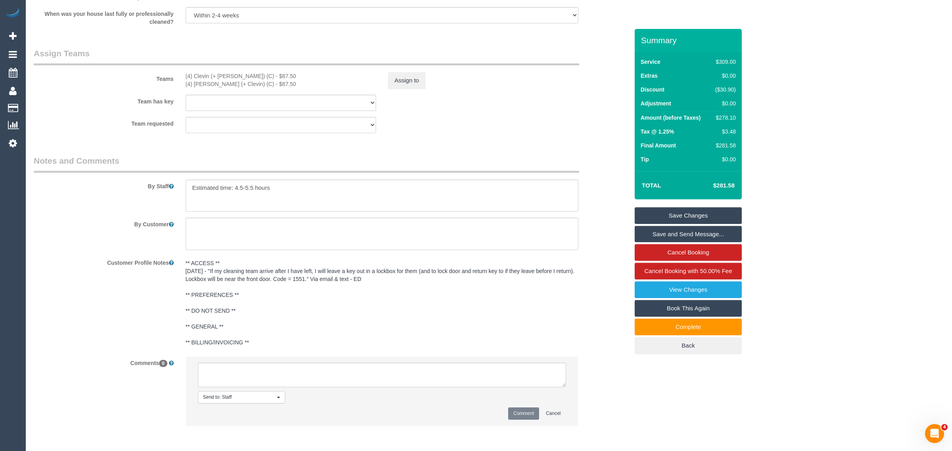
click at [571, 110] on div "× Cancel this Recurring Booking? Please choose which bookings you want to cance…" at bounding box center [476, 225] width 952 height 451
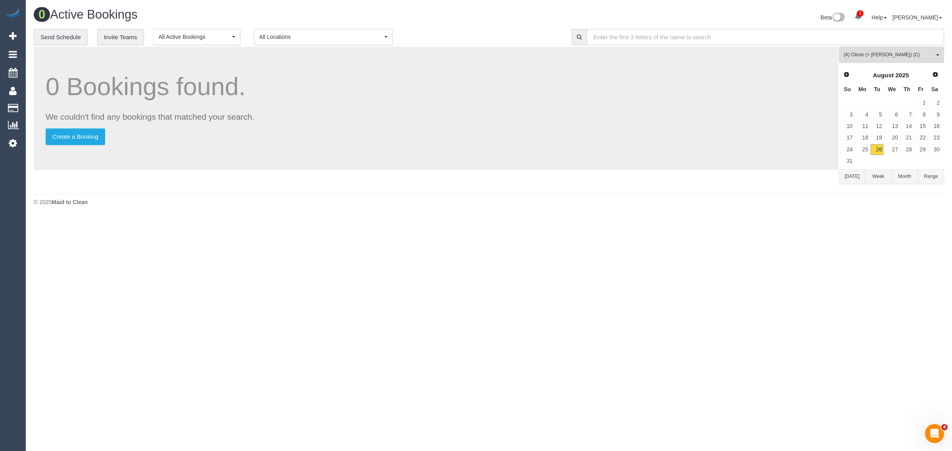
drag, startPoint x: 875, startPoint y: 40, endPoint x: 883, endPoint y: 53, distance: 15.0
click at [875, 40] on input "text" at bounding box center [764, 37] width 357 height 16
click at [885, 57] on span "(4) Clevin (+ [PERSON_NAME]) (C)" at bounding box center [888, 55] width 90 height 7
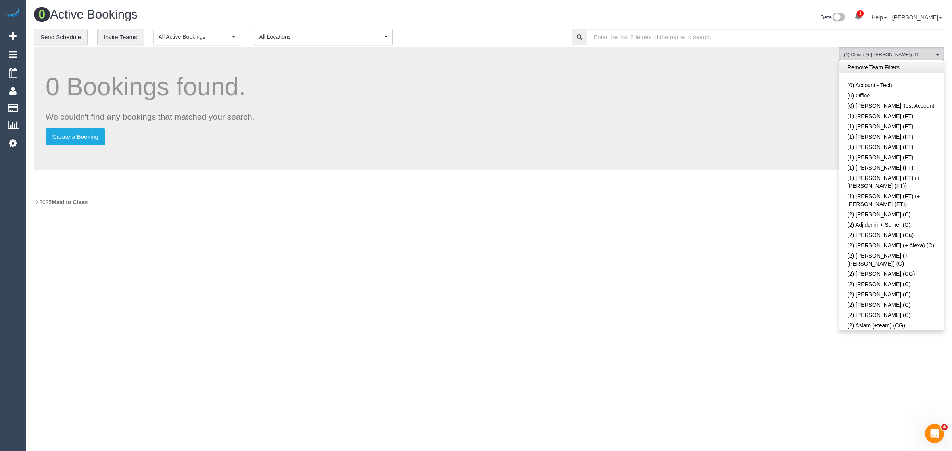
click at [918, 68] on link "Remove Team Filters" at bounding box center [891, 67] width 104 height 10
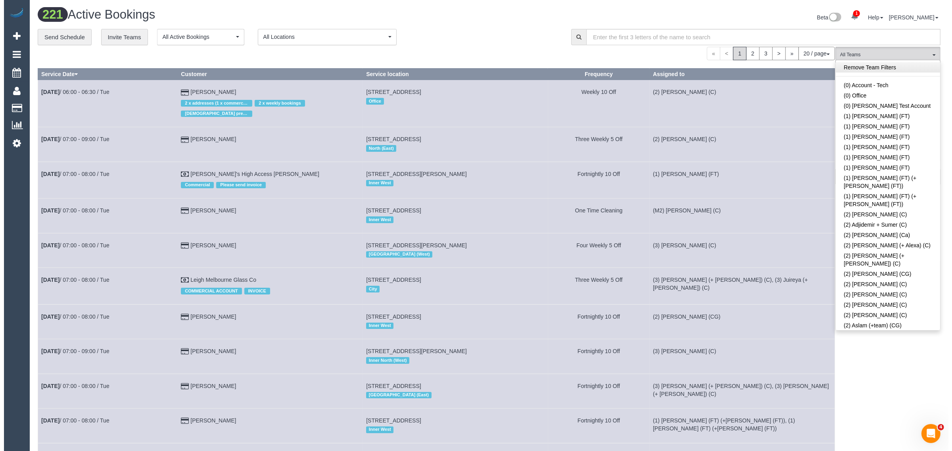
scroll to position [1185, 0]
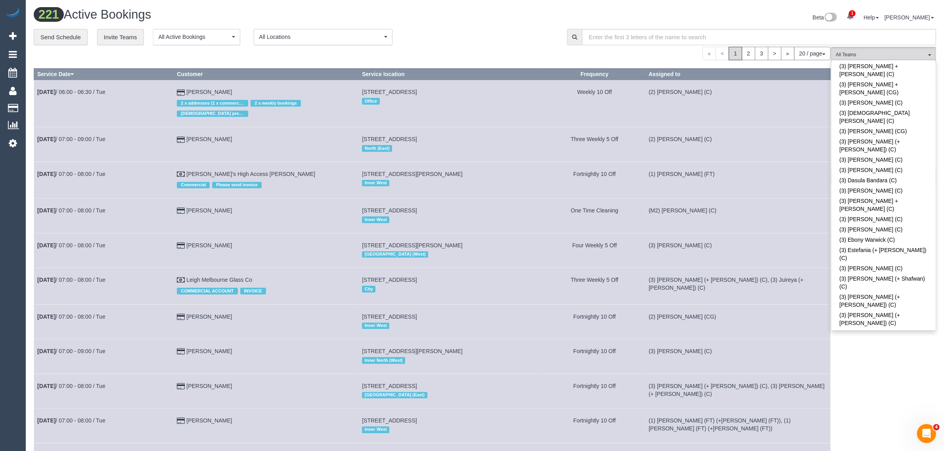
click at [908, 445] on link "(3) [PERSON_NAME] (C)" at bounding box center [883, 450] width 104 height 10
click at [492, 40] on div "**********" at bounding box center [294, 37] width 521 height 17
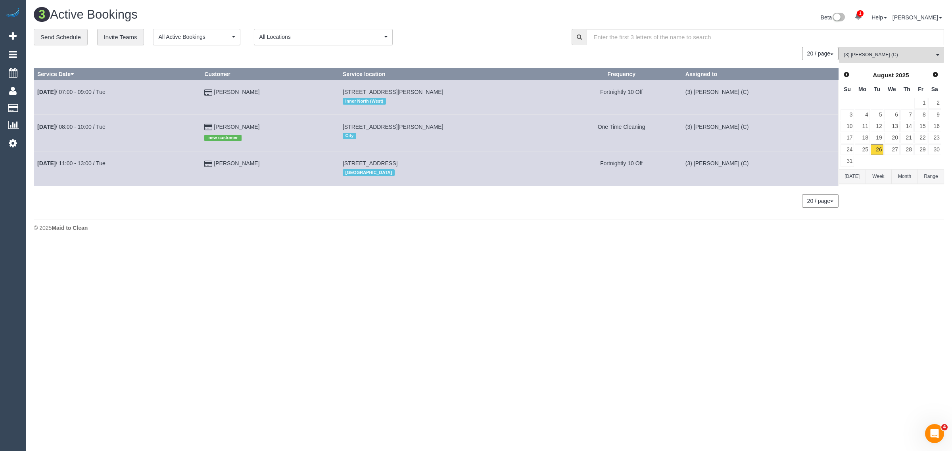
click at [605, 289] on body "1 Beta Your Notifications You have 0 alerts × You have 1 to charge for [DATE] A…" at bounding box center [476, 225] width 952 height 451
click at [577, 218] on div "3 Active Bookings Beta 1 Your Notifications You have 0 alerts × You have 1 to c…" at bounding box center [489, 121] width 926 height 243
